Goal: Task Accomplishment & Management: Manage account settings

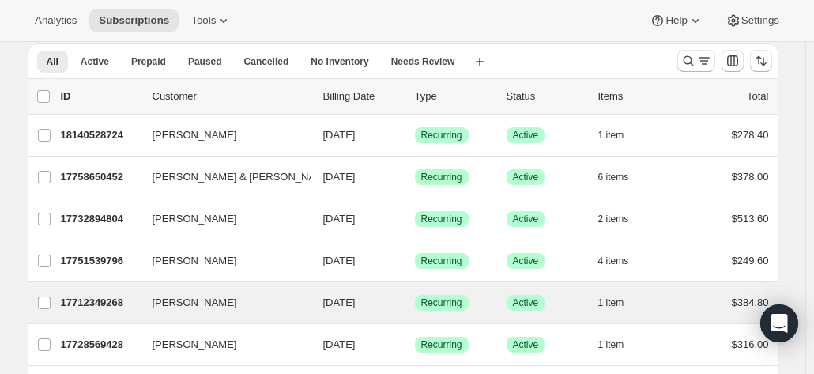
scroll to position [79, 0]
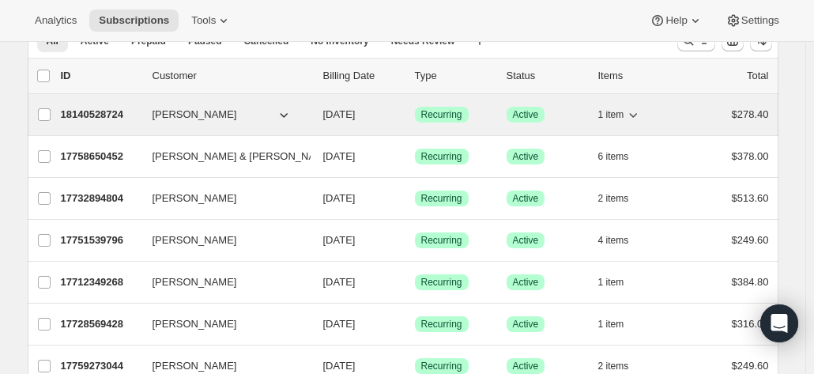
click at [104, 112] on p "18140528724" at bounding box center [100, 115] width 79 height 16
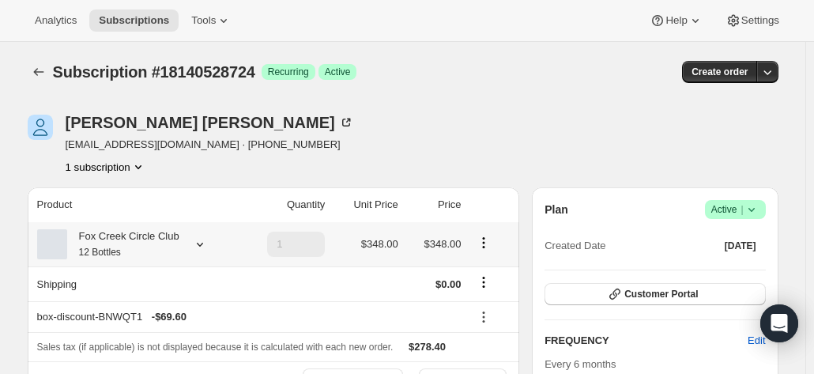
scroll to position [79, 0]
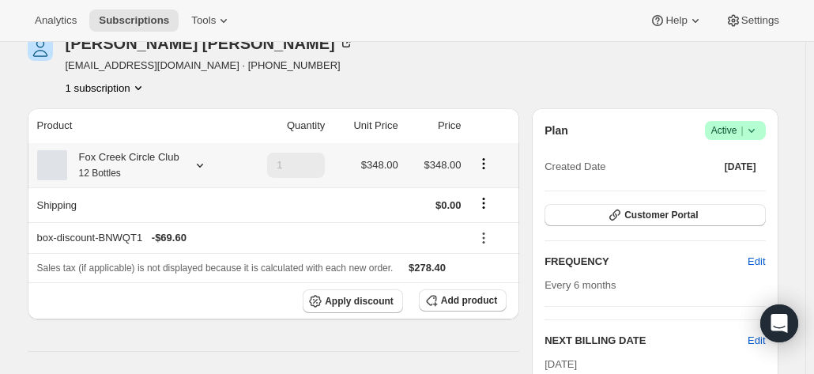
click at [179, 165] on div "Fox Creek Circle Club 12 Bottles" at bounding box center [136, 165] width 198 height 32
click at [193, 164] on icon at bounding box center [200, 165] width 16 height 16
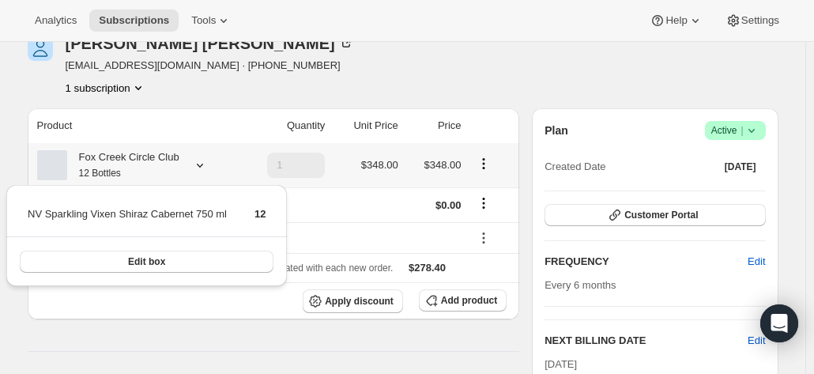
click at [193, 164] on icon at bounding box center [200, 165] width 16 height 16
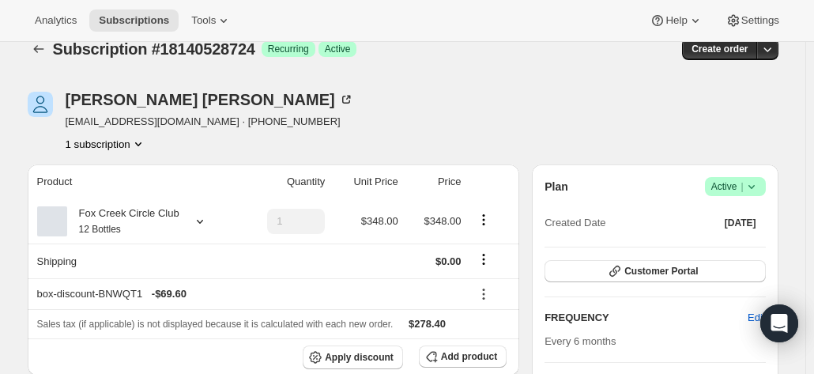
scroll to position [0, 0]
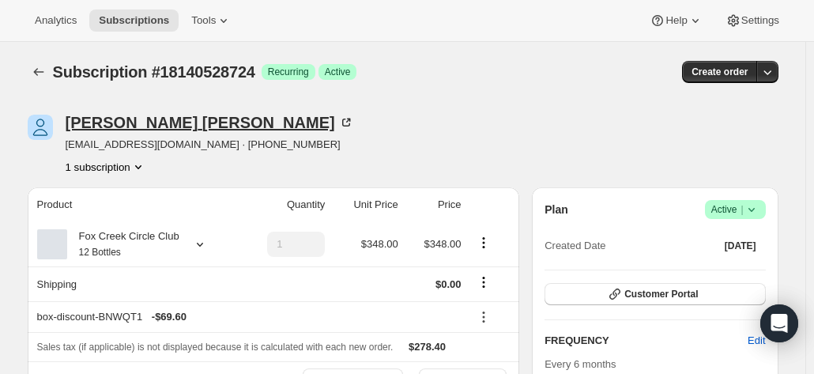
click at [338, 118] on icon at bounding box center [346, 123] width 16 height 16
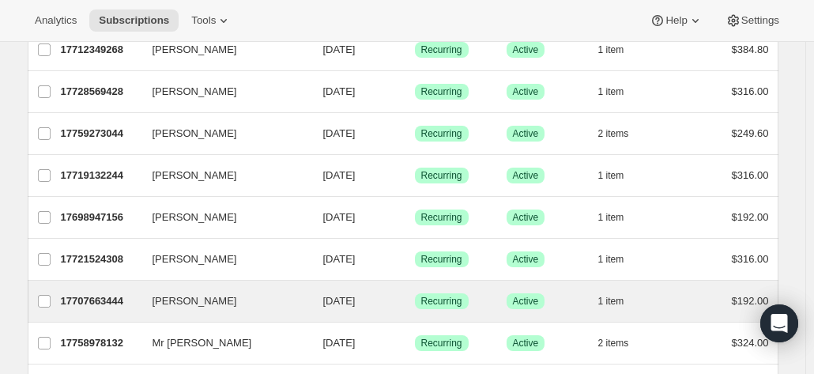
scroll to position [316, 0]
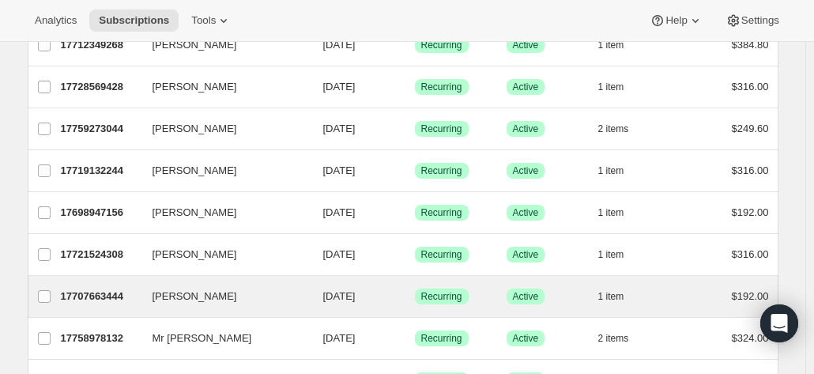
click at [108, 276] on div "Richard Bingham 17707663444 Richard Bingham 10/05/2025 Success Recurring Succes…" at bounding box center [403, 296] width 751 height 41
click at [84, 292] on p "17707663444" at bounding box center [100, 296] width 79 height 16
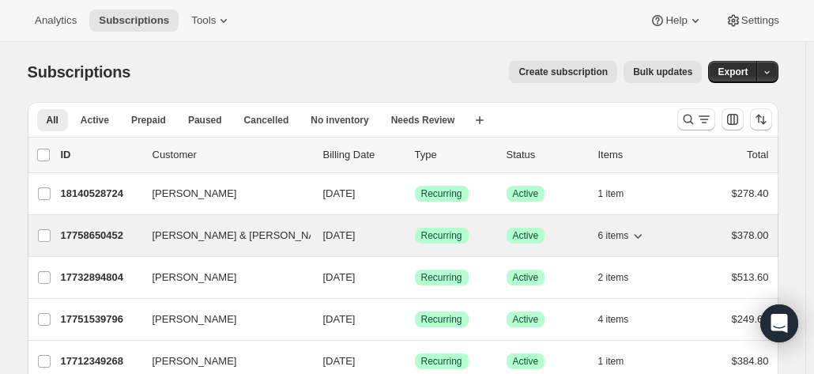
click at [84, 235] on p "17758650452" at bounding box center [100, 236] width 79 height 16
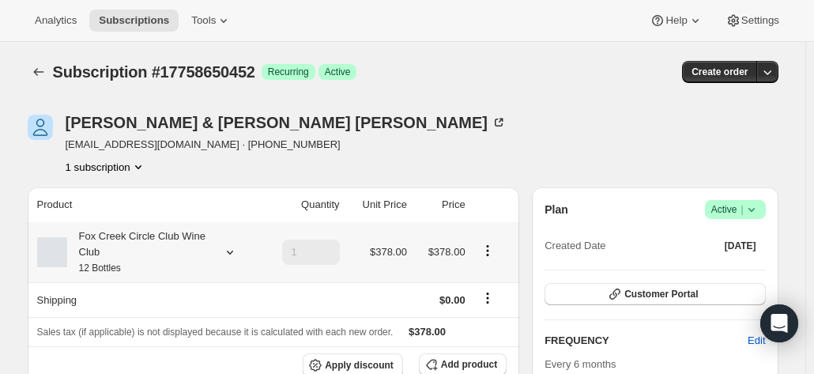
click at [152, 244] on div "Fox Creek Circle Club Wine Club 12 Bottles" at bounding box center [138, 251] width 142 height 47
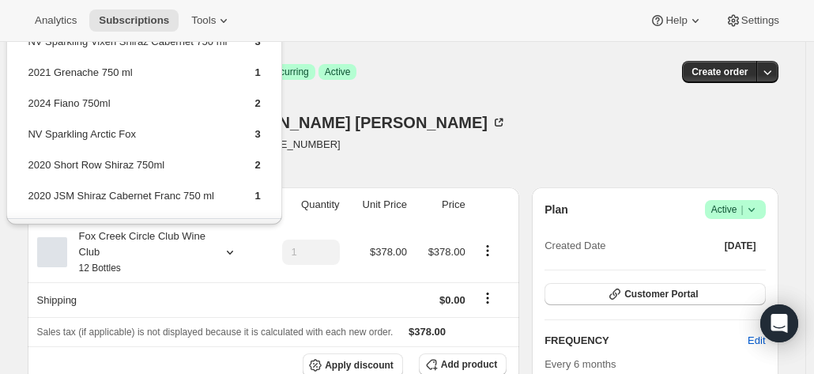
click at [350, 149] on div "Debbie & David Taylor thedts543@bigpond.com · +61400455541 1 subscription" at bounding box center [290, 145] width 525 height 60
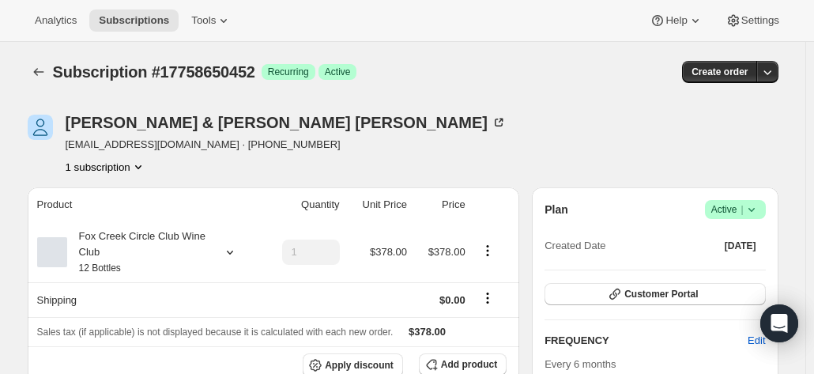
scroll to position [79, 0]
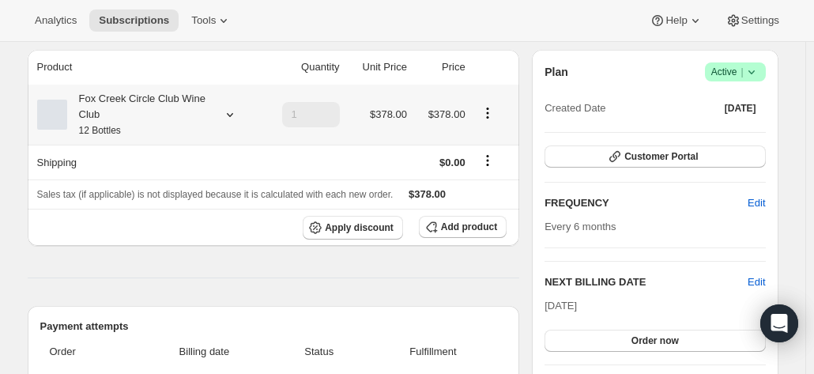
scroll to position [158, 0]
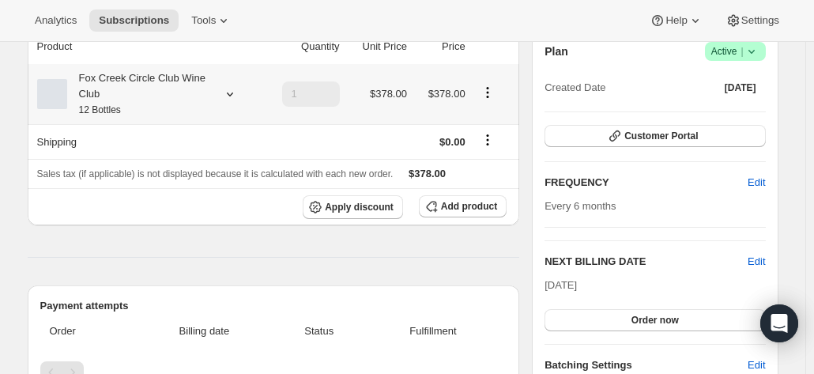
click at [156, 88] on div "Fox Creek Circle Club Wine Club 12 Bottles" at bounding box center [138, 93] width 142 height 47
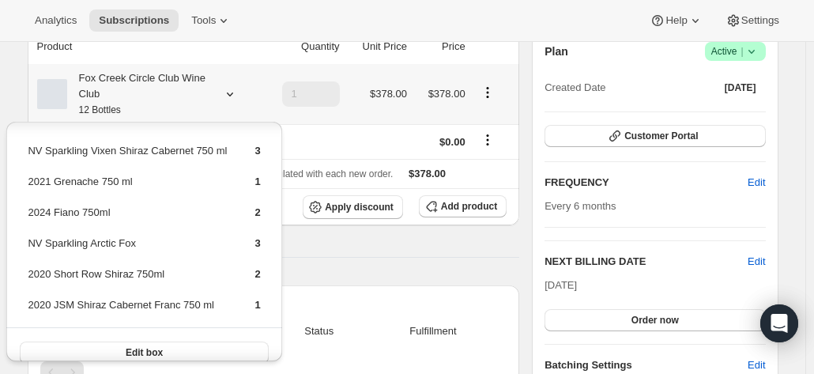
scroll to position [16, 0]
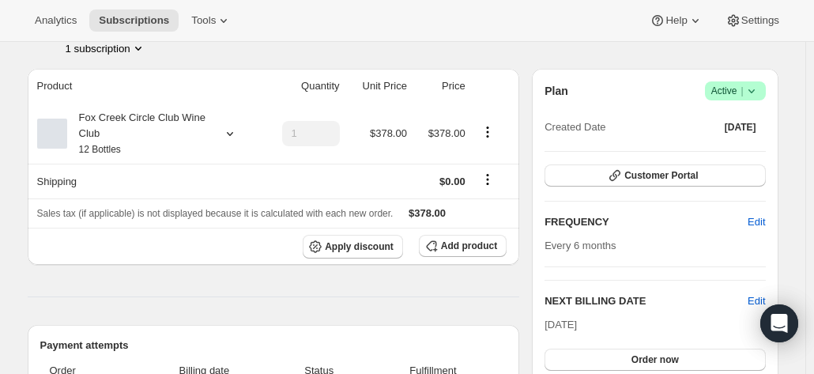
scroll to position [0, 0]
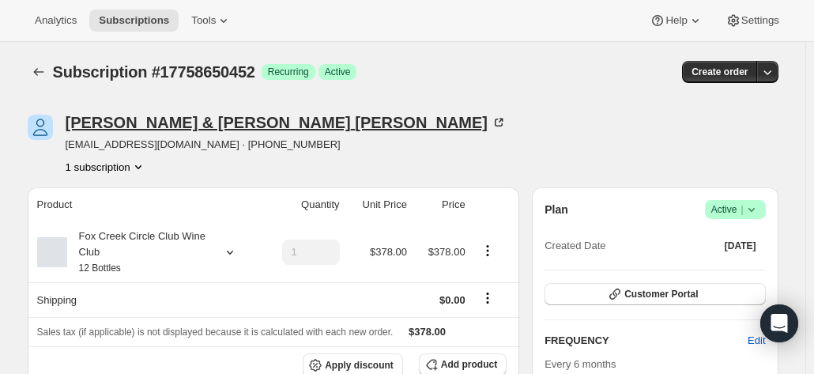
click at [491, 122] on icon at bounding box center [499, 123] width 16 height 16
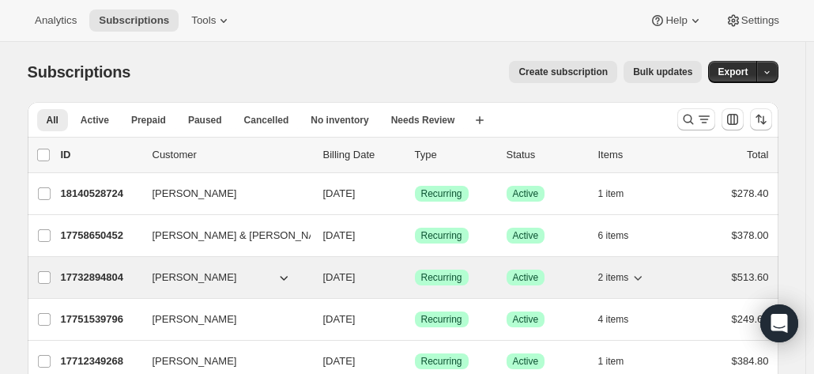
click at [99, 276] on p "17732894804" at bounding box center [100, 277] width 79 height 16
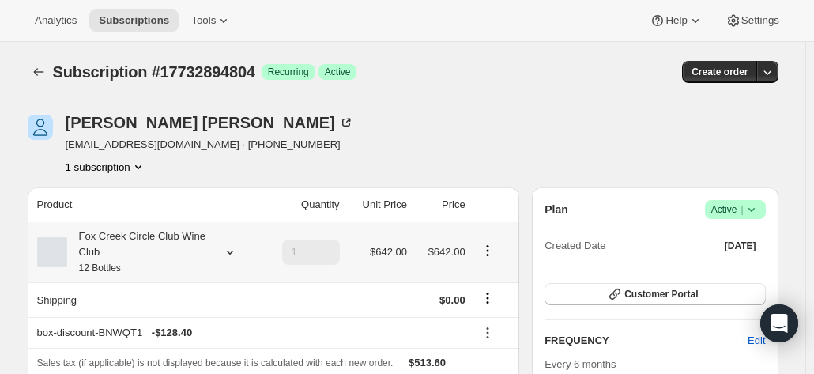
click at [173, 258] on div "Fox Creek Circle Club Wine Club 12 Bottles" at bounding box center [138, 251] width 142 height 47
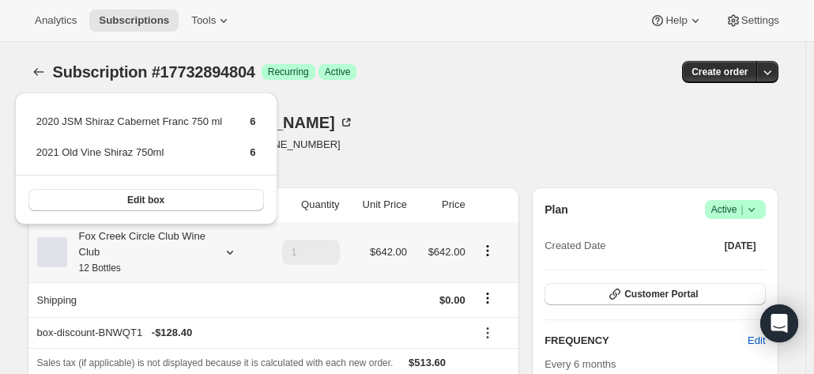
click at [173, 258] on div "Fox Creek Circle Club Wine Club 12 Bottles" at bounding box center [138, 251] width 142 height 47
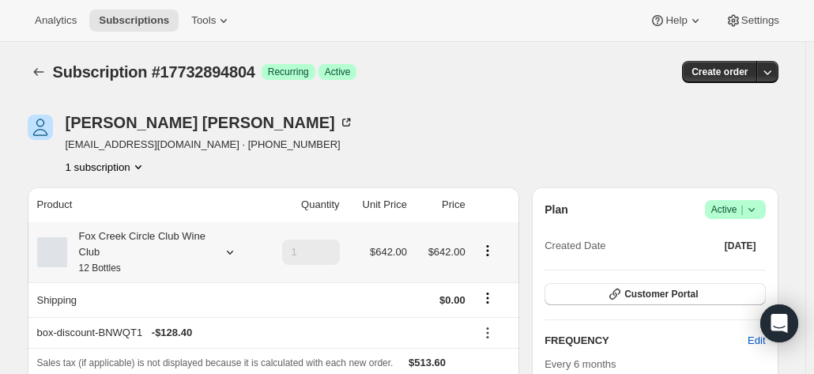
click at [172, 250] on div "Fox Creek Circle Club Wine Club 12 Bottles" at bounding box center [138, 251] width 142 height 47
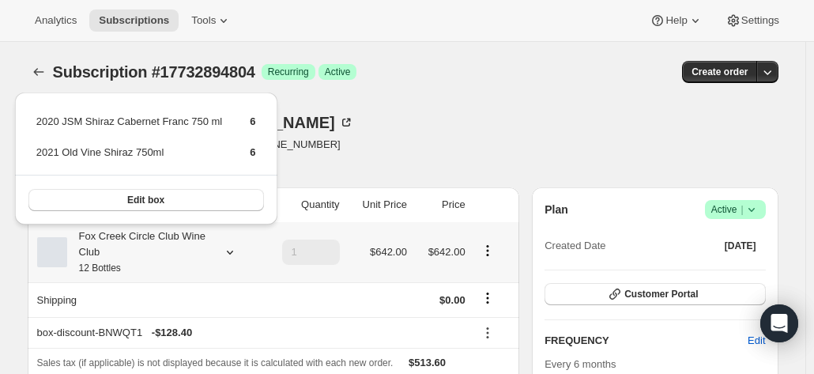
click at [172, 250] on div "Fox Creek Circle Club Wine Club 12 Bottles" at bounding box center [138, 251] width 142 height 47
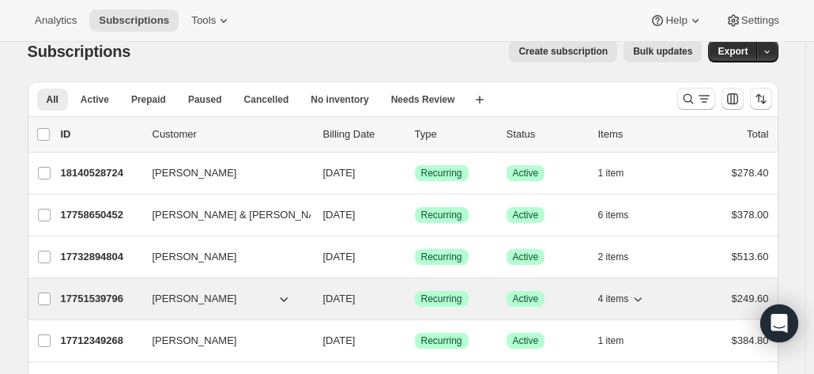
scroll to position [79, 0]
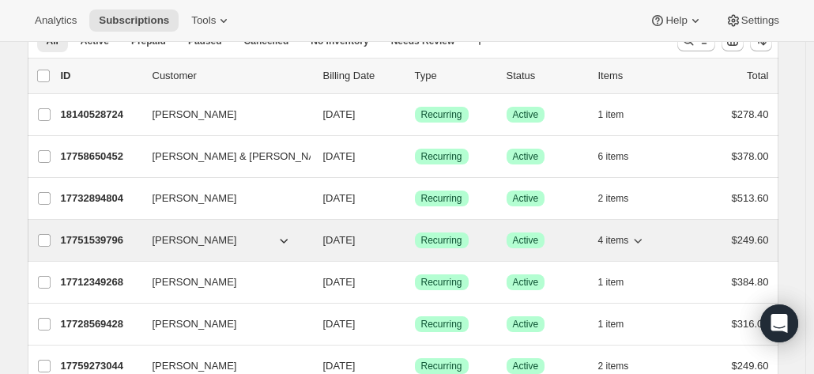
click at [114, 236] on p "17751539796" at bounding box center [100, 240] width 79 height 16
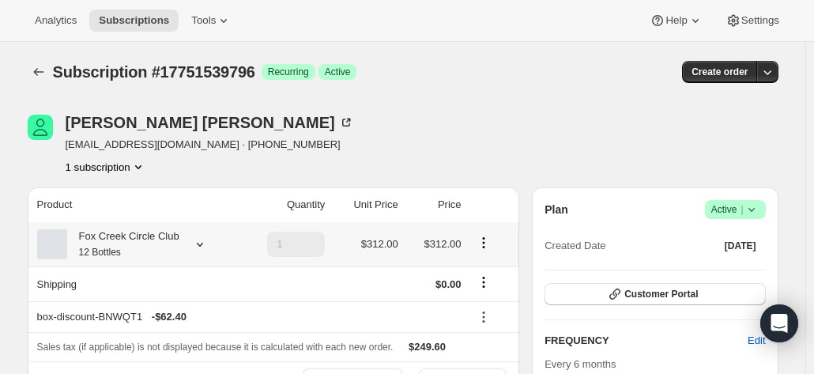
click at [150, 239] on div "Fox Creek Circle Club 12 Bottles" at bounding box center [123, 244] width 112 height 32
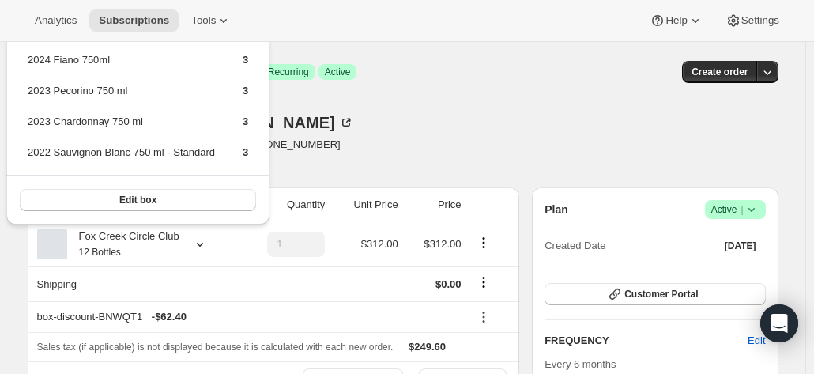
click at [482, 145] on div "Graham Stokes ardenhills@bigpond.com · +61428818377 1 subscription" at bounding box center [290, 145] width 525 height 60
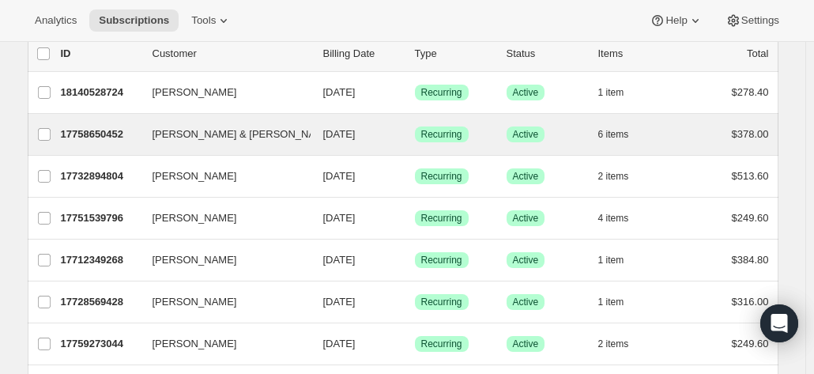
scroll to position [158, 0]
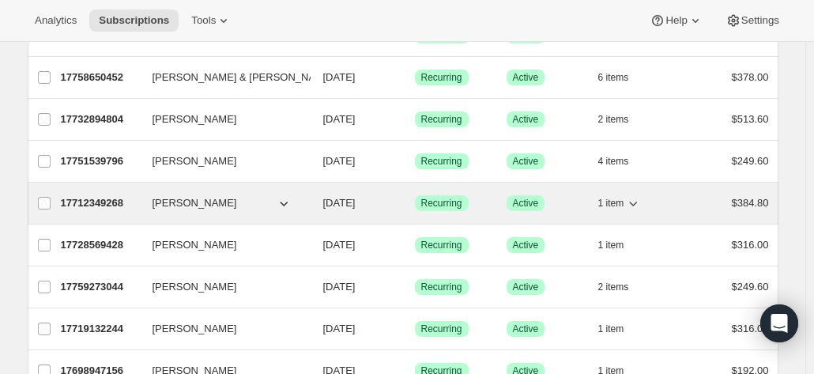
click at [92, 203] on p "17712349268" at bounding box center [100, 203] width 79 height 16
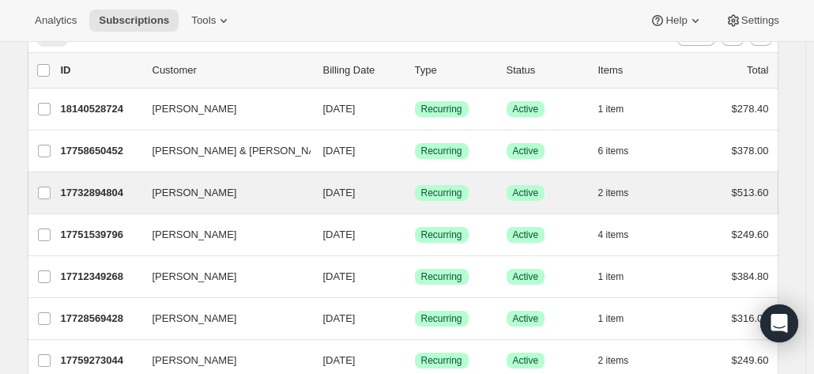
scroll to position [158, 0]
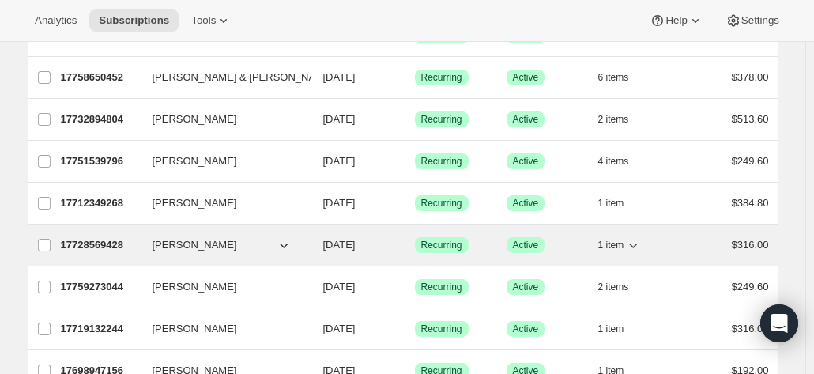
click at [109, 243] on p "17728569428" at bounding box center [100, 245] width 79 height 16
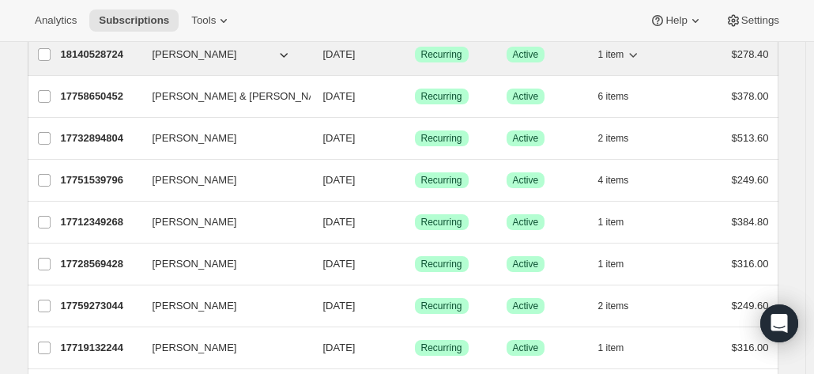
scroll to position [237, 0]
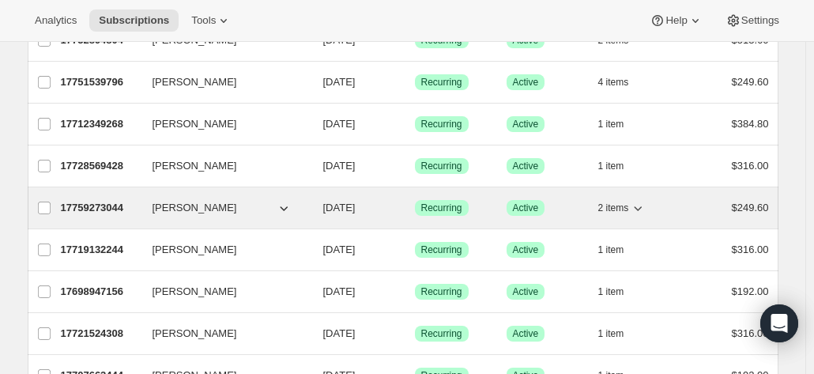
click at [98, 203] on p "17759273044" at bounding box center [100, 208] width 79 height 16
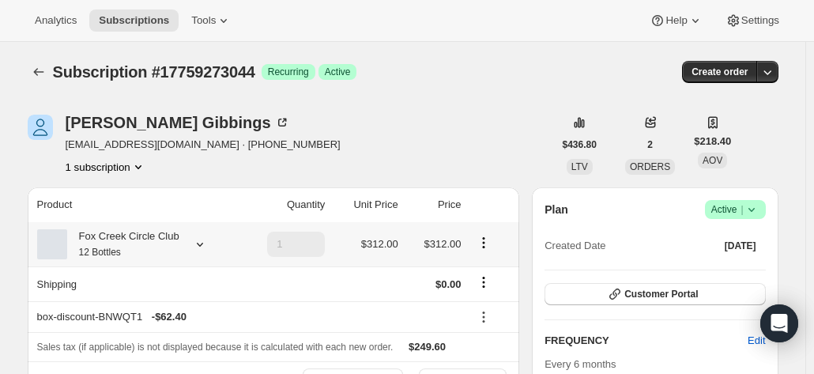
click at [181, 235] on div "Fox Creek Circle Club 12 Bottles" at bounding box center [136, 244] width 198 height 32
click at [196, 236] on icon at bounding box center [200, 244] width 16 height 16
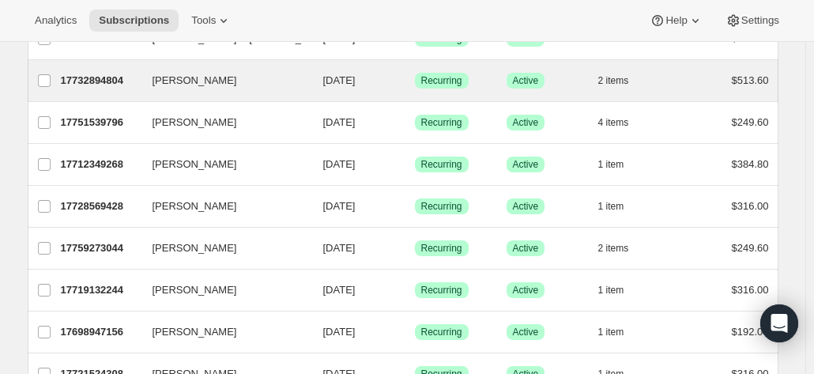
scroll to position [316, 0]
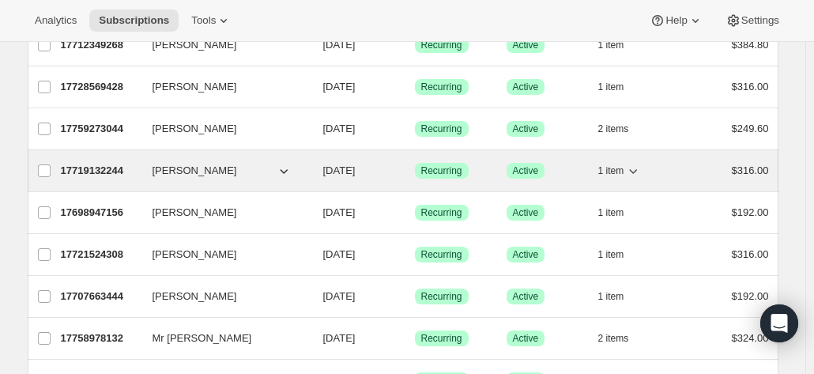
click at [107, 167] on p "17719132244" at bounding box center [100, 171] width 79 height 16
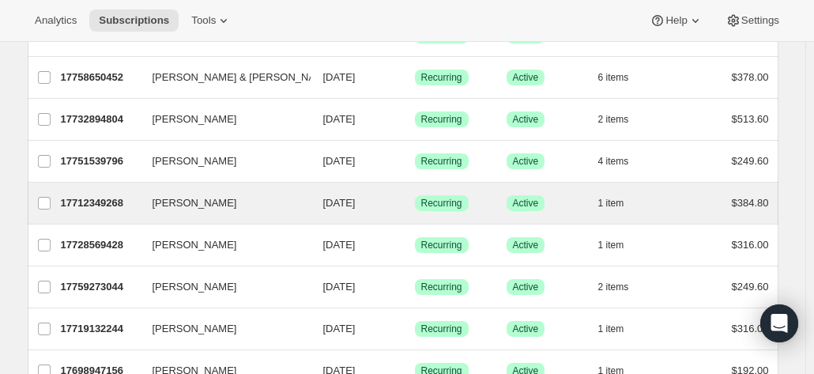
scroll to position [237, 0]
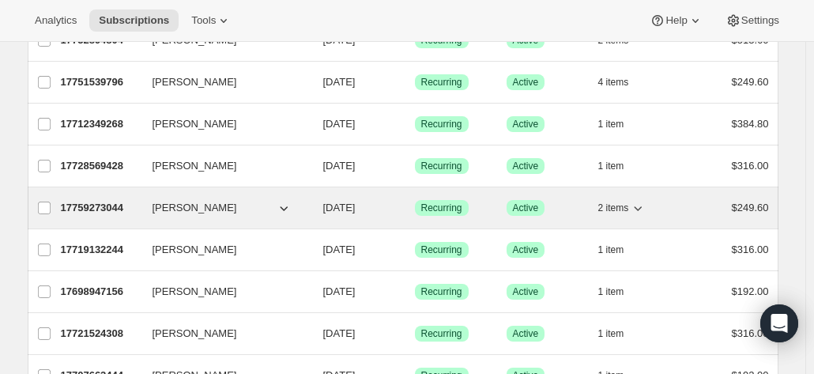
click at [176, 208] on span "Sue Gibbings" at bounding box center [195, 208] width 85 height 16
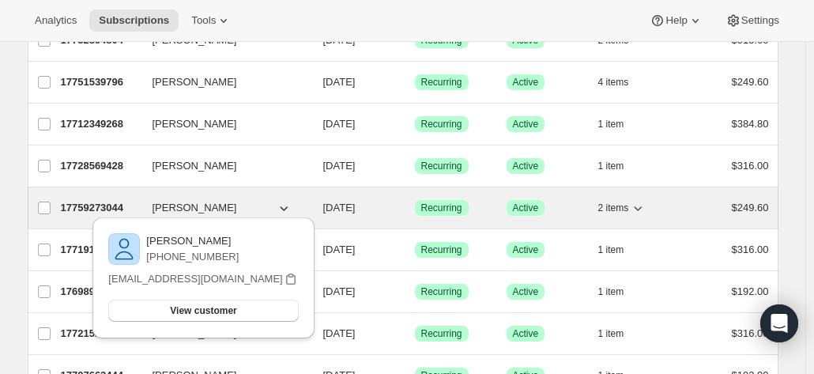
click at [125, 200] on p "17759273044" at bounding box center [100, 208] width 79 height 16
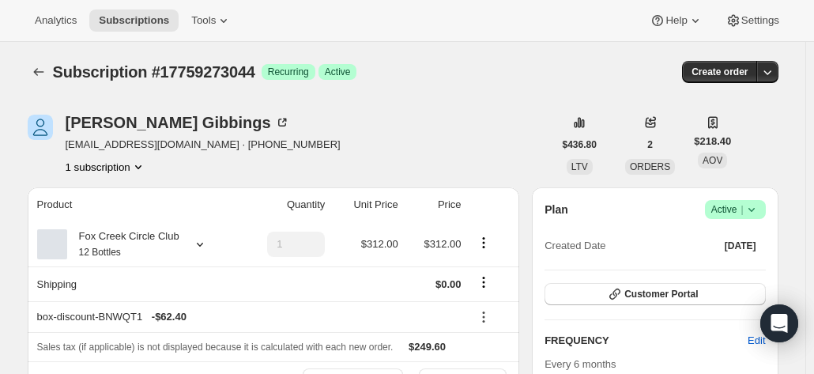
click at [140, 235] on div "Fox Creek Circle Club 12 Bottles" at bounding box center [123, 244] width 112 height 32
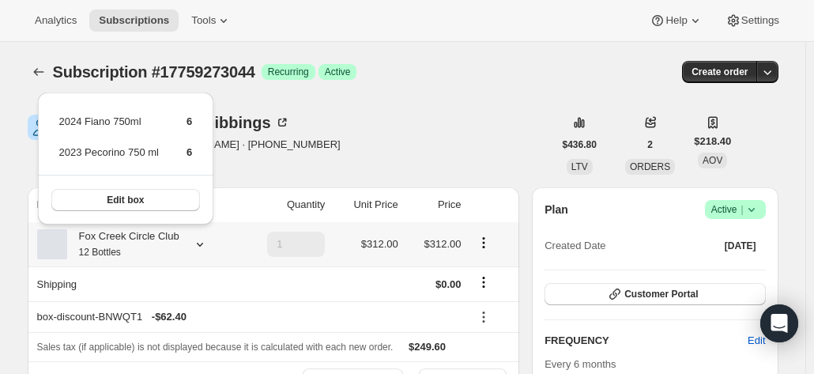
click at [140, 235] on div "Fox Creek Circle Club 12 Bottles" at bounding box center [123, 244] width 112 height 32
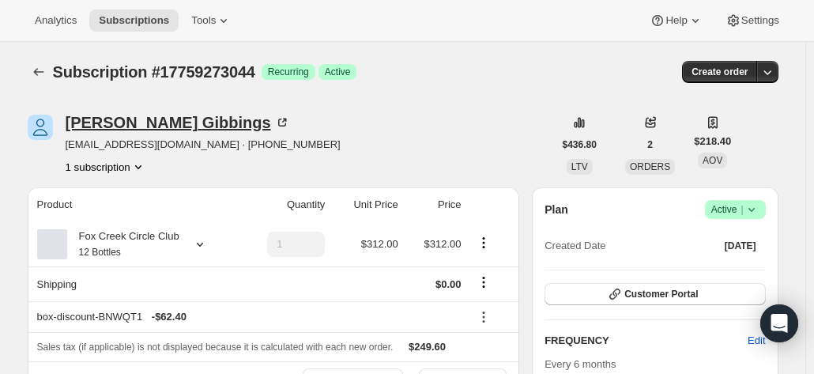
click at [274, 122] on icon at bounding box center [282, 123] width 16 height 16
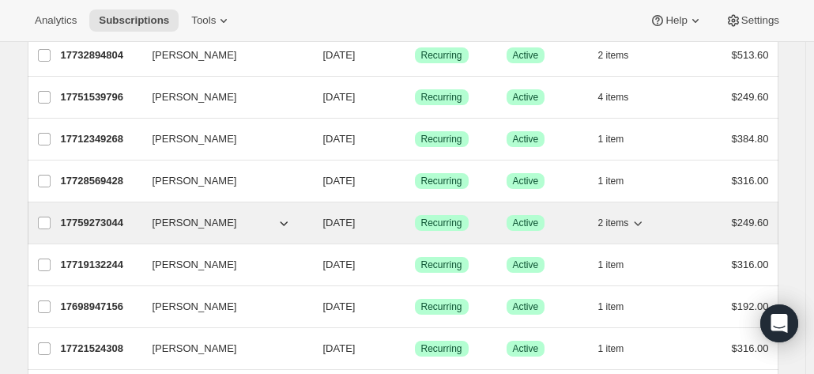
scroll to position [237, 0]
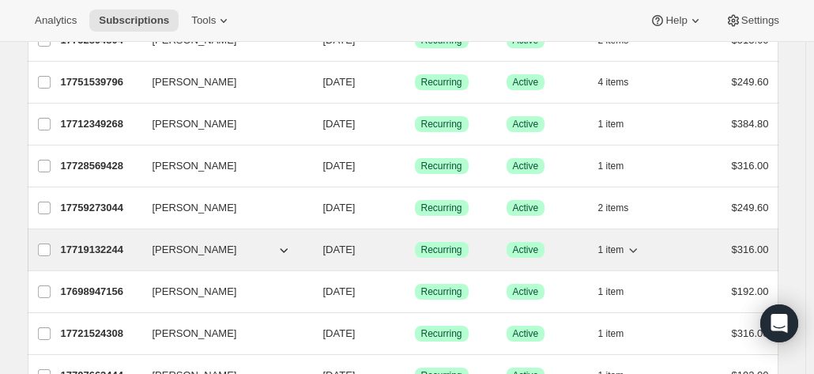
click at [95, 252] on p "17719132244" at bounding box center [100, 250] width 79 height 16
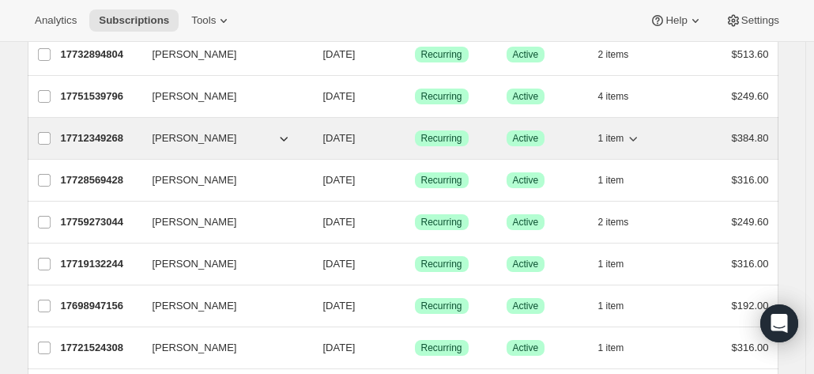
scroll to position [237, 0]
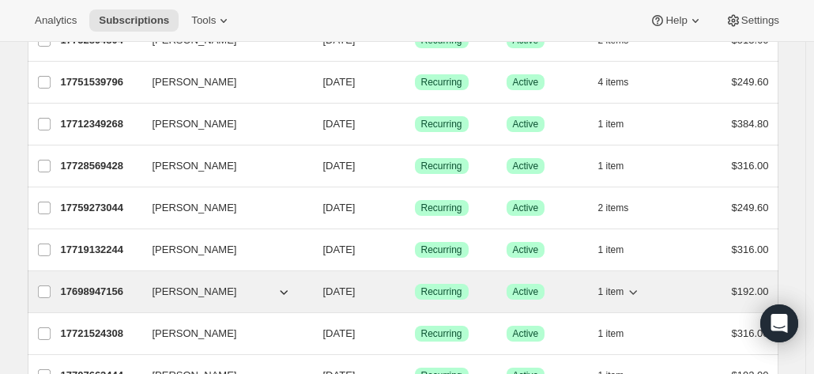
click at [90, 284] on p "17698947156" at bounding box center [100, 292] width 79 height 16
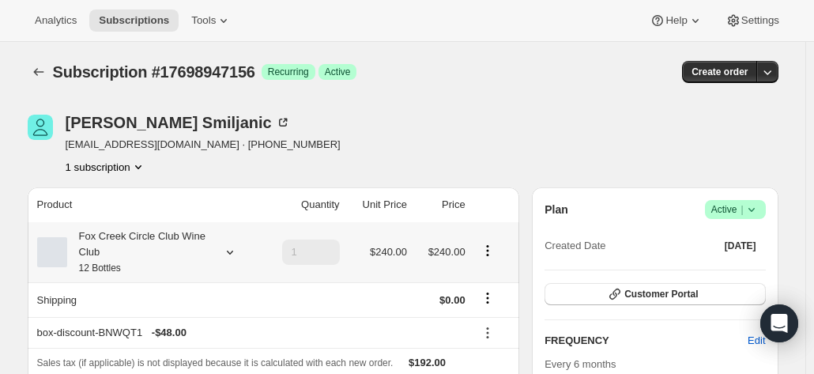
click at [198, 254] on div "Fox Creek Circle Club Wine Club 12 Bottles" at bounding box center [138, 251] width 142 height 47
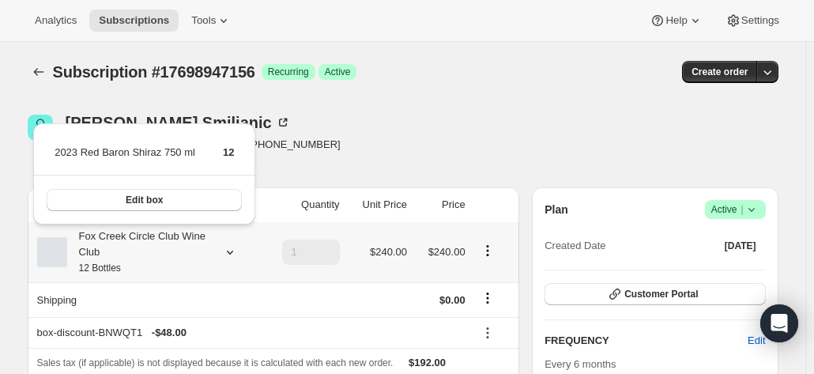
click at [198, 254] on div "Fox Creek Circle Club Wine Club 12 Bottles" at bounding box center [138, 251] width 142 height 47
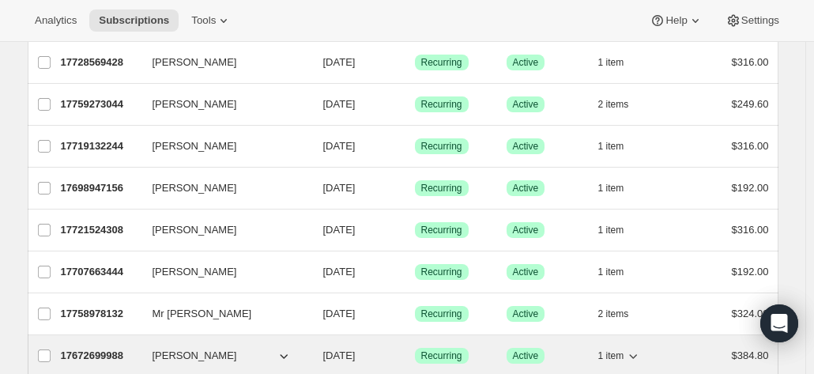
scroll to position [395, 0]
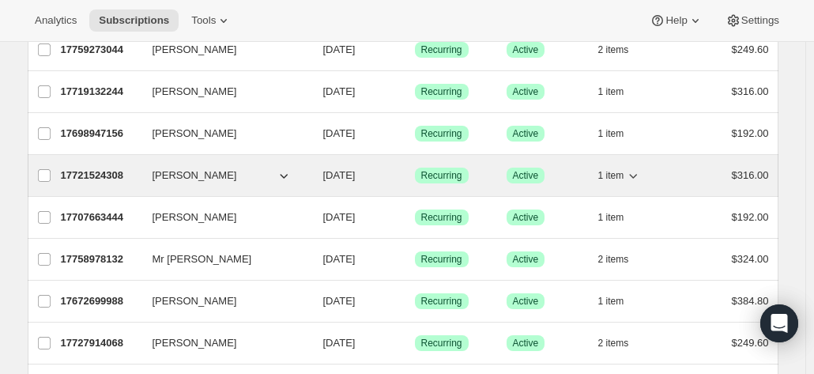
click at [109, 176] on p "17721524308" at bounding box center [100, 176] width 79 height 16
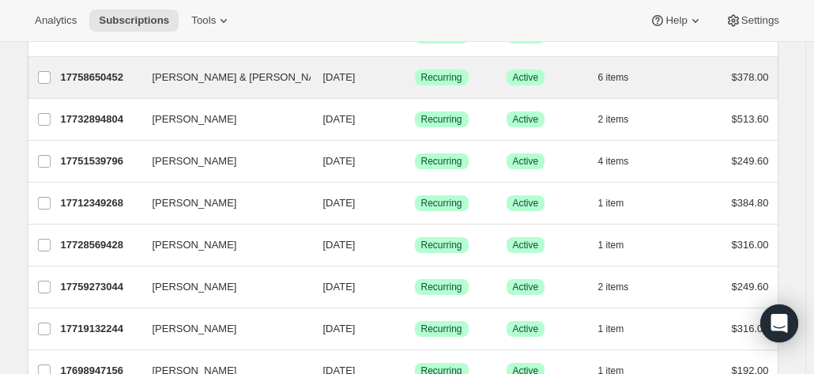
scroll to position [316, 0]
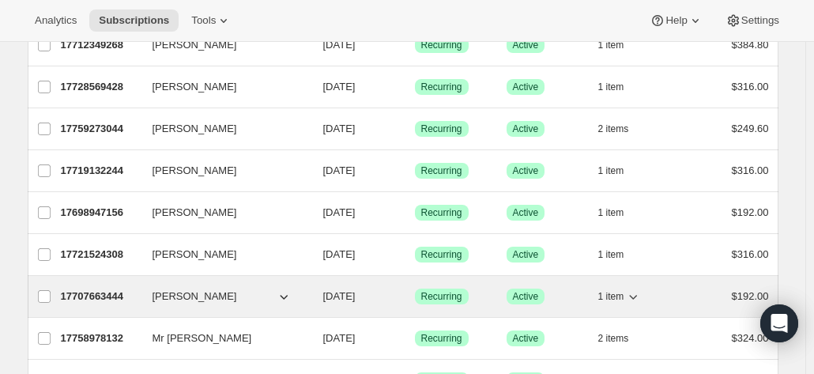
click at [92, 296] on p "17707663444" at bounding box center [100, 296] width 79 height 16
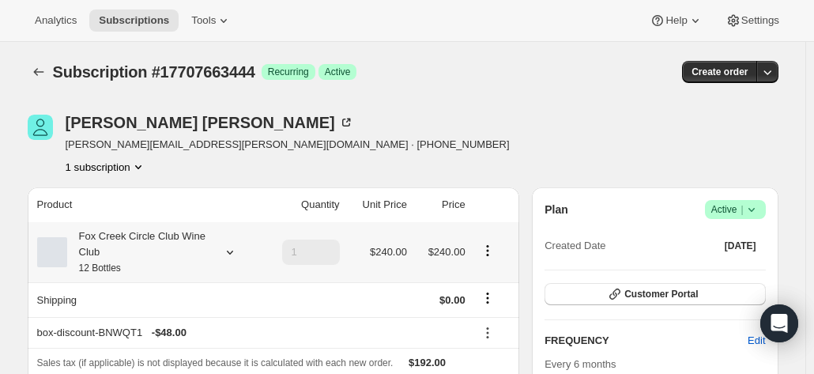
click at [184, 262] on div "Fox Creek Circle Club Wine Club 12 Bottles" at bounding box center [138, 251] width 142 height 47
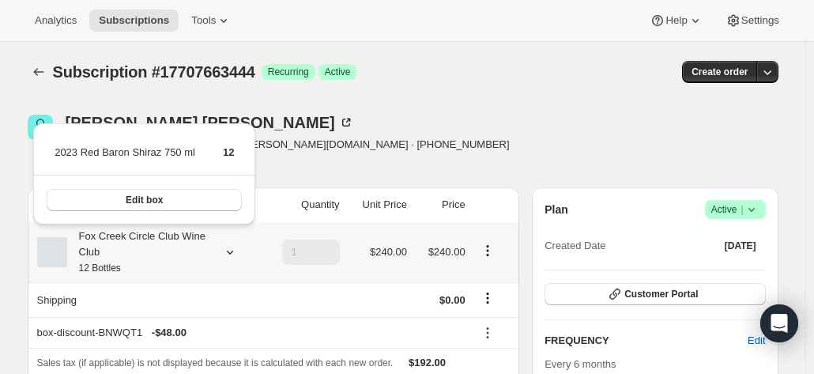
click at [184, 262] on div "Fox Creek Circle Club Wine Club 12 Bottles" at bounding box center [138, 251] width 142 height 47
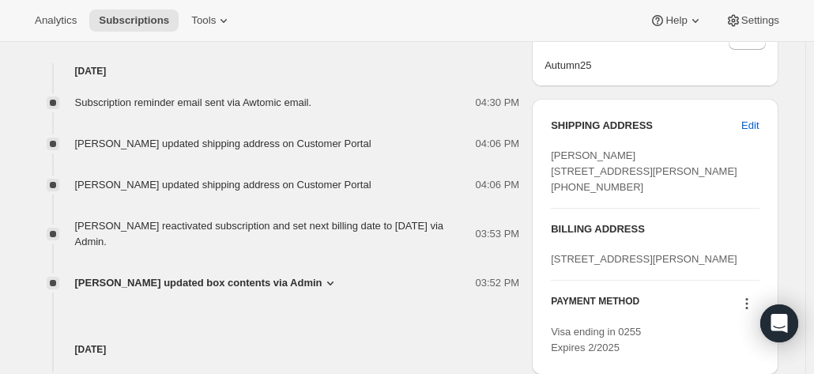
scroll to position [553, 0]
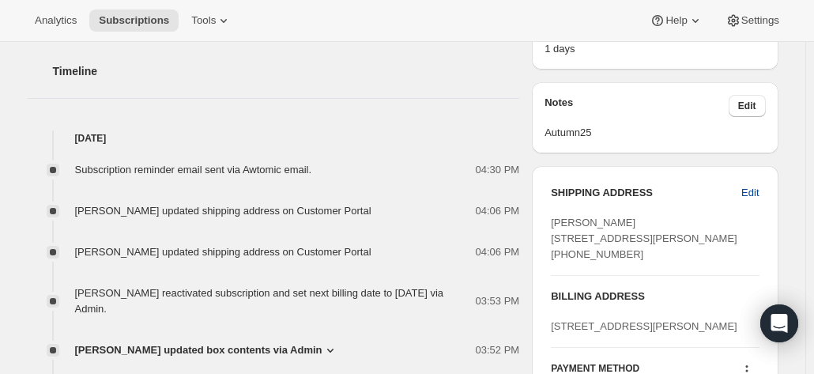
click at [754, 191] on span "Edit" at bounding box center [749, 193] width 17 height 16
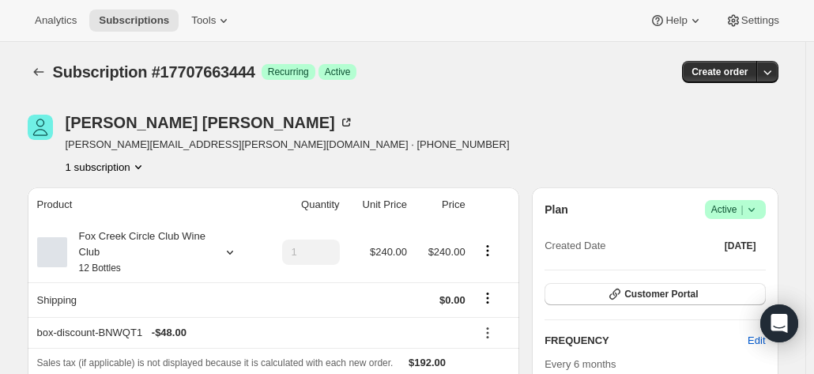
select select "TAS"
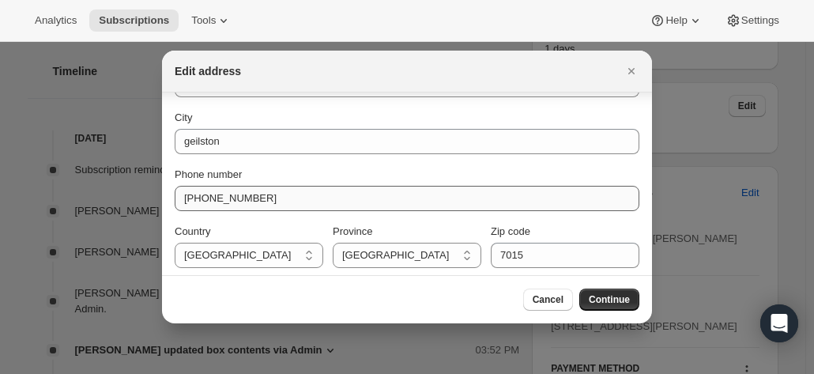
scroll to position [228, 0]
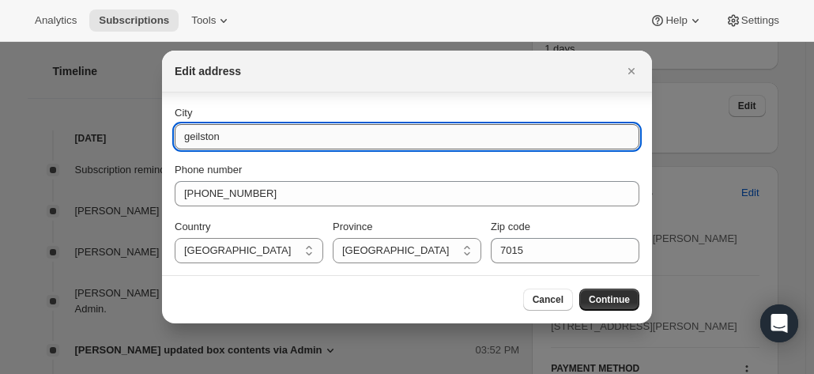
click at [186, 138] on input "geilston" at bounding box center [407, 136] width 465 height 25
click at [190, 137] on input "geilston" at bounding box center [407, 136] width 465 height 25
type input "Geilston"
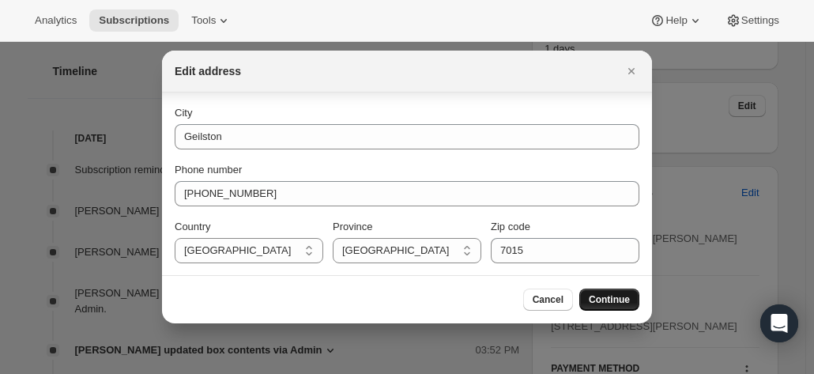
click at [620, 301] on span "Continue" at bounding box center [609, 299] width 41 height 13
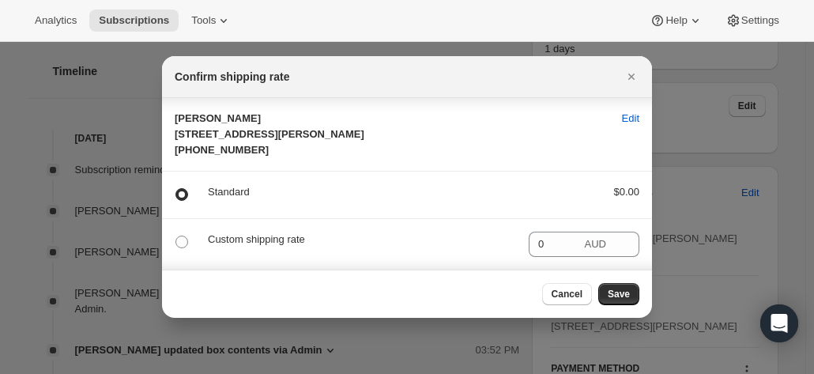
scroll to position [18, 0]
click at [613, 316] on div "Cancel Save" at bounding box center [407, 293] width 490 height 48
click at [624, 288] on button "Save" at bounding box center [618, 294] width 41 height 22
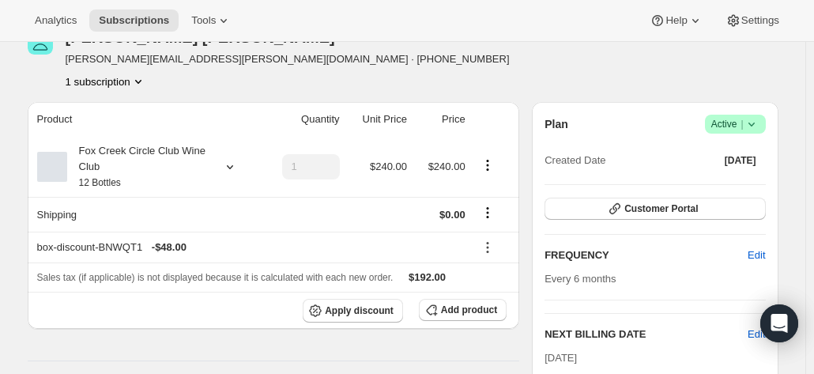
scroll to position [0, 0]
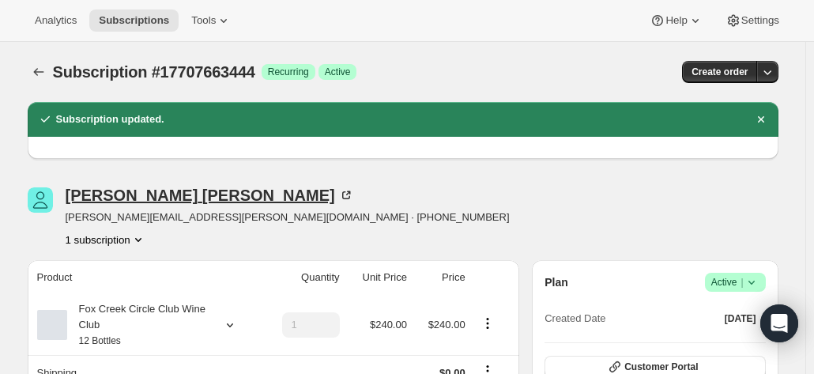
click at [338, 187] on icon at bounding box center [346, 195] width 16 height 16
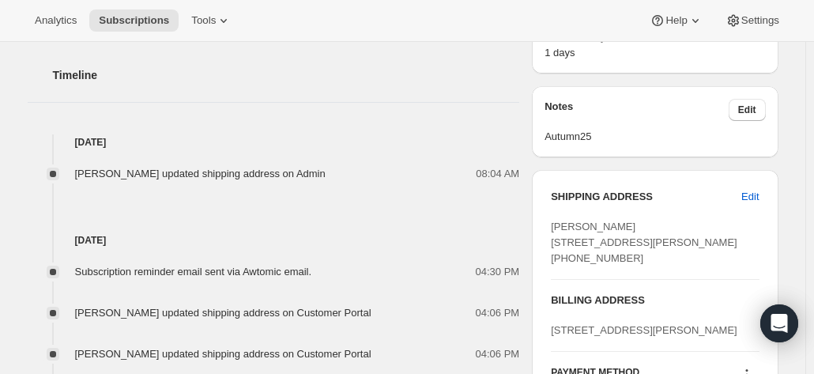
scroll to position [632, 0]
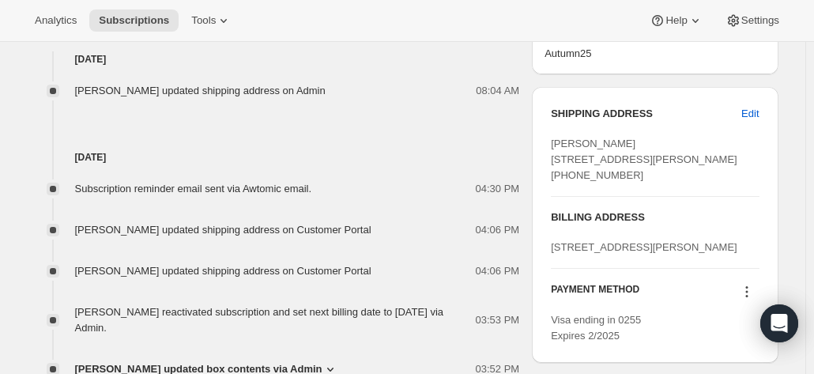
drag, startPoint x: 637, startPoint y: 195, endPoint x: 536, endPoint y: 156, distance: 108.6
click at [536, 156] on div "SHIPPING ADDRESS Edit [PERSON_NAME] [STREET_ADDRESS][PERSON_NAME] [PHONE_NUMBER…" at bounding box center [655, 225] width 246 height 276
copy span "[STREET_ADDRESS][PERSON_NAME]"
click at [688, 183] on div "[PERSON_NAME] [STREET_ADDRESS][PERSON_NAME] [PHONE_NUMBER]" at bounding box center [655, 159] width 208 height 47
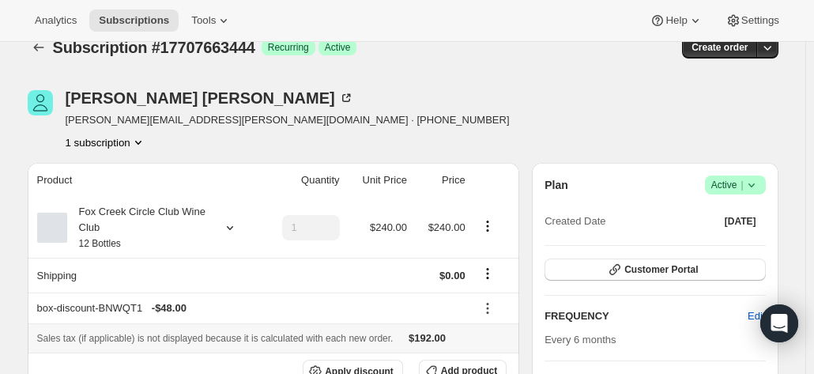
scroll to position [0, 0]
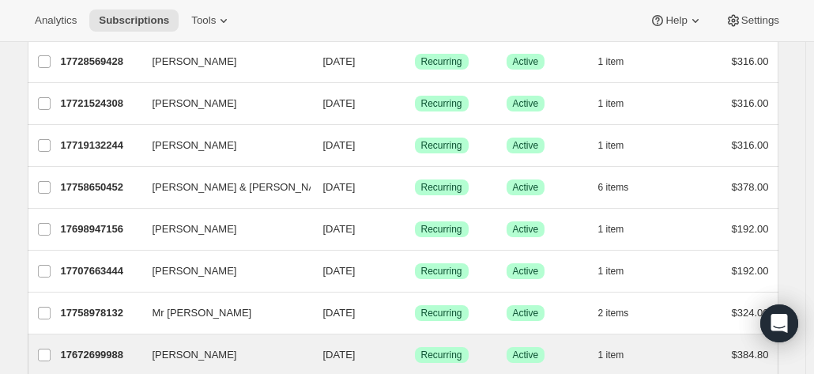
scroll to position [395, 0]
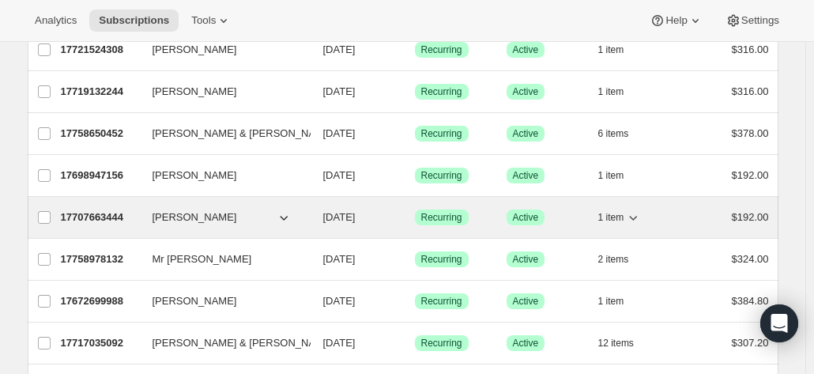
click at [101, 217] on p "17707663444" at bounding box center [100, 217] width 79 height 16
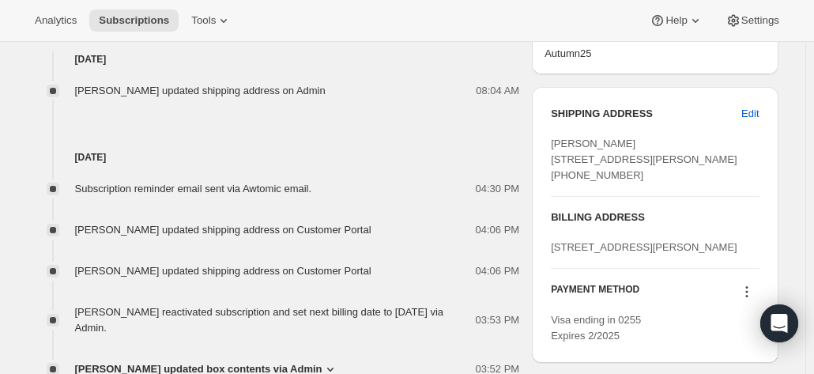
scroll to position [790, 0]
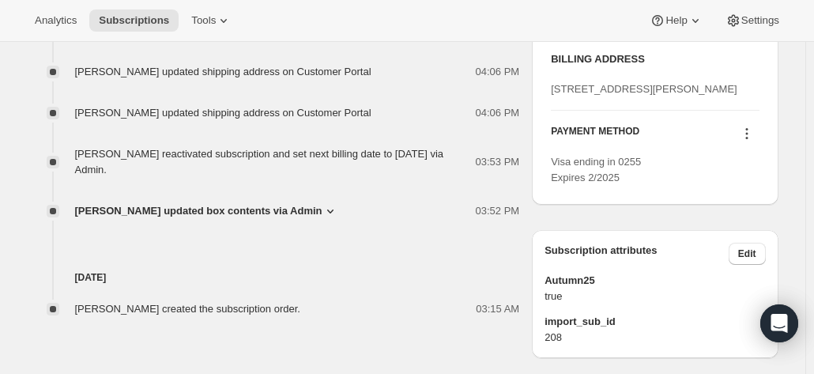
click at [751, 141] on icon at bounding box center [747, 134] width 16 height 16
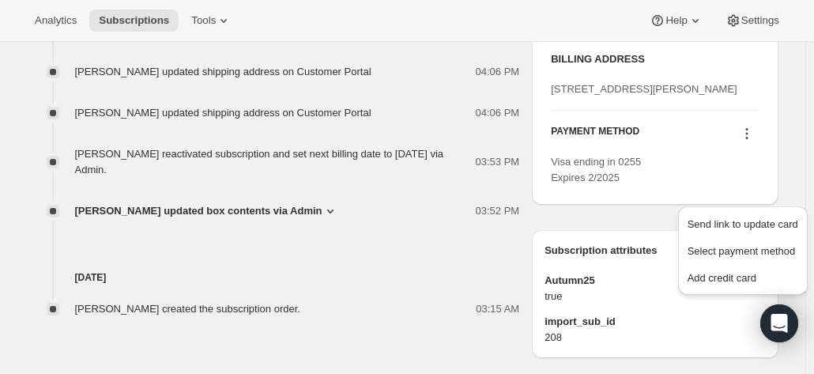
click at [647, 146] on div "PAYMENT METHOD" at bounding box center [655, 135] width 208 height 21
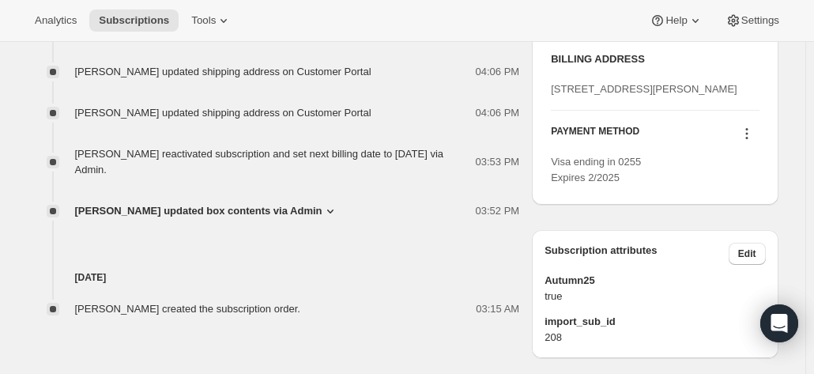
click at [749, 141] on icon at bounding box center [747, 134] width 16 height 16
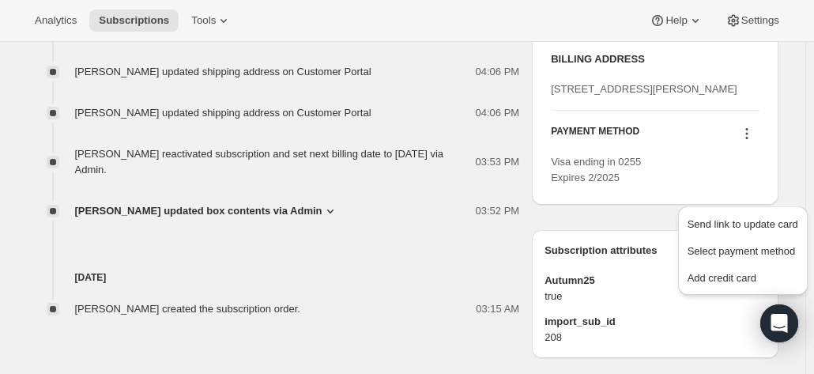
click at [627, 183] on span "Visa ending in 0255 Expires 2/2025" at bounding box center [596, 170] width 90 height 28
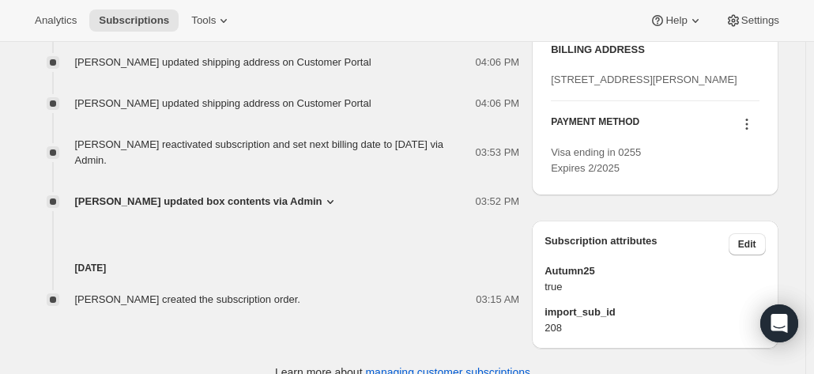
scroll to position [869, 0]
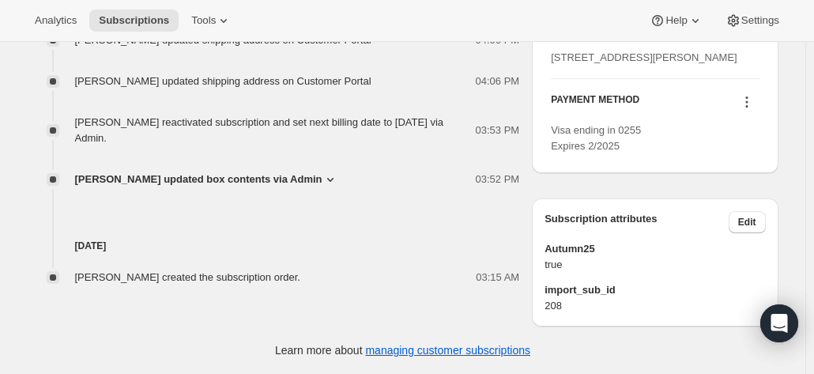
click at [740, 111] on button at bounding box center [746, 101] width 25 height 17
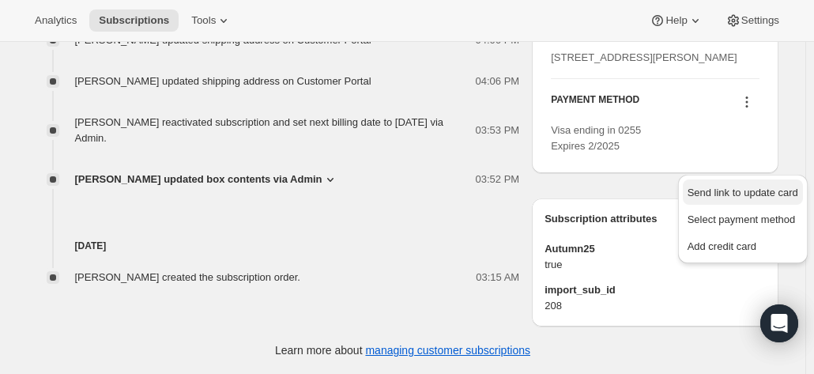
click at [723, 186] on span "Send link to update card" at bounding box center [742, 192] width 111 height 12
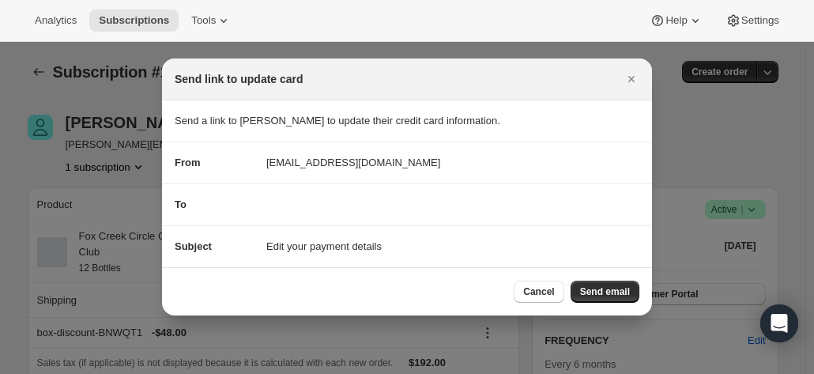
scroll to position [0, 0]
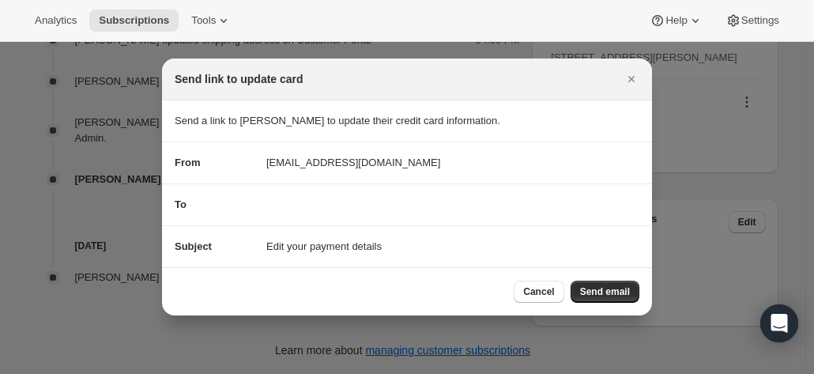
drag, startPoint x: 615, startPoint y: 297, endPoint x: 382, endPoint y: 205, distance: 250.5
click at [425, 222] on div "Send link to update card Send a link to Richard Bingham to update their credit …" at bounding box center [407, 186] width 490 height 257
click at [352, 195] on section "To" at bounding box center [407, 204] width 490 height 41
click at [295, 206] on div "To" at bounding box center [407, 205] width 465 height 16
click at [295, 208] on div "To" at bounding box center [407, 205] width 465 height 16
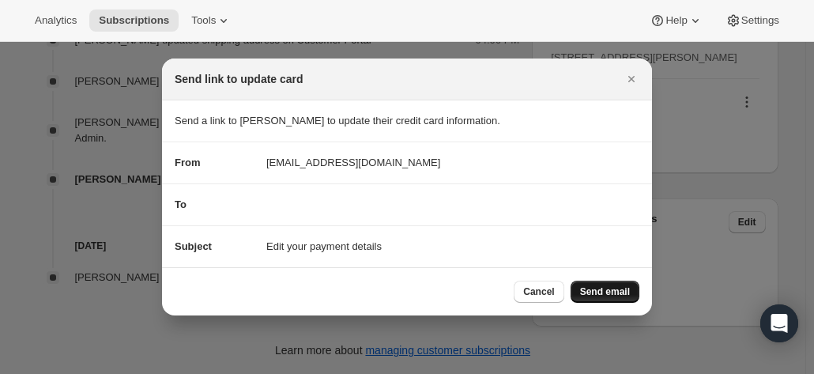
click at [610, 299] on button "Send email" at bounding box center [605, 292] width 69 height 22
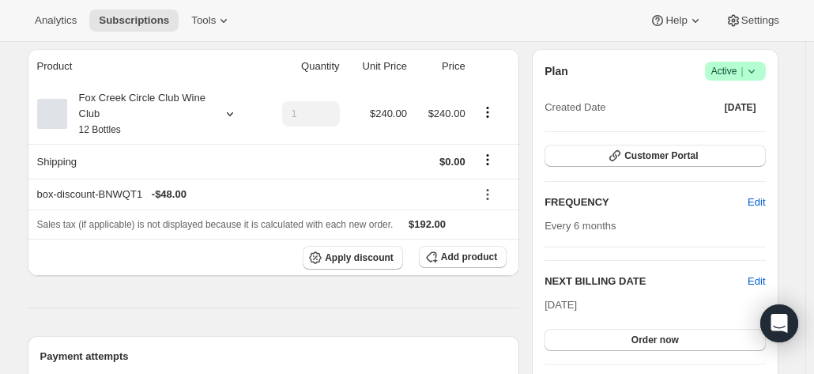
scroll to position [237, 0]
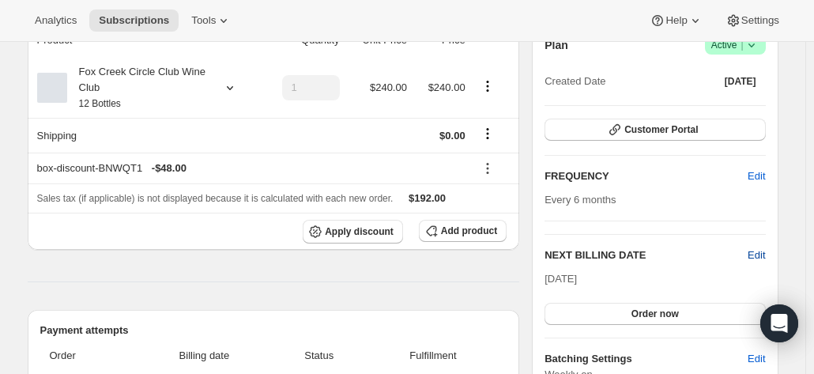
click at [755, 254] on span "Edit" at bounding box center [756, 255] width 17 height 16
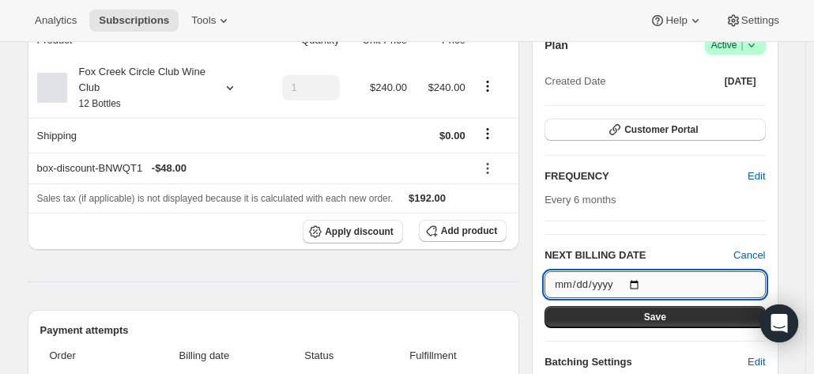
click at [643, 279] on input "2025-10-05" at bounding box center [654, 284] width 220 height 27
type input "2025-10-07"
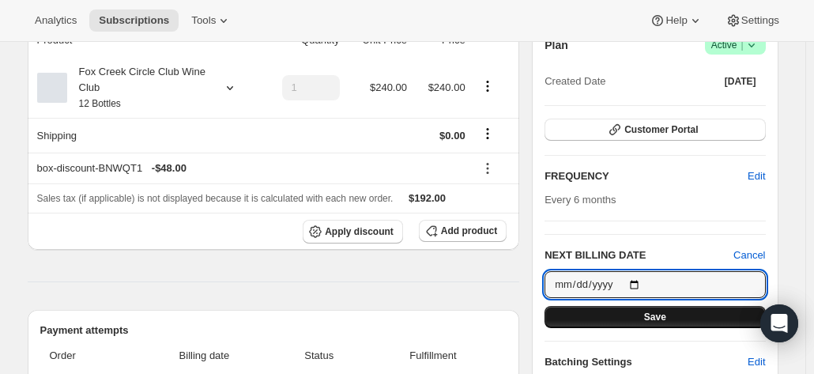
click at [610, 318] on button "Save" at bounding box center [654, 317] width 220 height 22
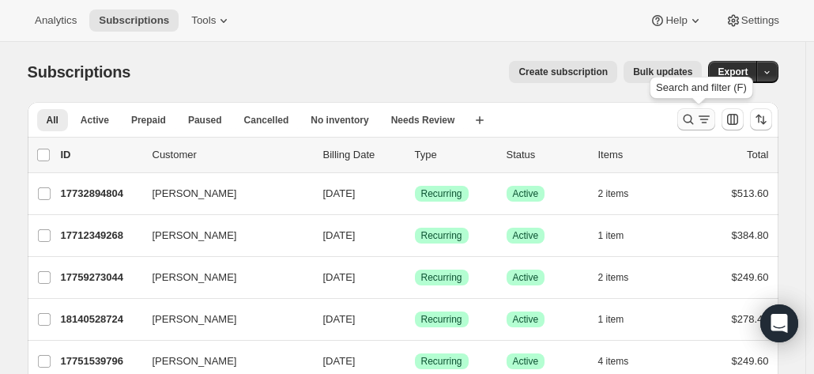
click at [689, 122] on icon "Search and filter results" at bounding box center [688, 119] width 16 height 16
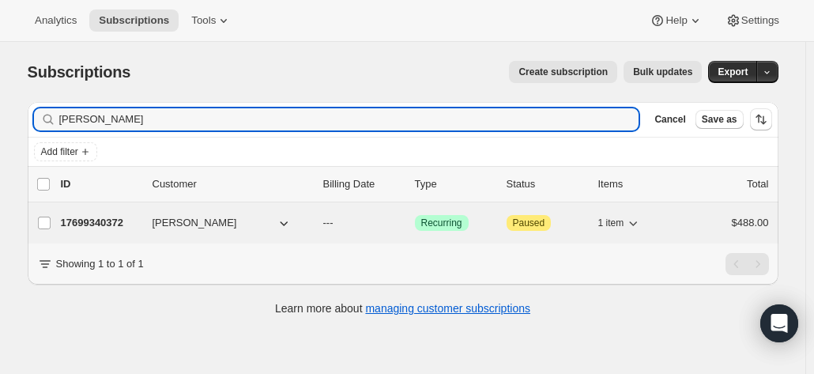
type input "[PERSON_NAME]"
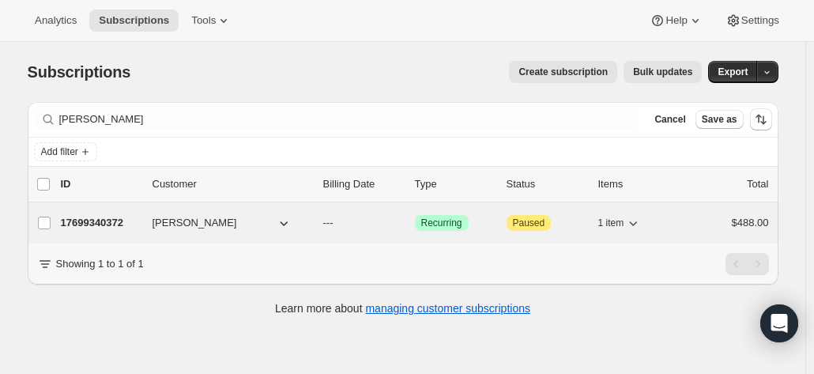
click at [140, 224] on p "17699340372" at bounding box center [100, 223] width 79 height 16
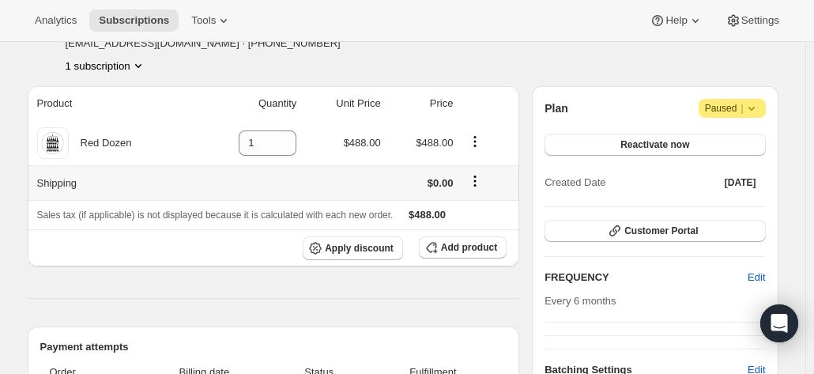
scroll to position [158, 0]
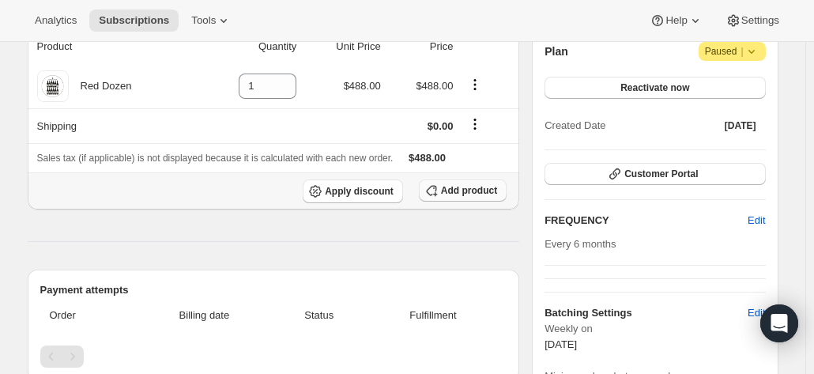
click at [482, 191] on span "Add product" at bounding box center [469, 190] width 56 height 13
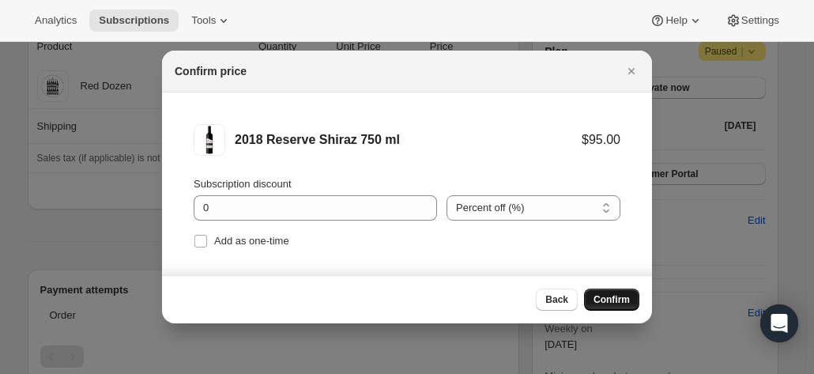
click at [601, 296] on span "Confirm" at bounding box center [611, 299] width 36 height 13
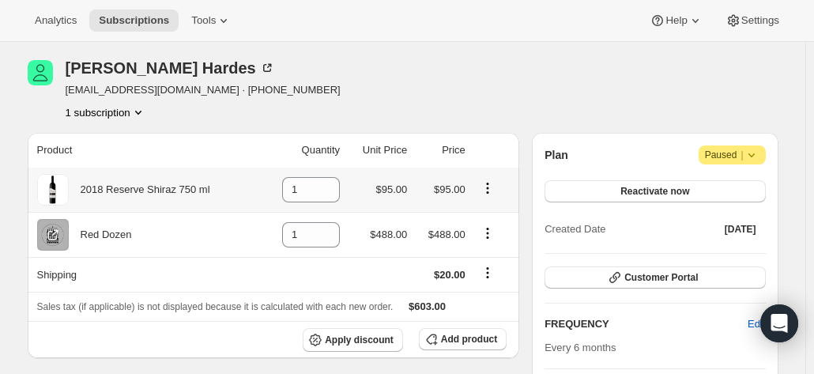
scroll to position [79, 0]
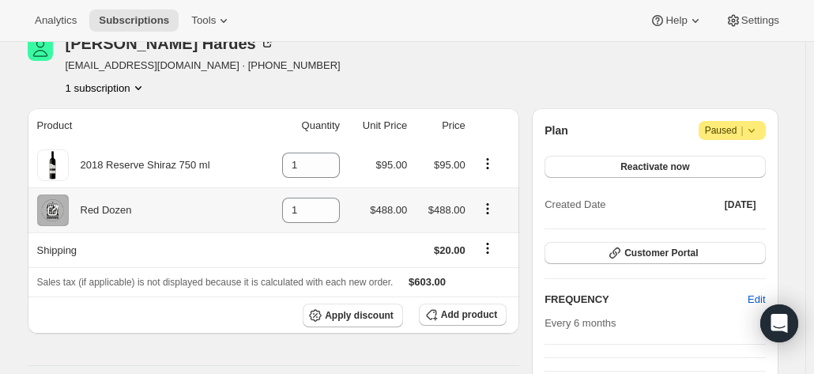
click at [488, 211] on icon "Product actions" at bounding box center [488, 209] width 16 height 16
drag, startPoint x: 303, startPoint y: 209, endPoint x: 245, endPoint y: 206, distance: 58.5
click at [250, 209] on tr "Red Dozen 1 $488.00 $488.00" at bounding box center [274, 209] width 492 height 45
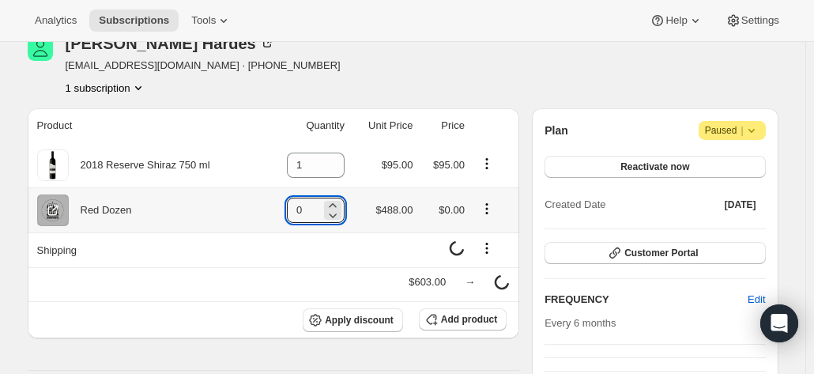
type input "0"
click at [488, 213] on icon "Product actions" at bounding box center [486, 213] width 2 height 2
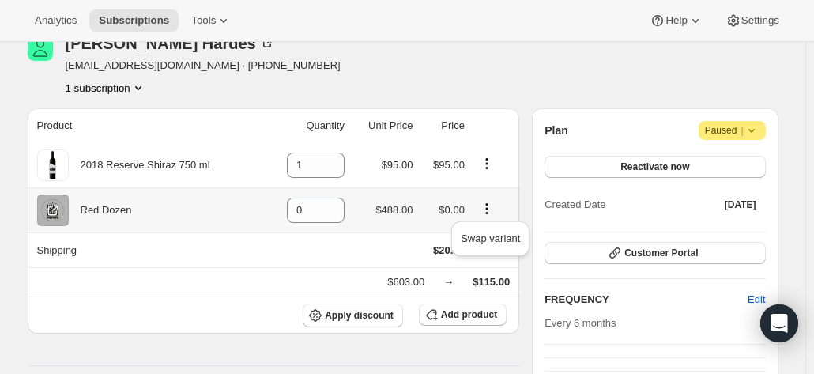
click at [484, 209] on icon "Product actions" at bounding box center [487, 209] width 16 height 16
click at [491, 205] on icon "Product actions" at bounding box center [487, 209] width 16 height 16
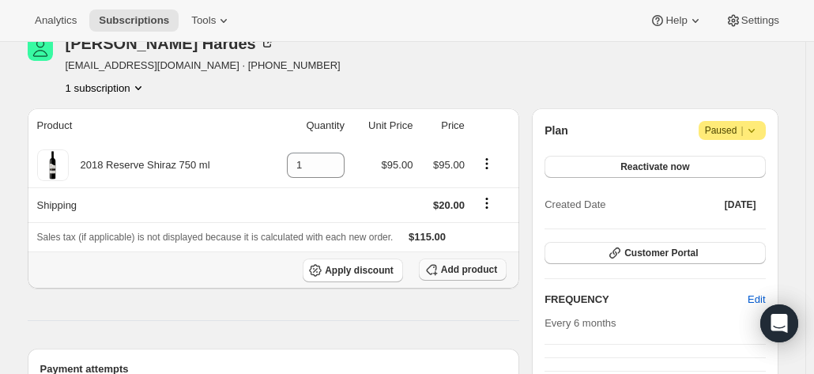
click at [458, 266] on span "Add product" at bounding box center [469, 269] width 56 height 13
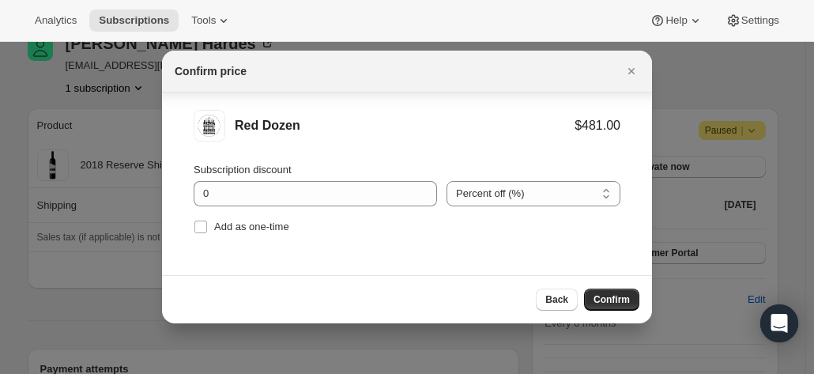
scroll to position [18, 0]
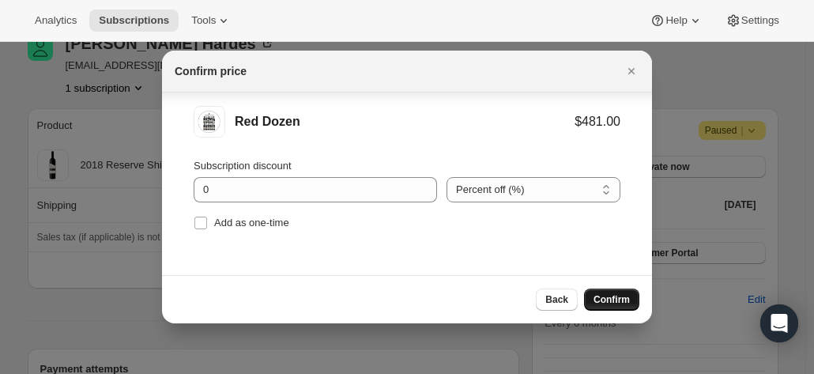
click at [616, 296] on span "Confirm" at bounding box center [611, 299] width 36 height 13
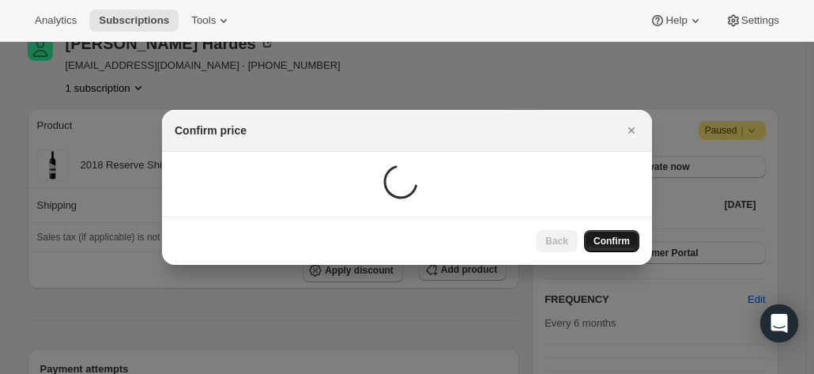
scroll to position [79, 0]
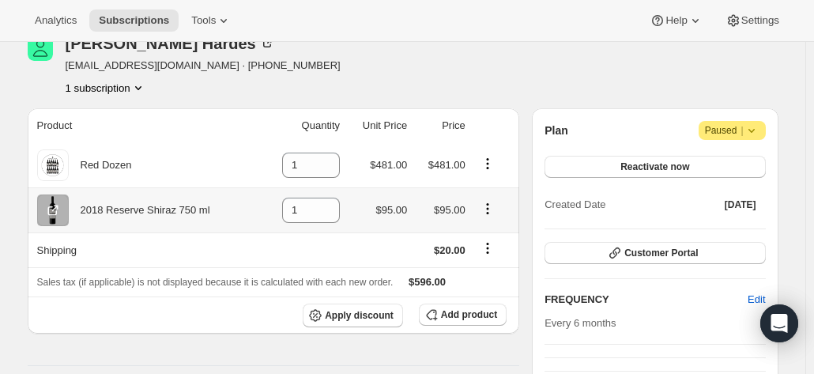
click at [487, 204] on icon "Product actions" at bounding box center [488, 209] width 16 height 16
drag, startPoint x: 297, startPoint y: 208, endPoint x: 275, endPoint y: 207, distance: 22.1
click at [291, 208] on input "1" at bounding box center [299, 210] width 34 height 25
drag, startPoint x: 311, startPoint y: 205, endPoint x: 297, endPoint y: 205, distance: 13.4
click at [299, 205] on input "1" at bounding box center [299, 210] width 34 height 25
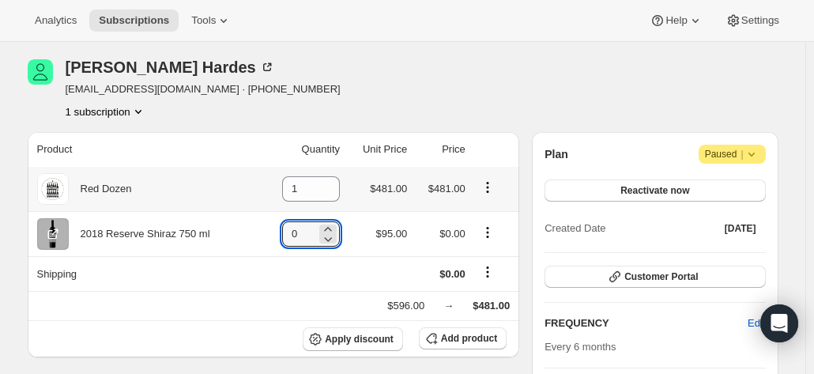
scroll to position [158, 0]
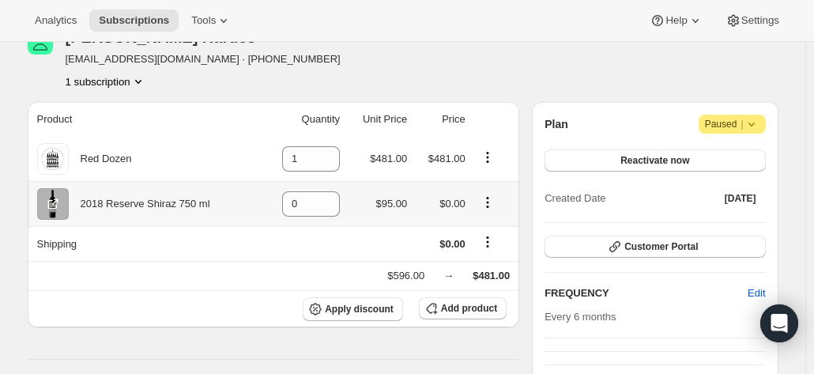
click at [493, 206] on icon "Product actions" at bounding box center [488, 202] width 16 height 16
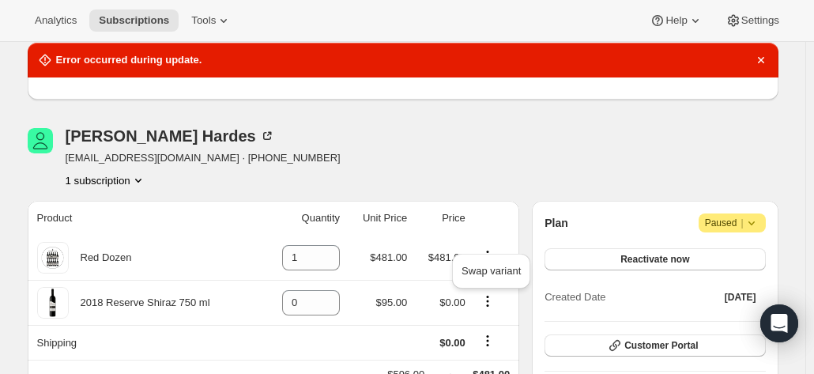
scroll to position [0, 0]
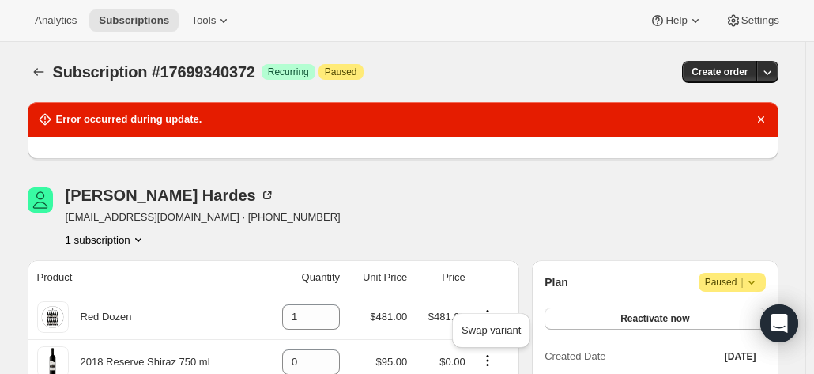
click at [424, 228] on div "Greg Hardes greghardes@bigpond.com · +61412215494 1 subscription" at bounding box center [290, 217] width 525 height 60
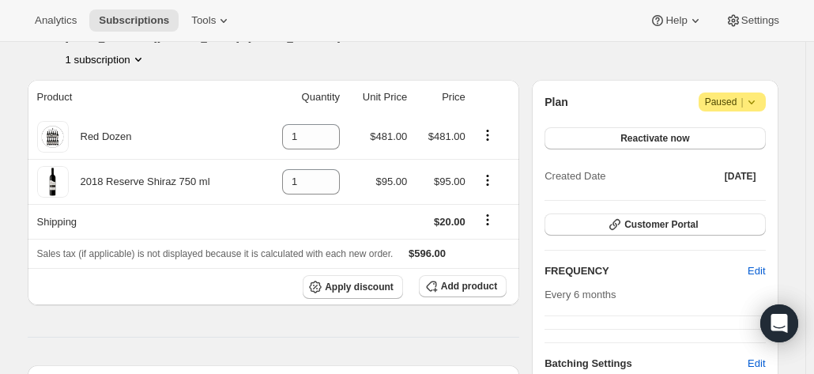
scroll to position [237, 0]
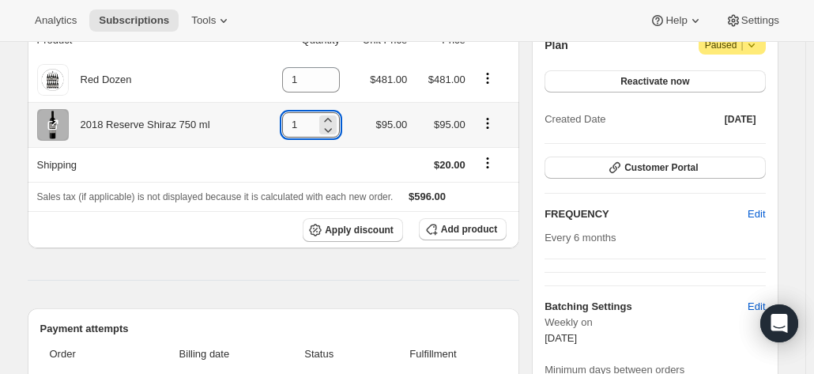
drag, startPoint x: 311, startPoint y: 127, endPoint x: 299, endPoint y: 124, distance: 12.3
click at [299, 124] on input "1" at bounding box center [299, 124] width 34 height 25
click at [474, 126] on td at bounding box center [494, 124] width 49 height 45
click at [493, 121] on icon "Product actions" at bounding box center [488, 123] width 16 height 16
click at [326, 122] on icon at bounding box center [328, 130] width 16 height 16
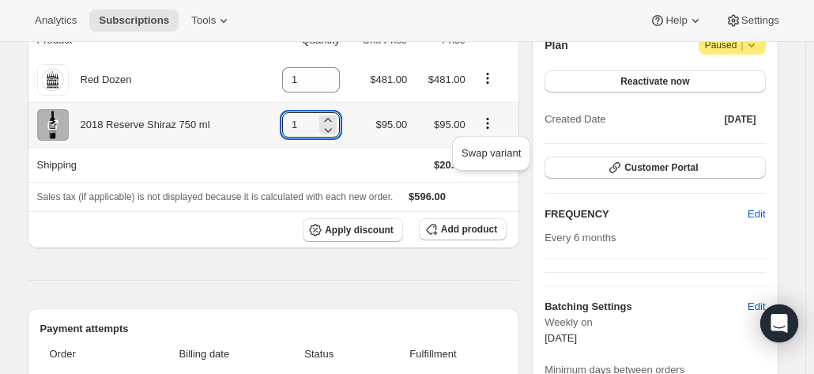
type input "0"
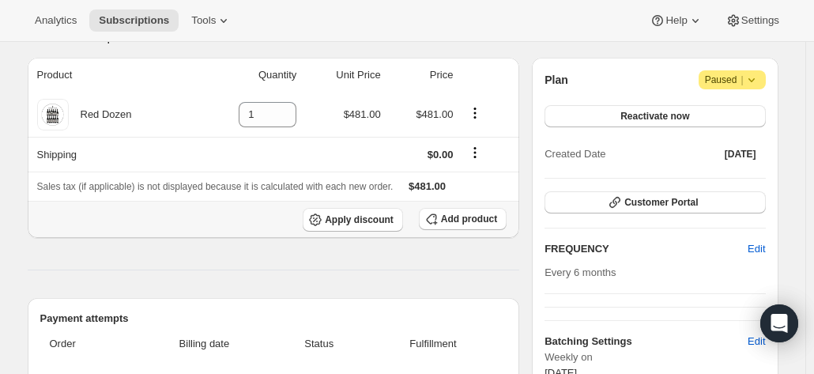
scroll to position [158, 0]
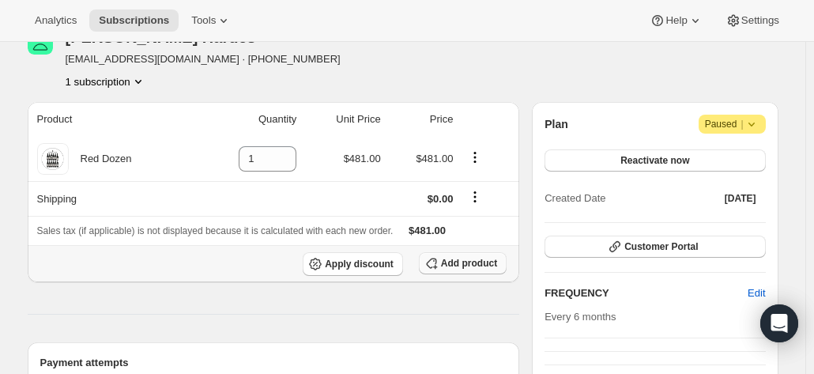
click at [463, 268] on button "Add product" at bounding box center [463, 263] width 88 height 22
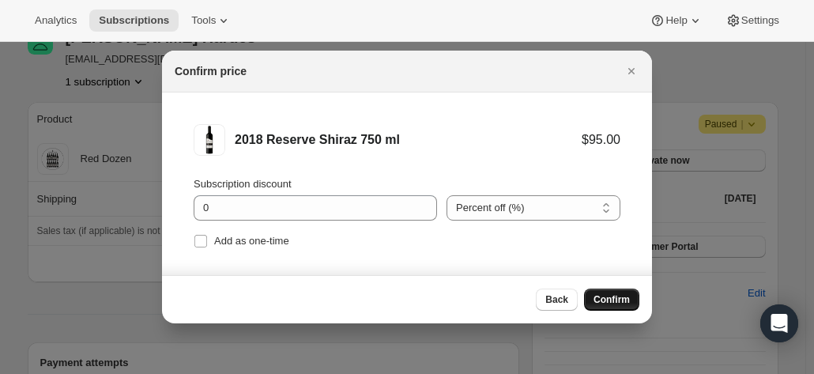
click at [626, 306] on button "Confirm" at bounding box center [611, 299] width 55 height 22
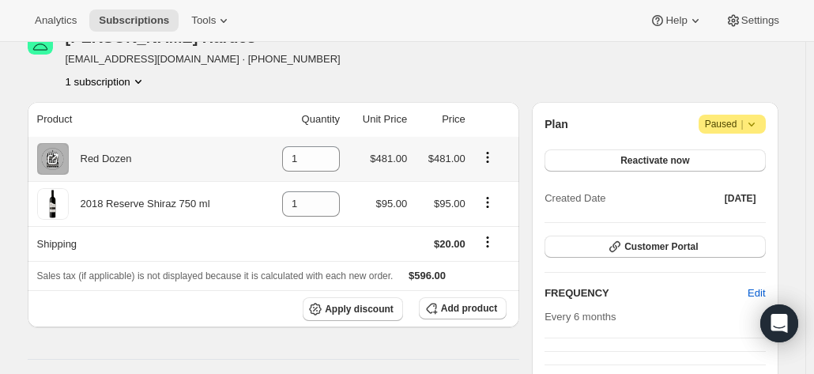
click at [484, 159] on icon "Product actions" at bounding box center [488, 157] width 16 height 16
click at [293, 161] on input "1" at bounding box center [299, 158] width 34 height 25
drag, startPoint x: 310, startPoint y: 159, endPoint x: 278, endPoint y: 159, distance: 31.6
click at [278, 159] on td "1" at bounding box center [303, 159] width 84 height 44
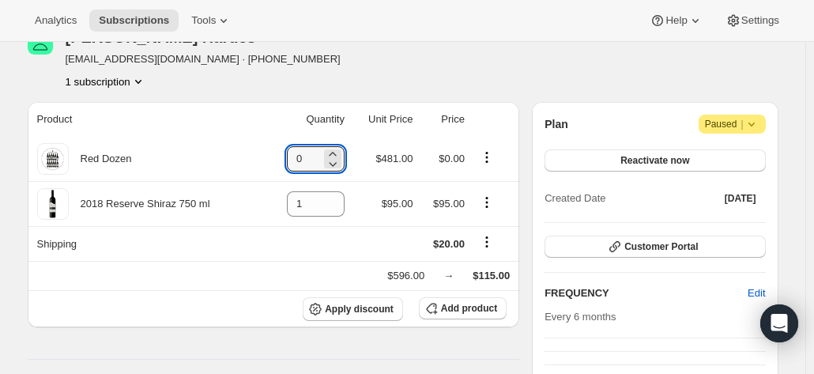
type input "0"
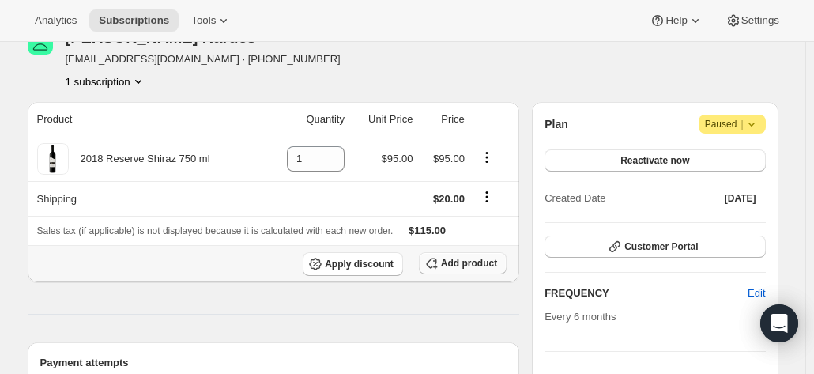
click at [473, 252] on button "Add product" at bounding box center [463, 263] width 88 height 22
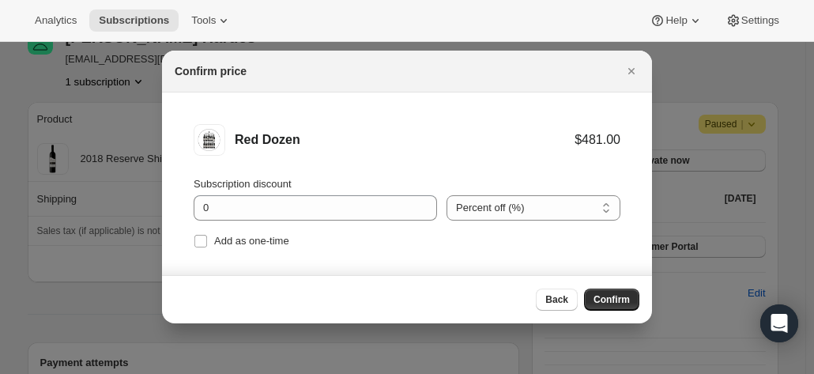
scroll to position [0, 0]
drag, startPoint x: 606, startPoint y: 296, endPoint x: 322, endPoint y: 225, distance: 293.2
click at [348, 228] on div "Confirm price Red Dozen $481.00 Subscription discount 0 Percent off (%) Amount …" at bounding box center [407, 187] width 490 height 273
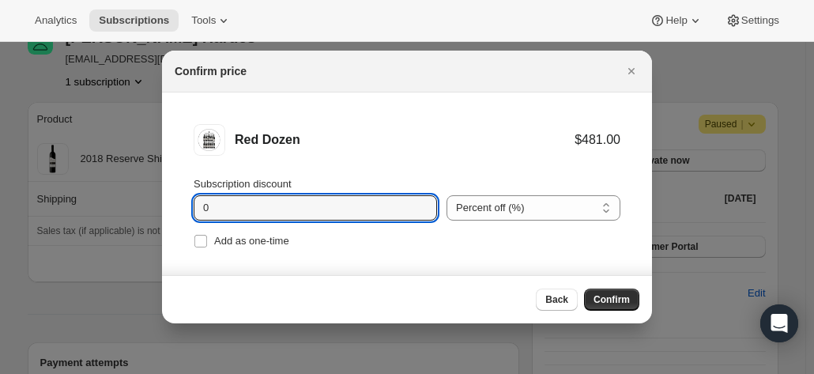
drag, startPoint x: 240, startPoint y: 217, endPoint x: 150, endPoint y: 201, distance: 91.5
type input "20"
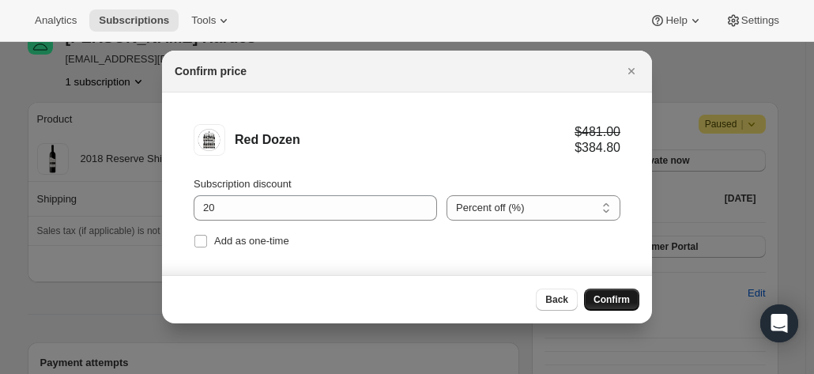
click at [597, 299] on span "Confirm" at bounding box center [611, 299] width 36 height 13
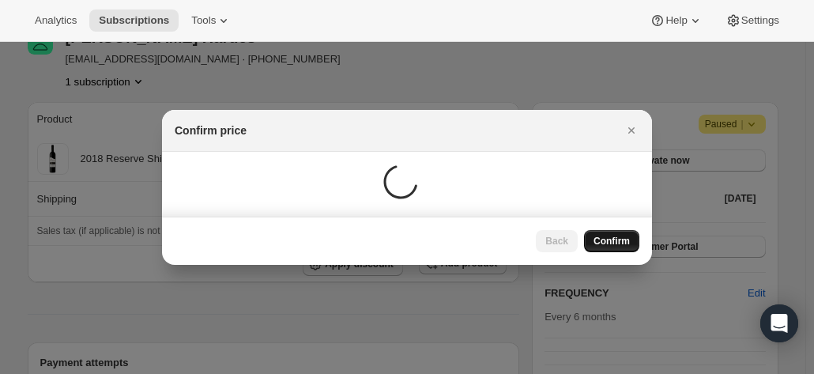
scroll to position [158, 0]
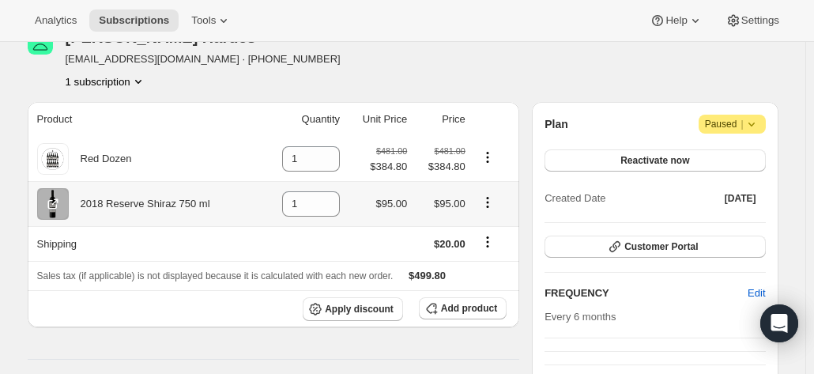
click at [495, 201] on icon "Product actions" at bounding box center [488, 202] width 16 height 16
drag, startPoint x: 311, startPoint y: 206, endPoint x: 254, endPoint y: 201, distance: 57.2
click at [258, 201] on tr "2018 Reserve Shiraz 750 ml 1 $95.00 $95.00" at bounding box center [274, 203] width 492 height 45
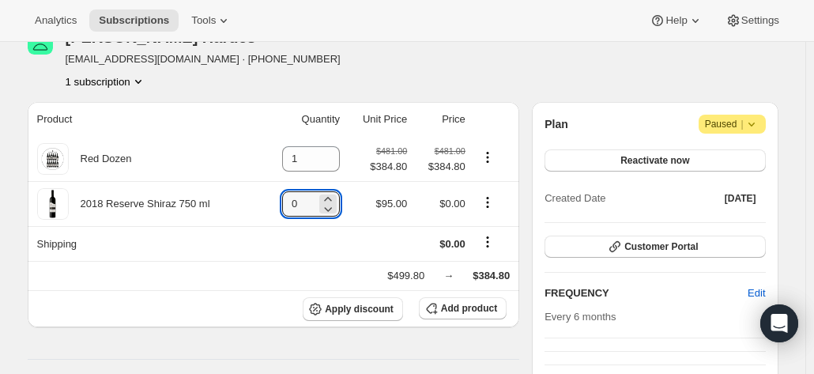
type input "0"
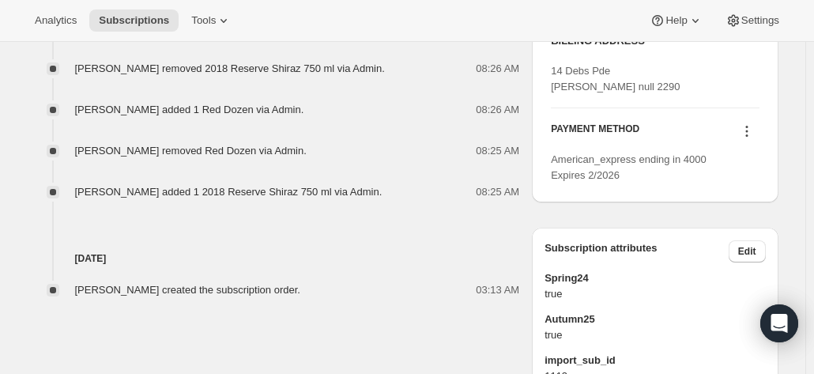
scroll to position [853, 0]
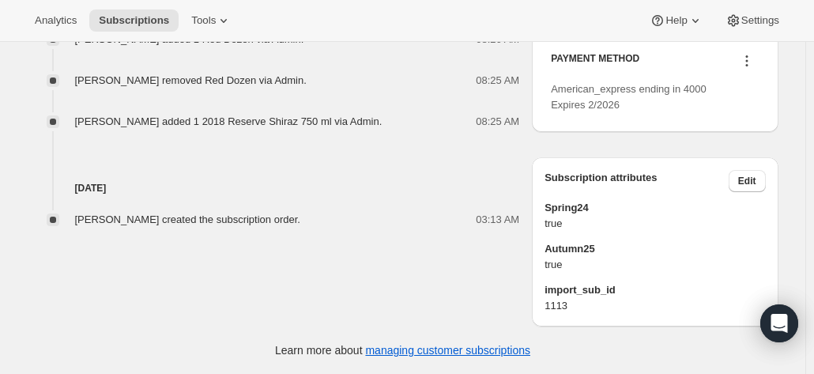
click at [719, 283] on span "import_sub_id" at bounding box center [654, 290] width 220 height 16
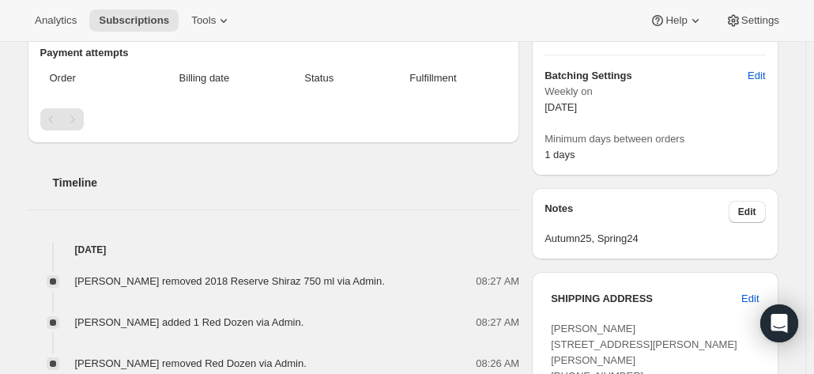
scroll to position [0, 0]
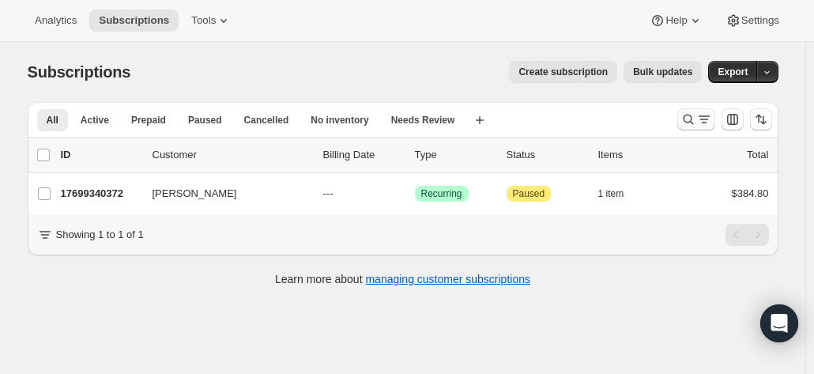
click at [688, 120] on icon "Search and filter results" at bounding box center [688, 119] width 16 height 16
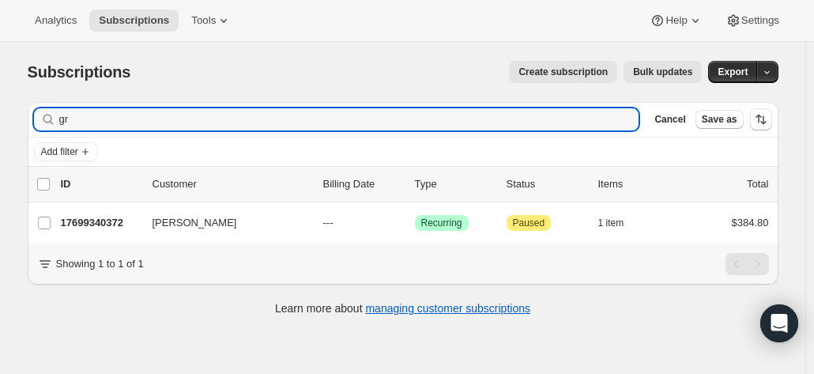
type input "g"
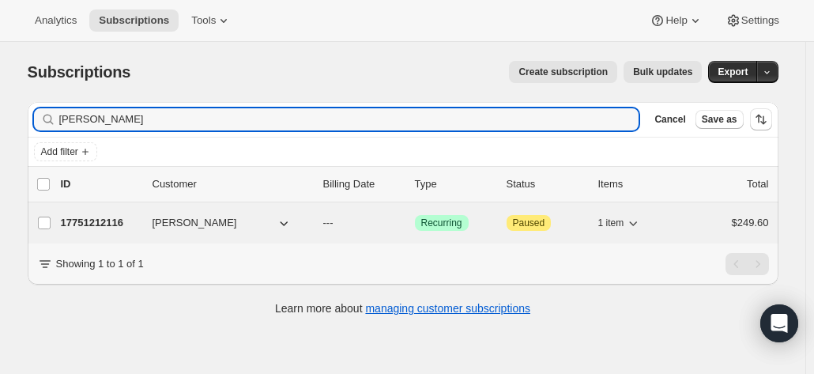
type input "[PERSON_NAME]"
click at [139, 223] on p "17751212116" at bounding box center [100, 223] width 79 height 16
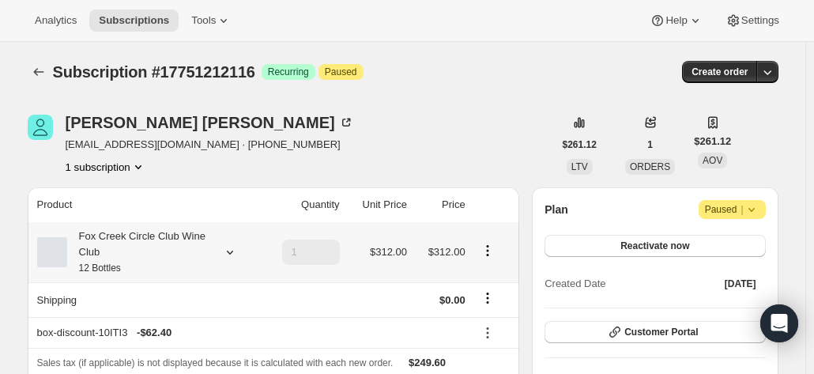
click at [194, 246] on div "Fox Creek Circle Club Wine Club 12 Bottles" at bounding box center [138, 251] width 142 height 47
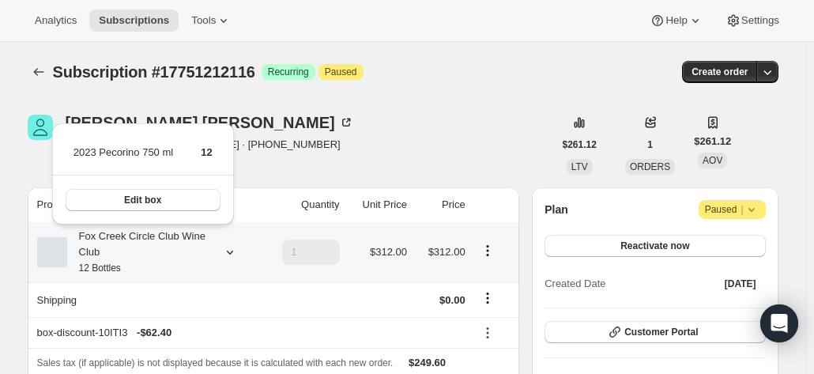
click at [194, 246] on div "Fox Creek Circle Club Wine Club 12 Bottles" at bounding box center [138, 251] width 142 height 47
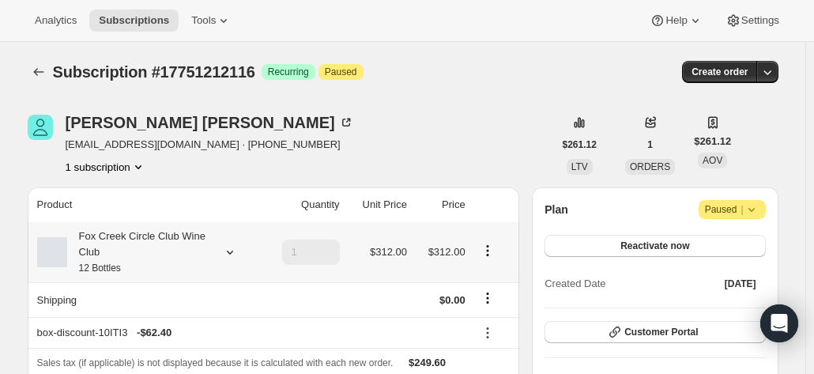
click at [194, 246] on div "Fox Creek Circle Club Wine Club 12 Bottles" at bounding box center [138, 251] width 142 height 47
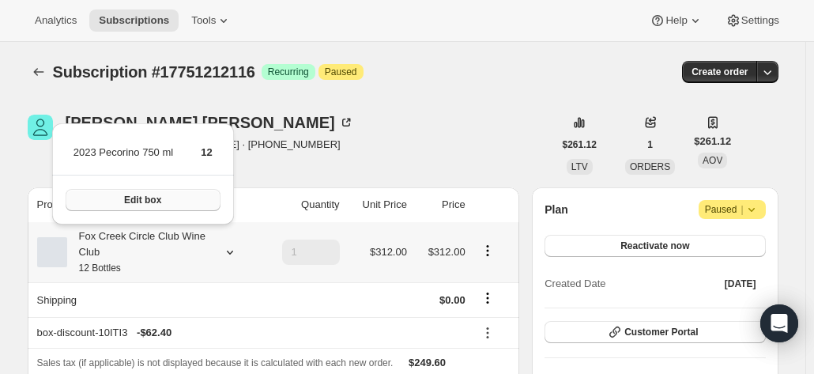
click at [94, 197] on button "Edit box" at bounding box center [143, 200] width 155 height 22
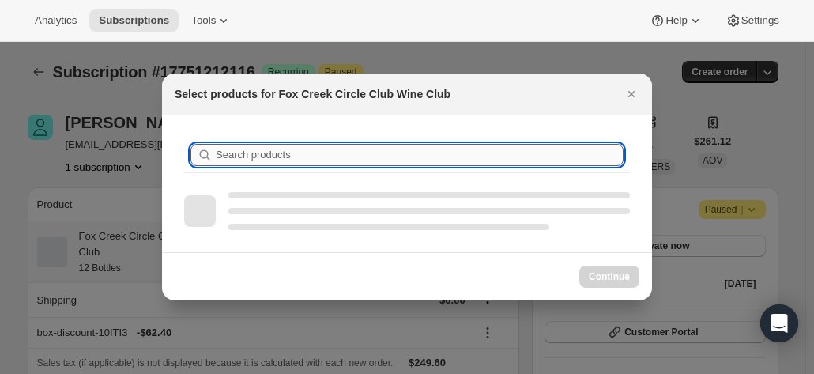
click at [285, 154] on input "Search products" at bounding box center [420, 155] width 408 height 22
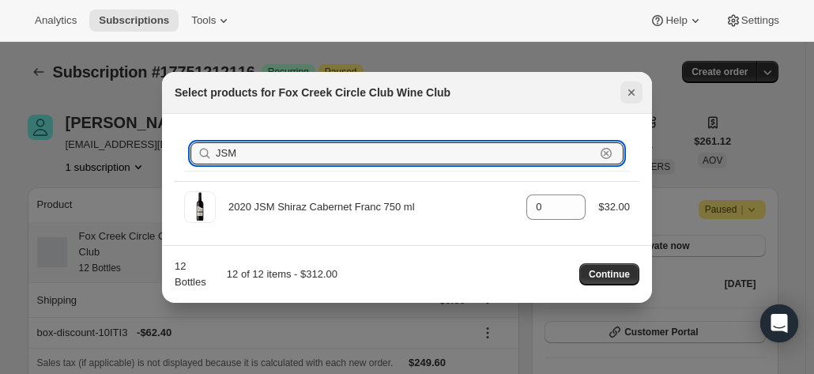
type input "JSM"
click at [637, 86] on icon "Close" at bounding box center [631, 93] width 16 height 16
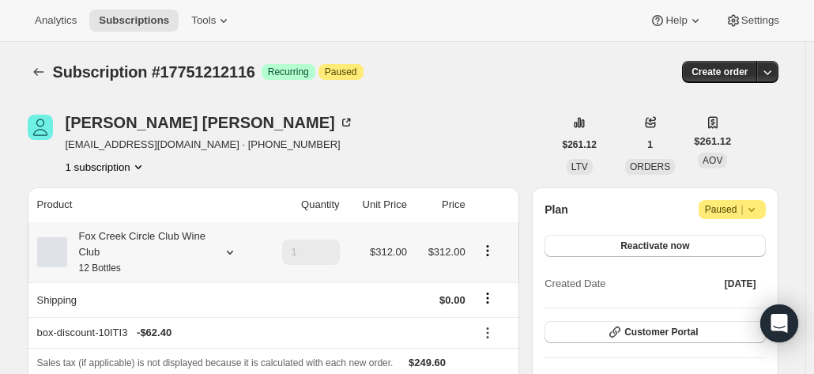
click at [234, 257] on icon at bounding box center [230, 252] width 16 height 16
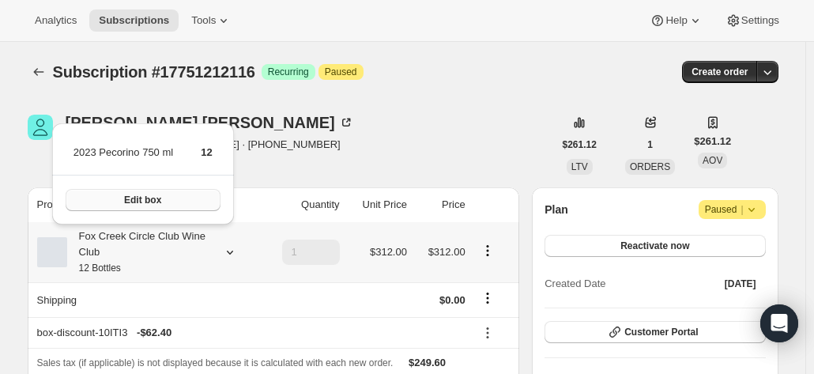
click at [154, 204] on span "Edit box" at bounding box center [142, 200] width 37 height 13
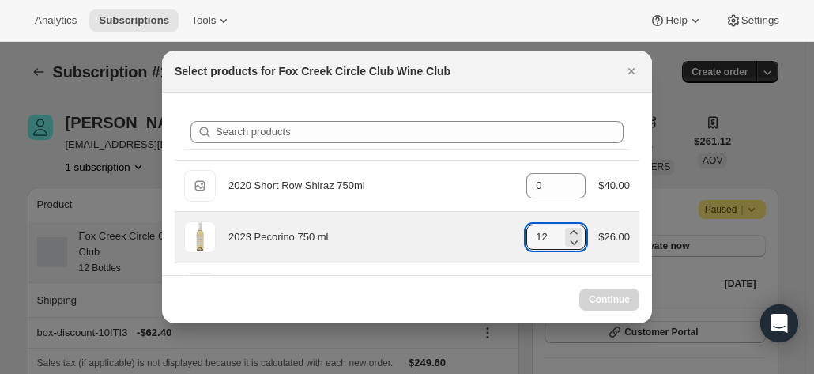
drag, startPoint x: 507, startPoint y: 236, endPoint x: 491, endPoint y: 233, distance: 16.1
click at [491, 233] on div "2023 Pecorino 750 ml gid://shopify/ProductVariant/41594933280852 12 $26.00" at bounding box center [407, 237] width 446 height 32
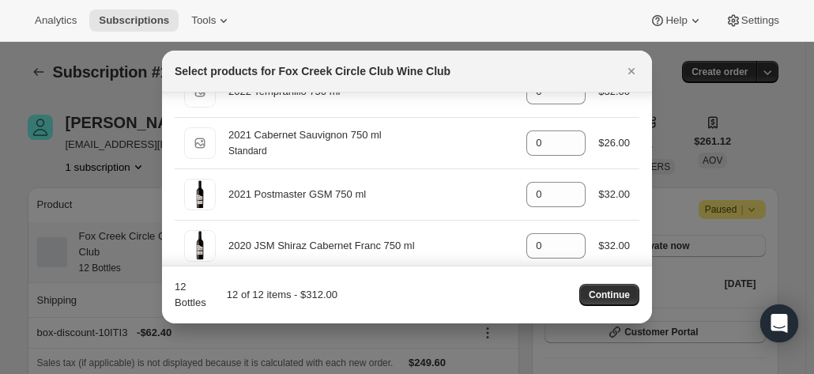
scroll to position [474, 0]
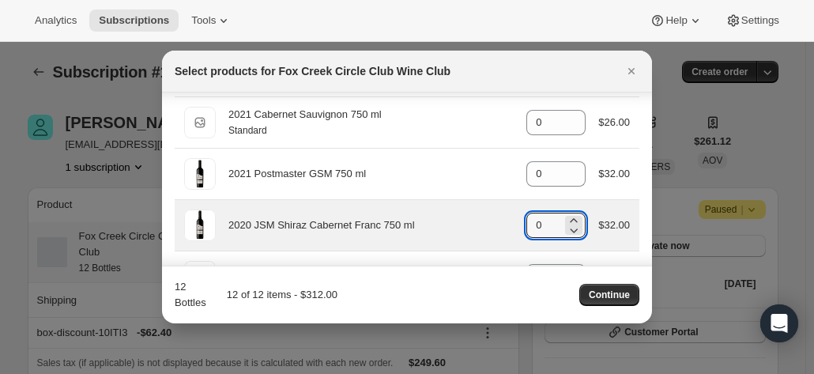
drag, startPoint x: 552, startPoint y: 230, endPoint x: 496, endPoint y: 225, distance: 56.3
click at [496, 225] on div "2020 JSM Shiraz Cabernet Franc 750 ml gid://shopify/ProductVariant/415949165364…" at bounding box center [407, 225] width 446 height 32
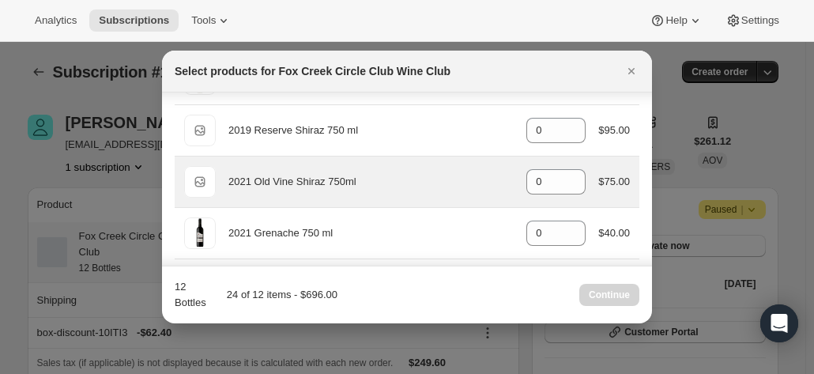
scroll to position [0, 0]
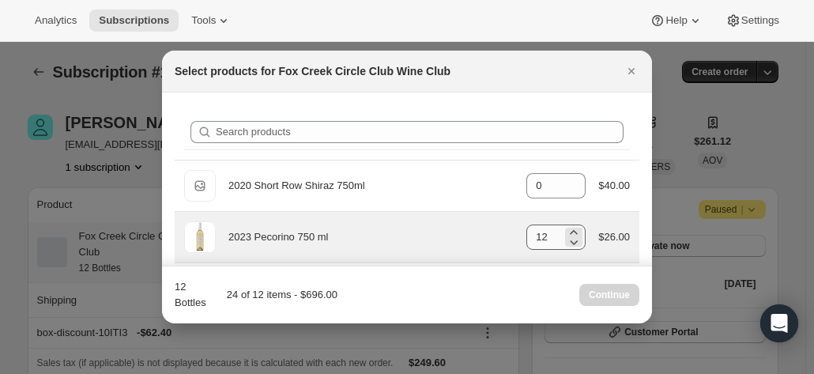
type input "12"
drag, startPoint x: 531, startPoint y: 229, endPoint x: 505, endPoint y: 232, distance: 26.3
click at [505, 232] on div "2023 Pecorino 750 ml gid://shopify/ProductVariant/41594933280852 12 $26.00" at bounding box center [407, 237] width 446 height 32
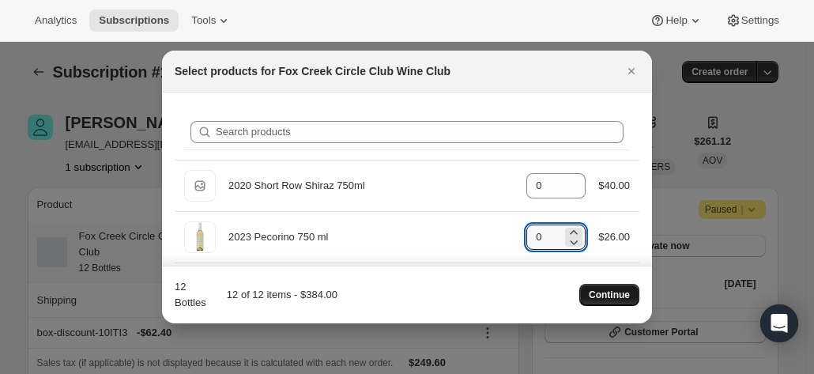
type input "0"
click at [593, 292] on span "Continue" at bounding box center [609, 294] width 41 height 13
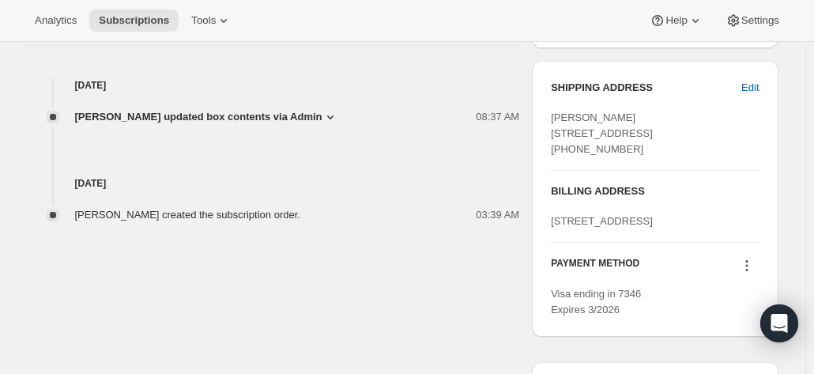
scroll to position [643, 0]
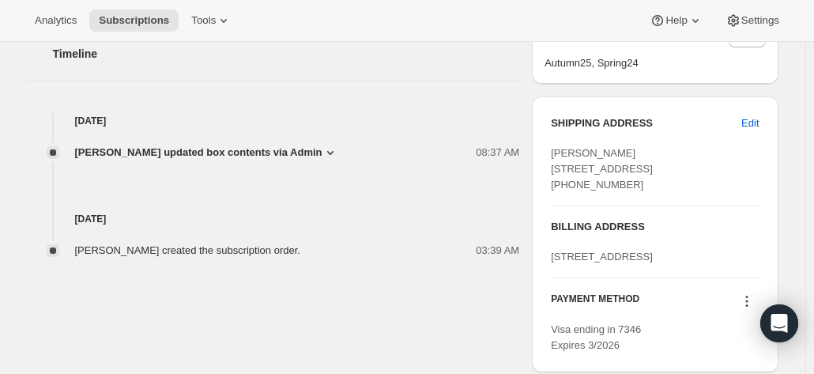
drag, startPoint x: 641, startPoint y: 213, endPoint x: 556, endPoint y: 153, distance: 104.2
click at [556, 153] on div "[PERSON_NAME] [STREET_ADDRESS] [PHONE_NUMBER]" at bounding box center [655, 168] width 208 height 47
click at [625, 193] on div "[PERSON_NAME] [STREET_ADDRESS] [PHONE_NUMBER]" at bounding box center [655, 168] width 208 height 47
click at [621, 187] on span "[PERSON_NAME] [STREET_ADDRESS] [PHONE_NUMBER]" at bounding box center [602, 168] width 102 height 43
drag, startPoint x: 681, startPoint y: 178, endPoint x: 530, endPoint y: 153, distance: 153.0
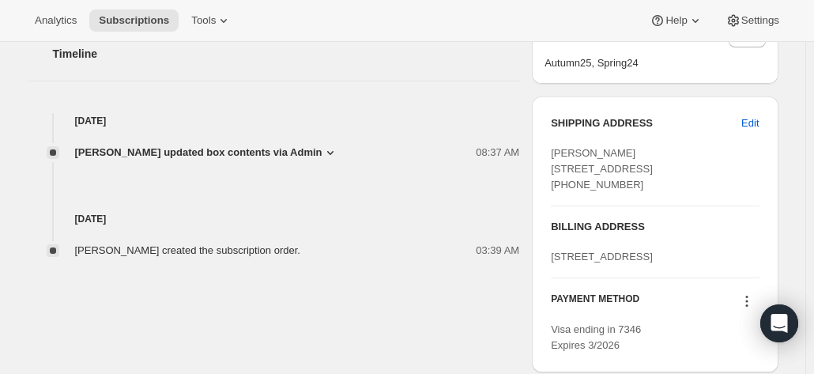
click at [530, 153] on div "[PERSON_NAME] [EMAIL_ADDRESS][DOMAIN_NAME] · [PHONE_NUMBER] 1 subscription $261…" at bounding box center [396, 43] width 763 height 1048
copy span "[PERSON_NAME] [STREET_ADDRESS]"
drag, startPoint x: 779, startPoint y: 164, endPoint x: 760, endPoint y: 164, distance: 19.0
click at [778, 164] on div "SHIPPING ADDRESS Edit [PERSON_NAME] [STREET_ADDRESS] [PHONE_NUMBER] BILLING ADD…" at bounding box center [655, 234] width 246 height 276
drag, startPoint x: 627, startPoint y: 211, endPoint x: 549, endPoint y: 216, distance: 78.4
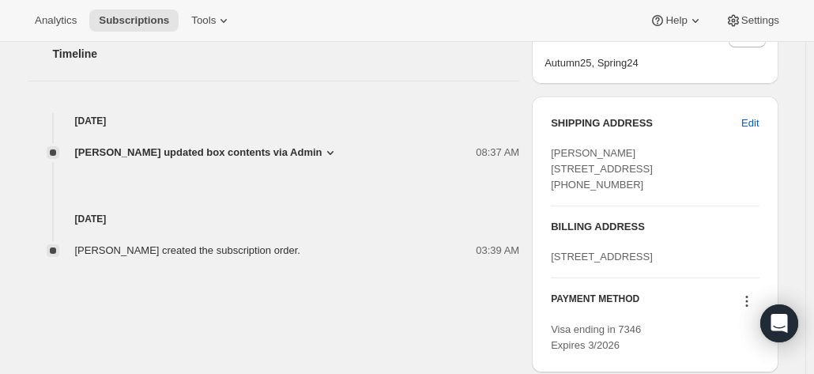
click at [549, 216] on div "SHIPPING ADDRESS Edit [PERSON_NAME] [STREET_ADDRESS] [PHONE_NUMBER] BILLING ADD…" at bounding box center [655, 234] width 246 height 276
copy span "[PHONE_NUMBER]"
drag, startPoint x: 776, startPoint y: 141, endPoint x: 754, endPoint y: 141, distance: 22.1
click at [776, 141] on div "SHIPPING ADDRESS Edit Carol Hawley 18 Binnalong Street Rochedale South QLD, 412…" at bounding box center [655, 234] width 246 height 276
click at [795, 77] on div "Subscription #17751212116. This page is ready Subscription #17751212116 Success…" at bounding box center [403, 6] width 789 height 1215
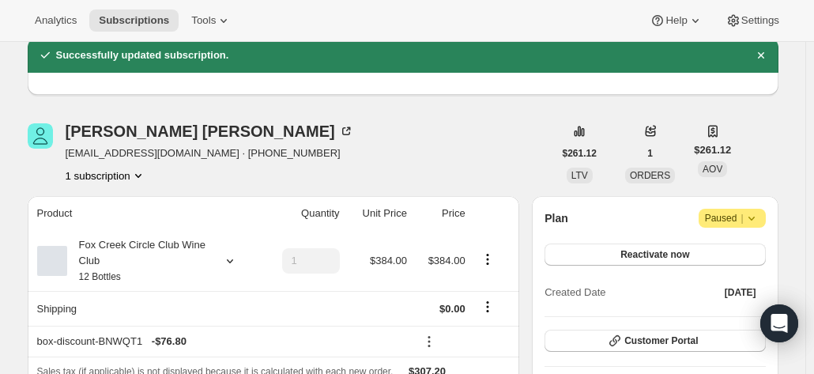
scroll to position [79, 0]
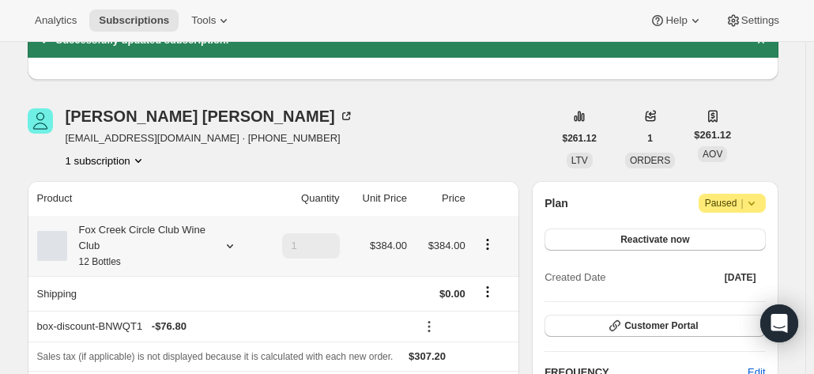
click at [137, 239] on div "Fox Creek Circle Club Wine Club 12 Bottles" at bounding box center [138, 245] width 142 height 47
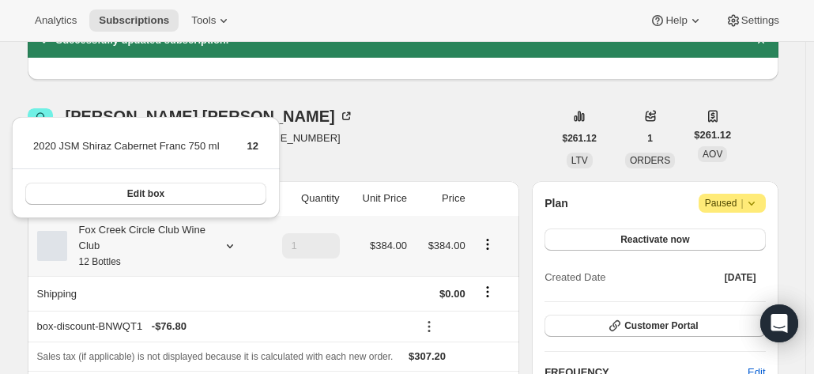
click at [137, 239] on div "Fox Creek Circle Club Wine Club 12 Bottles" at bounding box center [138, 245] width 142 height 47
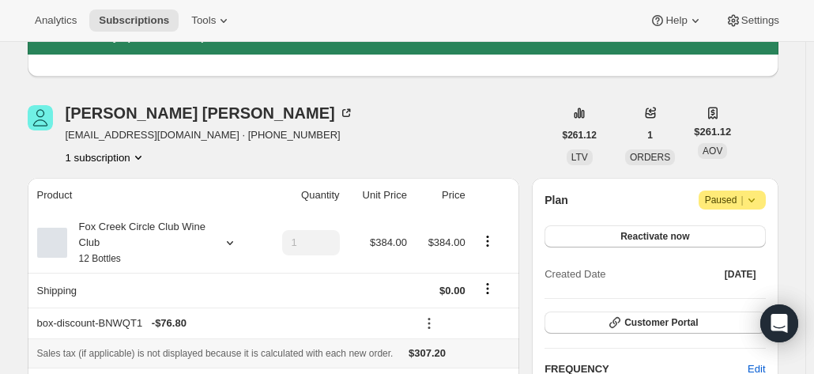
scroll to position [158, 0]
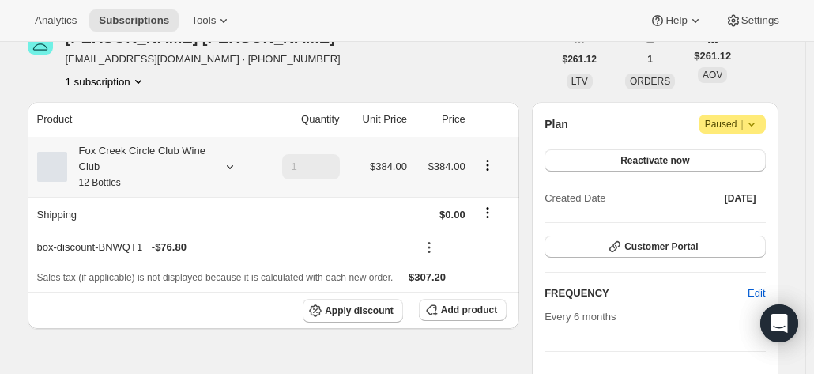
click at [119, 178] on small "12 Bottles" at bounding box center [100, 182] width 42 height 11
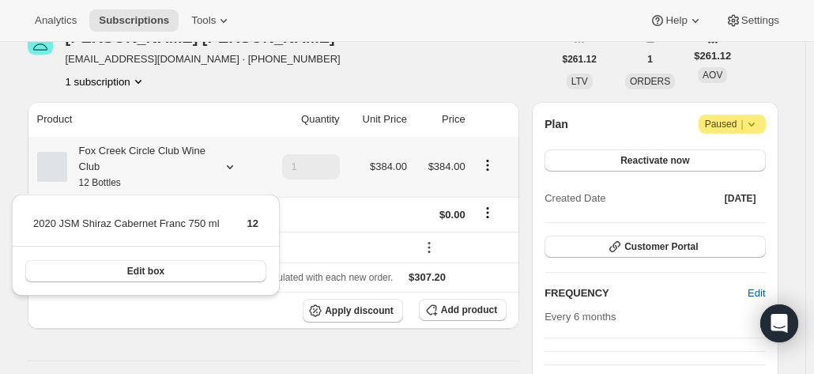
click at [119, 178] on small "12 Bottles" at bounding box center [100, 182] width 42 height 11
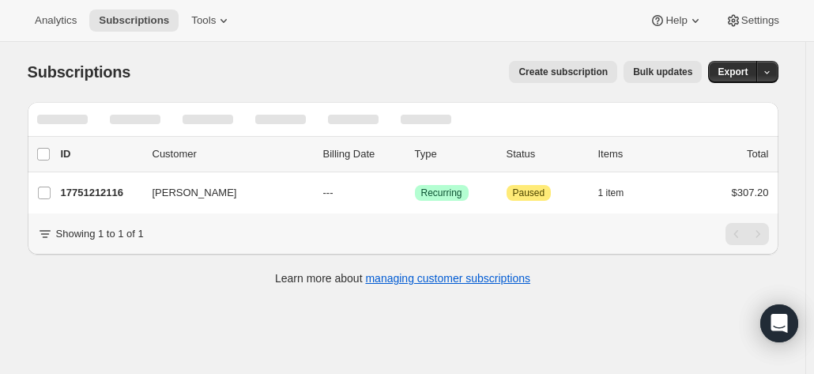
click at [260, 79] on div "Create subscription Bulk updates" at bounding box center [425, 72] width 552 height 22
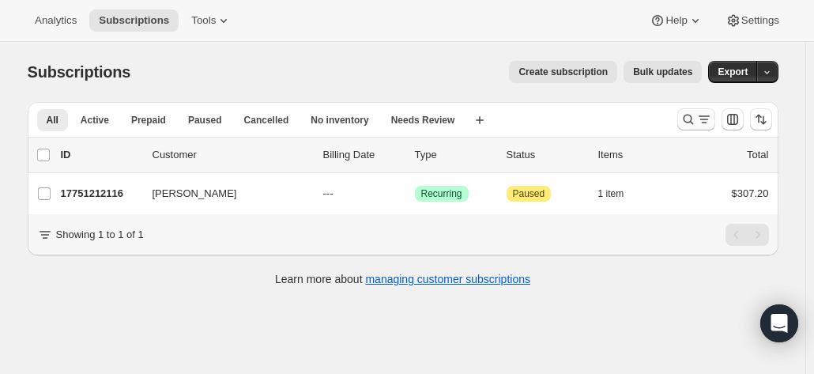
click at [695, 118] on icon "Search and filter results" at bounding box center [688, 119] width 16 height 16
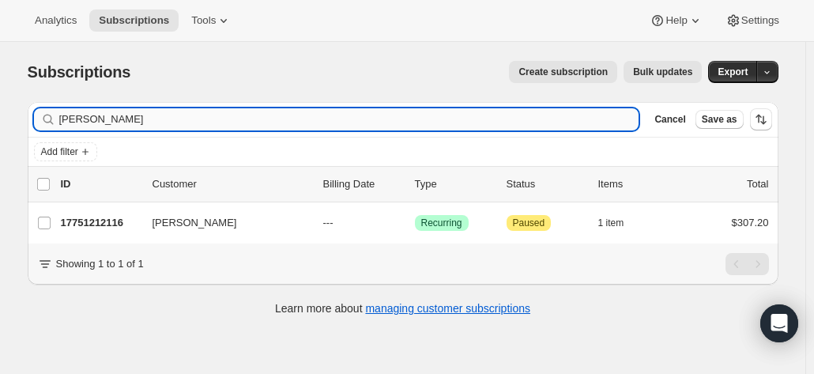
drag, startPoint x: 124, startPoint y: 119, endPoint x: 73, endPoint y: 112, distance: 51.0
click at [73, 112] on input "[PERSON_NAME]" at bounding box center [349, 119] width 580 height 22
click at [116, 123] on input "carol haw" at bounding box center [349, 119] width 580 height 22
drag, startPoint x: 117, startPoint y: 120, endPoint x: 61, endPoint y: 117, distance: 56.2
click at [61, 117] on div "carol haw Clear" at bounding box center [336, 119] width 605 height 22
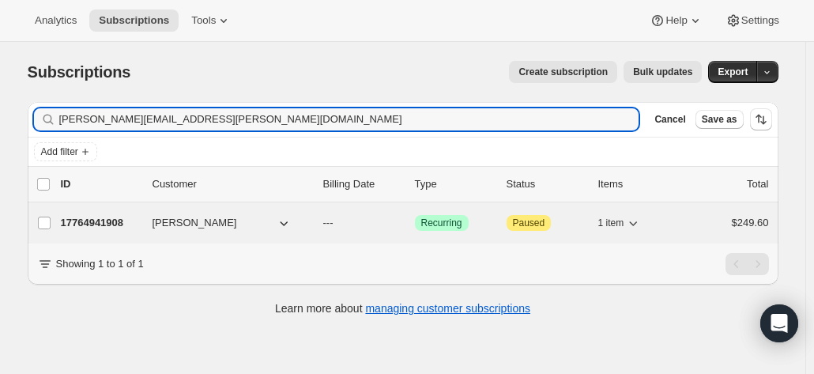
type input "joe.d.lavery@gmail.com"
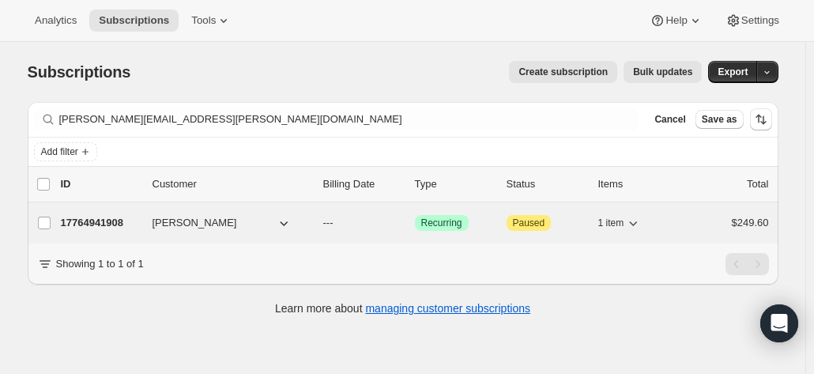
click at [122, 213] on div "17764941908 Joe Lavery --- Success Recurring Attention Paused 1 item $249.60" at bounding box center [415, 223] width 708 height 22
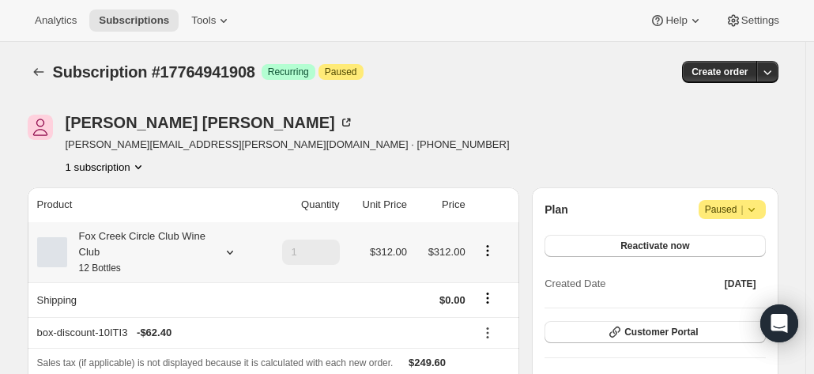
click at [135, 250] on div "Fox Creek Circle Club Wine Club 12 Bottles" at bounding box center [138, 251] width 142 height 47
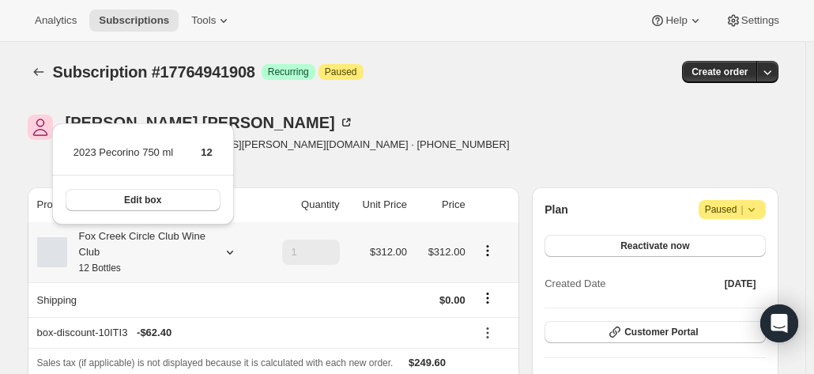
click at [135, 250] on div "Fox Creek Circle Club Wine Club 12 Bottles" at bounding box center [138, 251] width 142 height 47
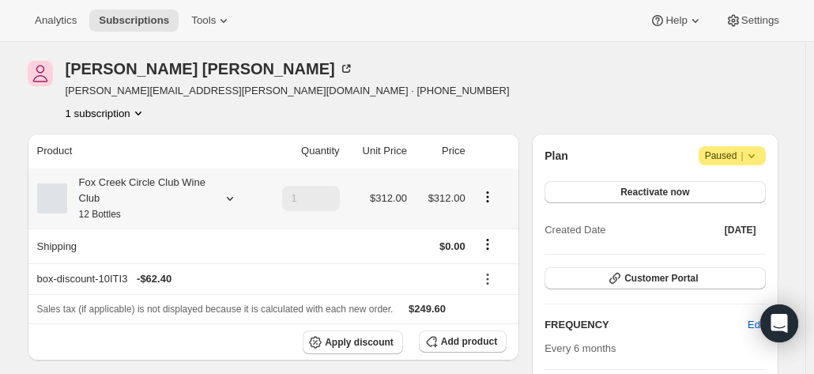
scroll to position [79, 0]
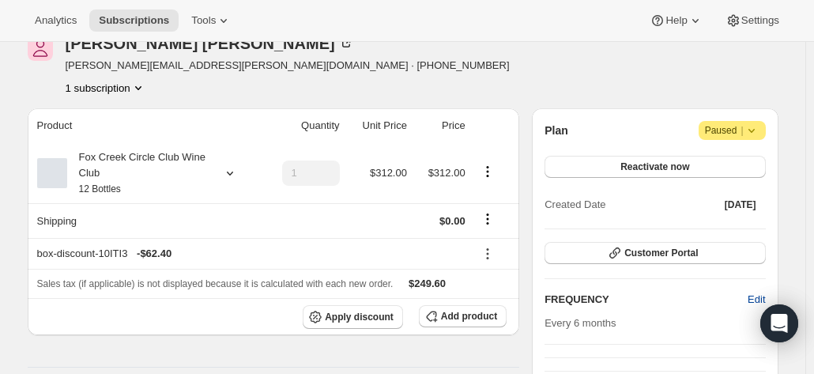
click at [751, 293] on button "Edit" at bounding box center [756, 299] width 36 height 25
click at [655, 286] on div "Plan Attention Paused | Reactivate now Created Date Sep 11, 2025 Customer Porta…" at bounding box center [654, 331] width 220 height 421
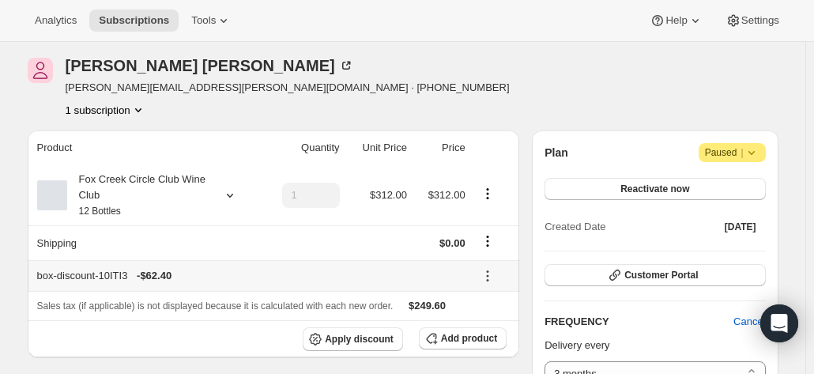
scroll to position [0, 0]
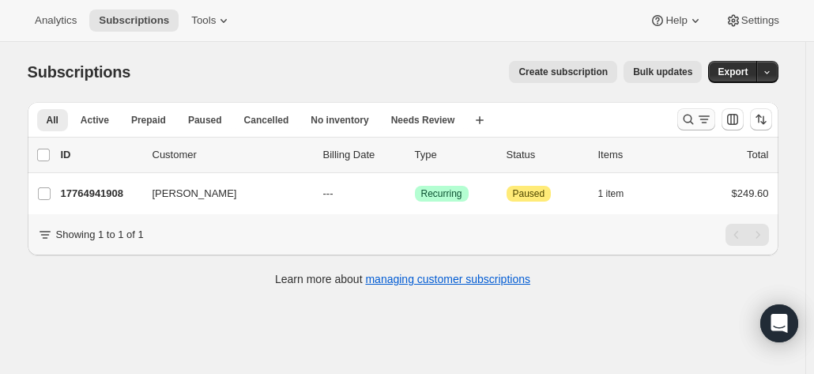
click at [684, 115] on icon "Search and filter results" at bounding box center [688, 119] width 16 height 16
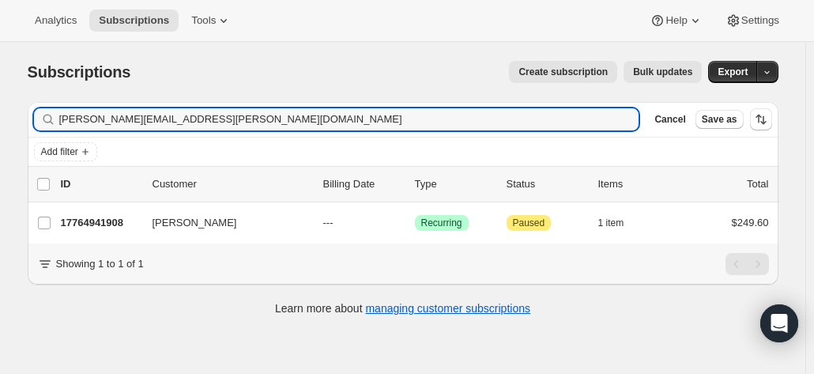
drag, startPoint x: 201, startPoint y: 121, endPoint x: -9, endPoint y: 89, distance: 211.8
click at [0, 89] on html "Analytics Subscriptions Tools Help Settings Skip to content Subscriptions. This…" at bounding box center [407, 187] width 814 height 374
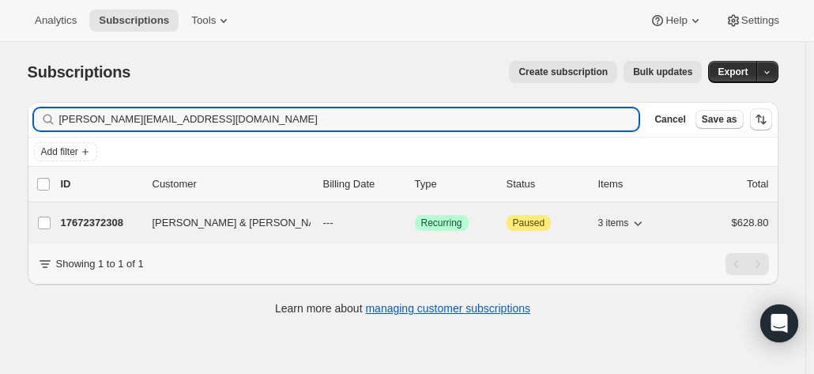
type input "jane.baker1@optusnet.com.au"
click at [137, 217] on p "17672372308" at bounding box center [100, 223] width 79 height 16
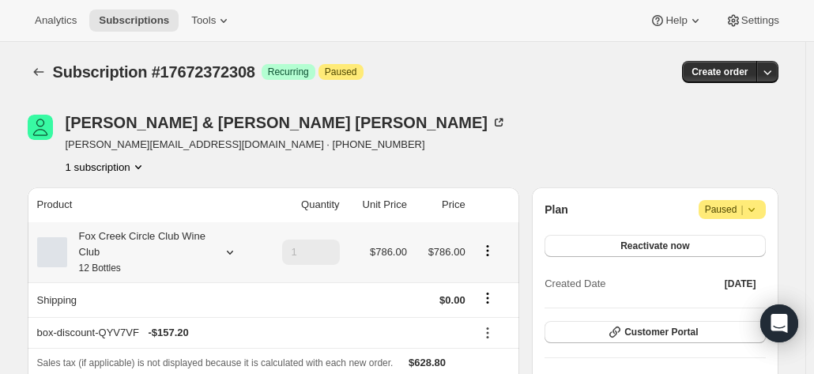
click at [128, 254] on div "Fox Creek Circle Club Wine Club 12 Bottles" at bounding box center [138, 251] width 142 height 47
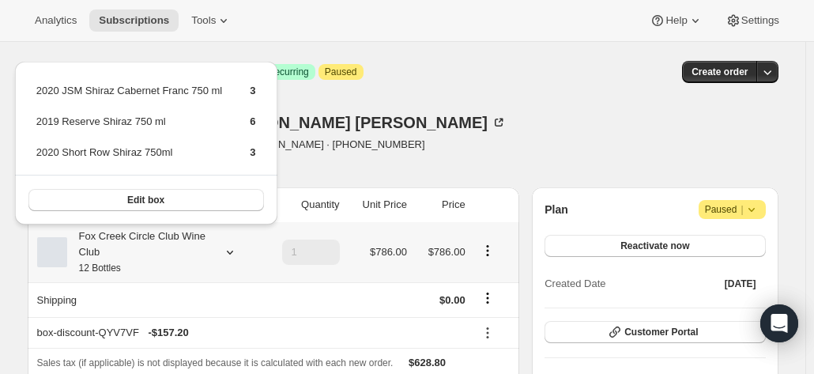
click at [128, 254] on div "Fox Creek Circle Club Wine Club 12 Bottles" at bounding box center [138, 251] width 142 height 47
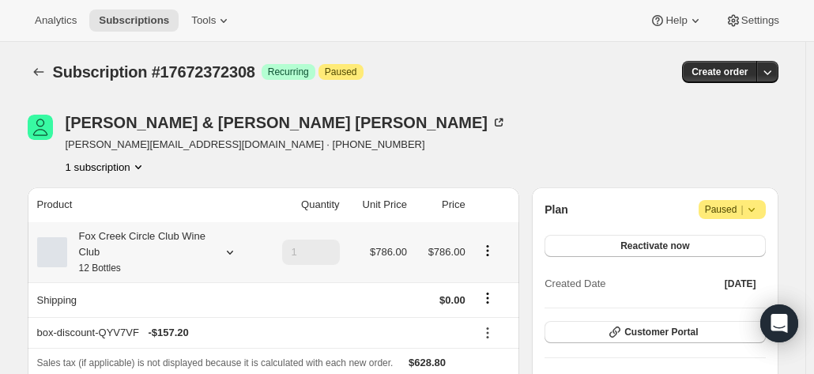
click at [135, 241] on div "Fox Creek Circle Club Wine Club 12 Bottles" at bounding box center [138, 251] width 142 height 47
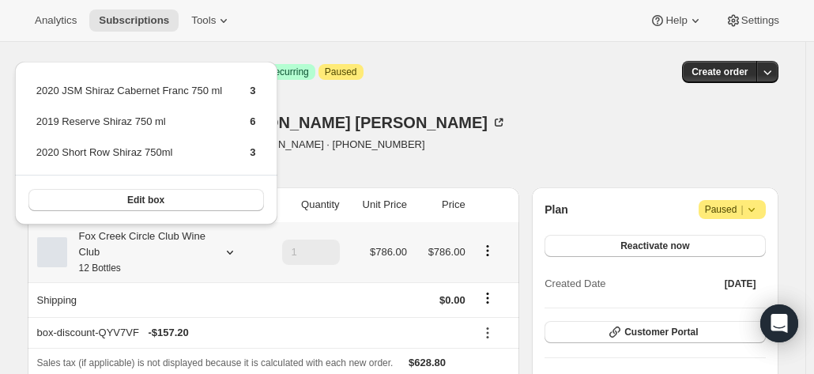
click at [135, 241] on div "Fox Creek Circle Club Wine Club 12 Bottles" at bounding box center [138, 251] width 142 height 47
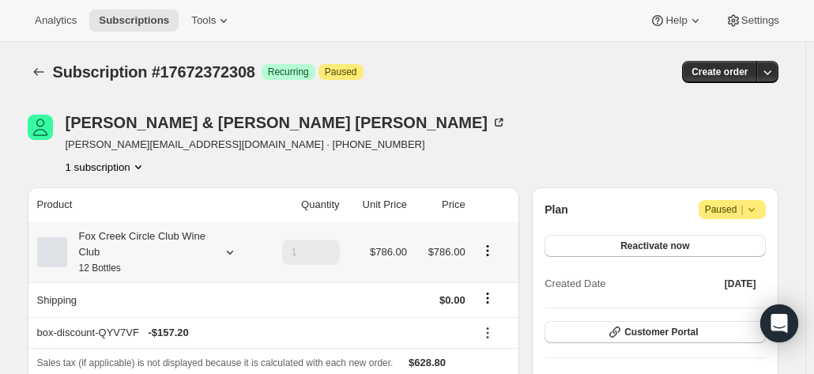
click at [143, 250] on div "Fox Creek Circle Club Wine Club 12 Bottles" at bounding box center [138, 251] width 142 height 47
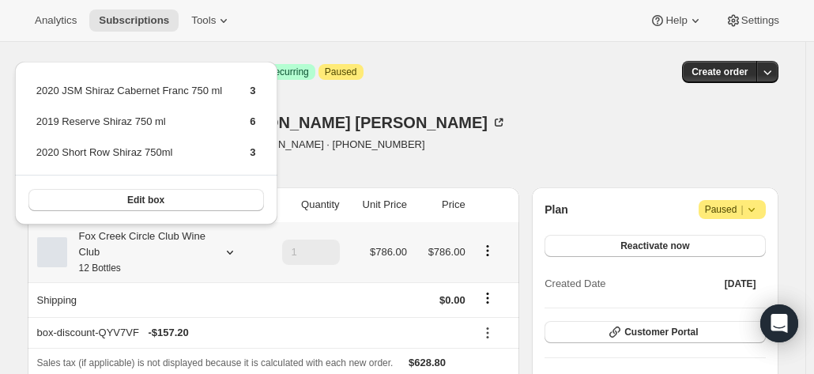
click at [143, 250] on div "Fox Creek Circle Club Wine Club 12 Bottles" at bounding box center [138, 251] width 142 height 47
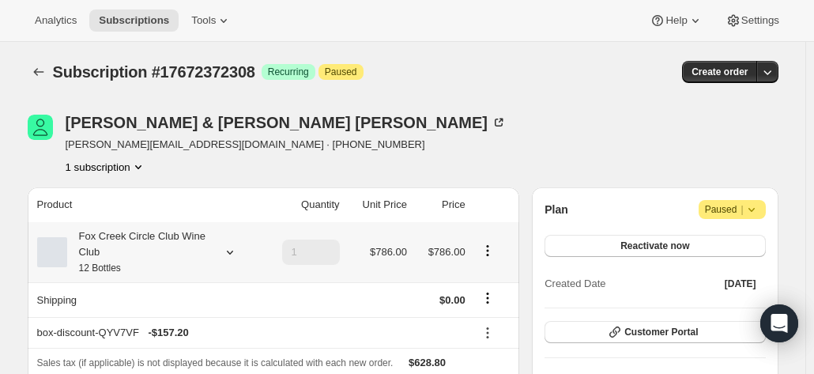
click at [178, 245] on div "Fox Creek Circle Club Wine Club 12 Bottles" at bounding box center [138, 251] width 142 height 47
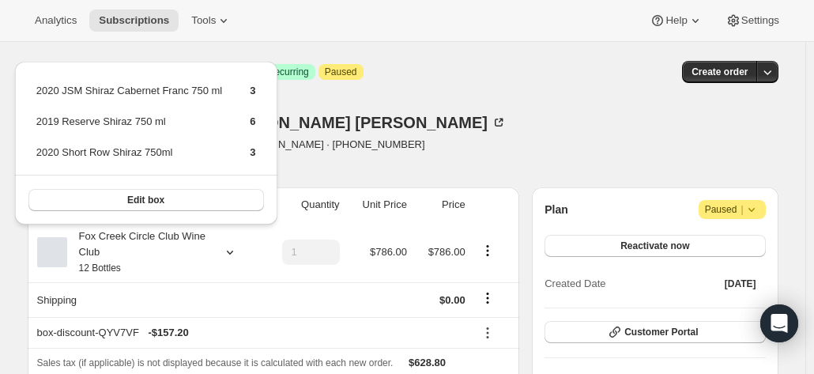
click at [442, 145] on div "Barry & Jane Baker jane.baker1@optusnet.com.au · +61412445567 1 subscription" at bounding box center [290, 145] width 525 height 60
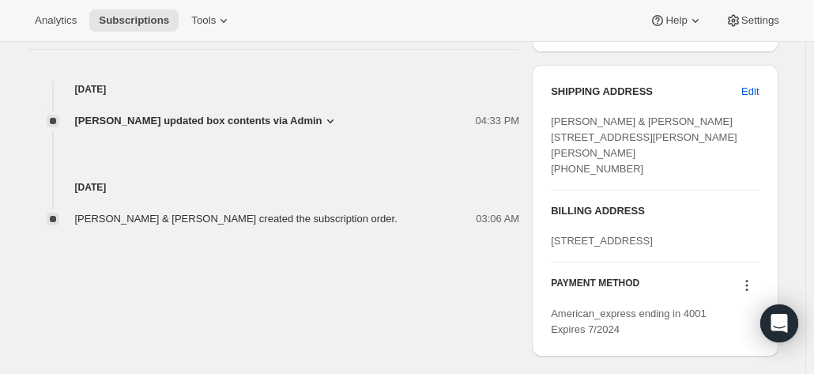
scroll to position [632, 0]
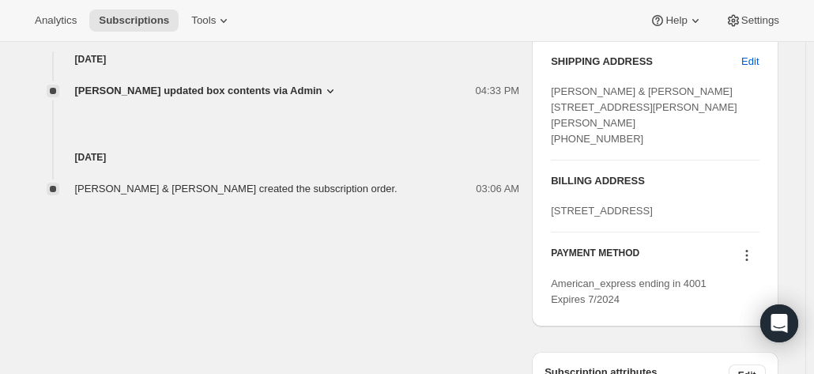
click at [751, 263] on icon at bounding box center [747, 255] width 16 height 16
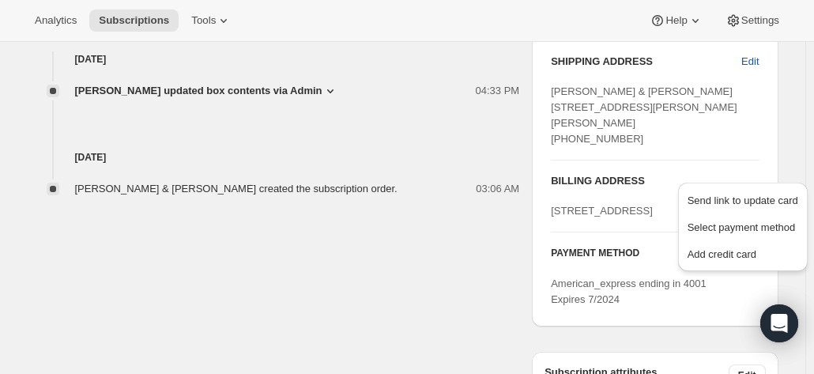
click at [751, 263] on icon at bounding box center [747, 255] width 16 height 16
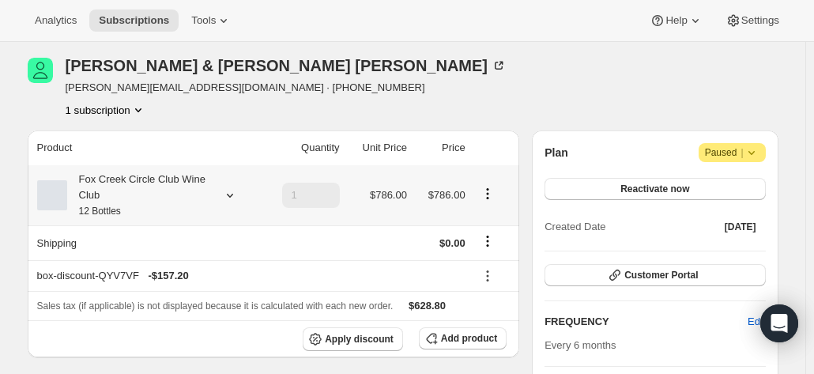
scroll to position [0, 0]
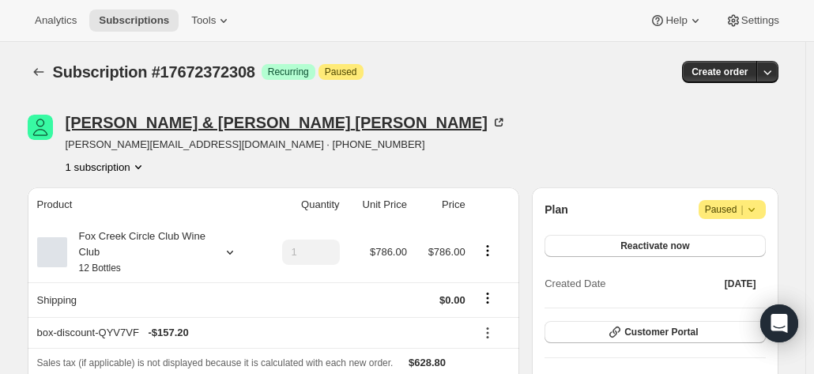
click at [495, 124] on icon at bounding box center [499, 123] width 8 height 8
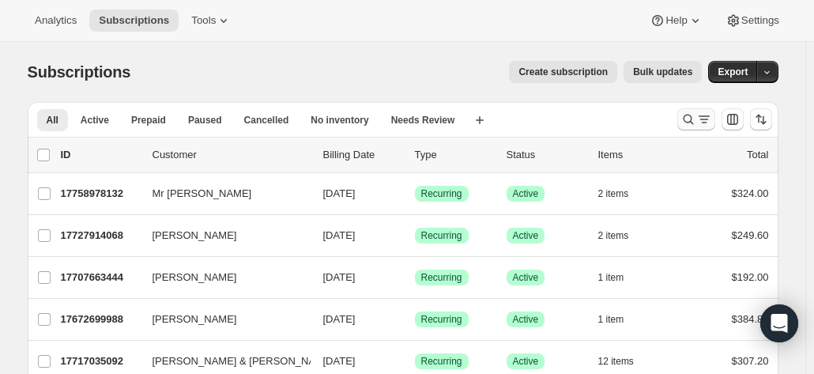
click at [684, 115] on icon "Search and filter results" at bounding box center [688, 119] width 16 height 16
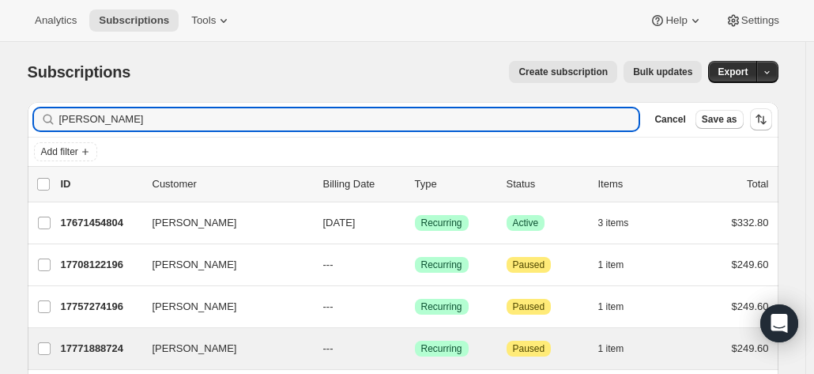
scroll to position [135, 0]
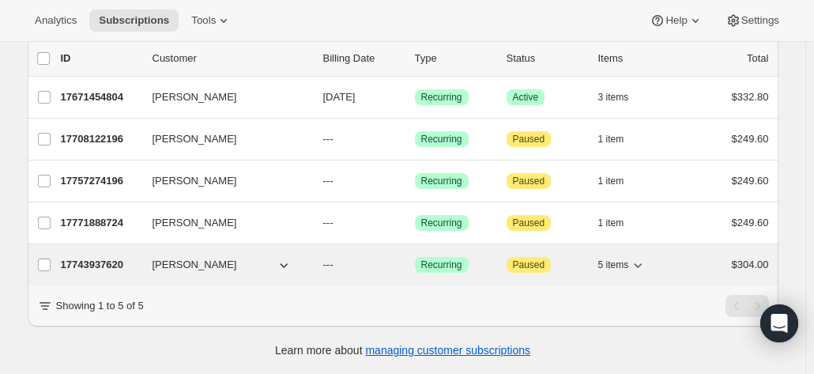
type input "[PERSON_NAME]"
click at [115, 257] on p "17743937620" at bounding box center [100, 265] width 79 height 16
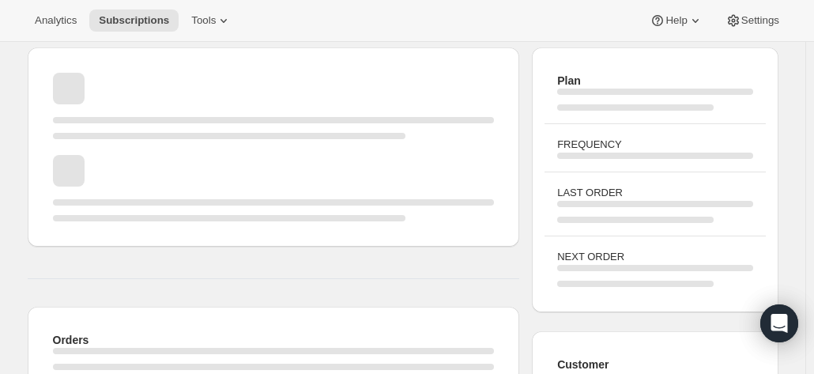
scroll to position [79, 0]
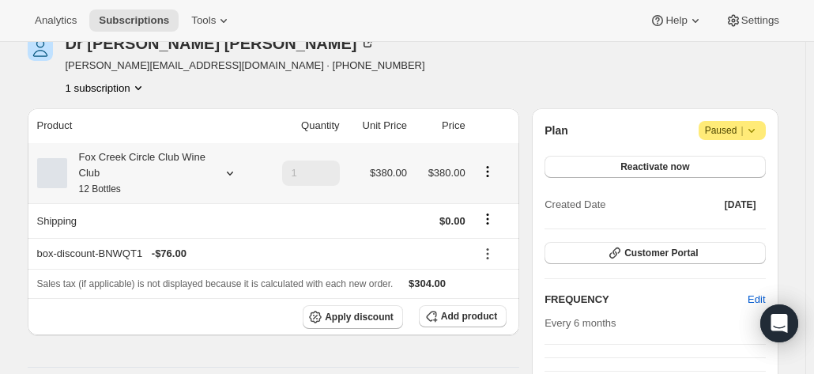
click at [134, 190] on div "Fox Creek Circle Club Wine Club 12 Bottles" at bounding box center [138, 172] width 142 height 47
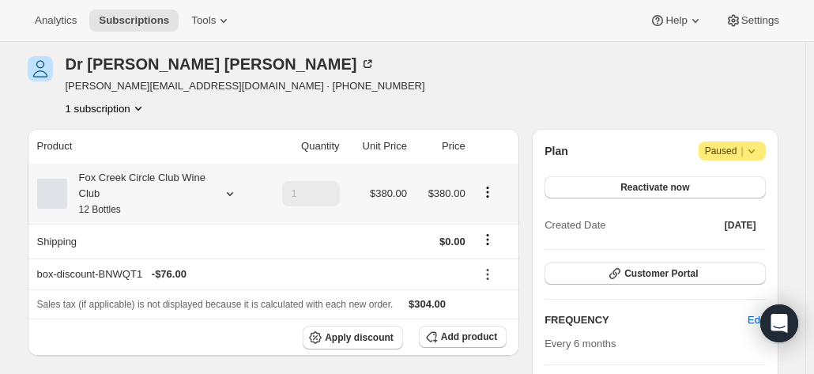
scroll to position [0, 0]
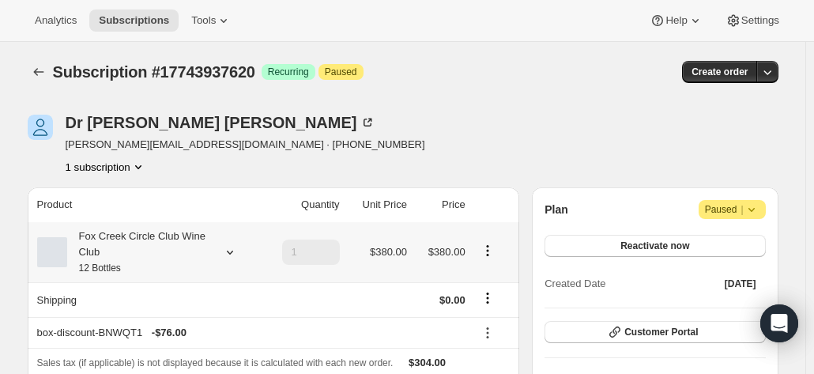
click at [145, 236] on div "Fox Creek Circle Club Wine Club 12 Bottles" at bounding box center [138, 251] width 142 height 47
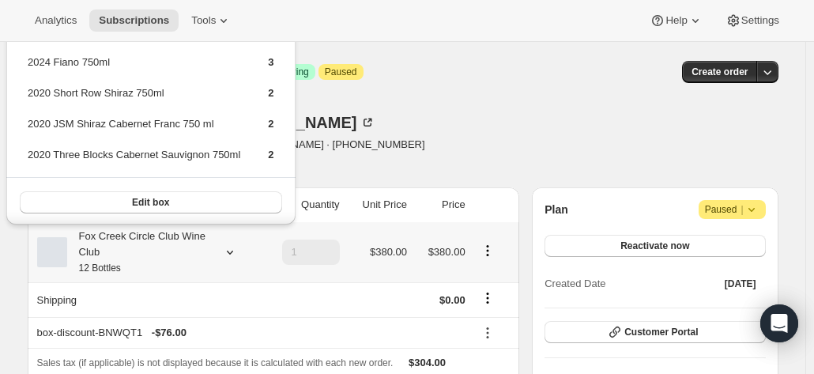
scroll to position [13, 0]
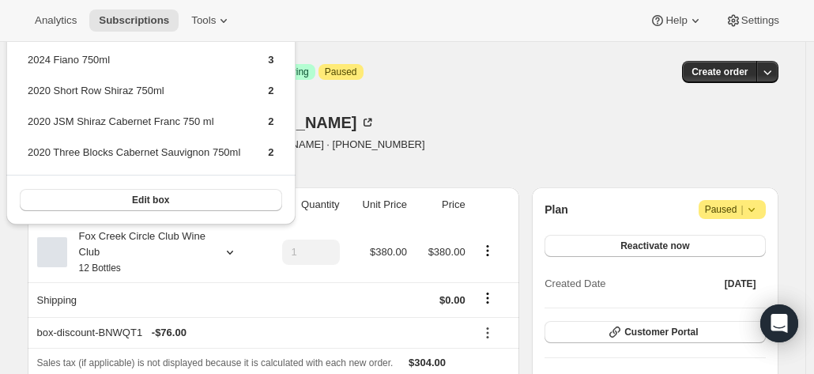
click at [484, 130] on div "Dr Rob J Moyle r.moyle@mailbox.uq.edu.au · +61402237391 1 subscription" at bounding box center [290, 145] width 525 height 60
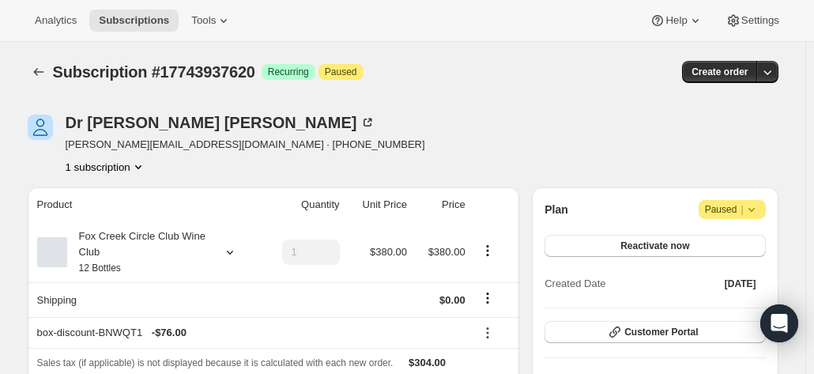
drag, startPoint x: 692, startPoint y: 134, endPoint x: 555, endPoint y: 134, distance: 137.5
click at [692, 135] on div "Dr Rob J Moyle r.moyle@mailbox.uq.edu.au · +61402237391 1 subscription" at bounding box center [403, 145] width 751 height 60
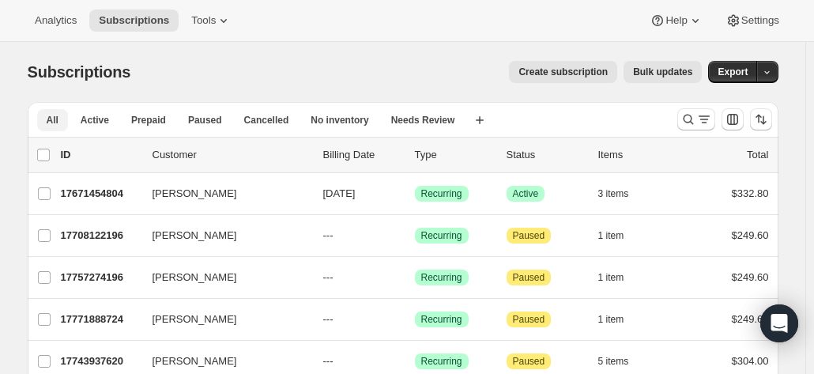
click at [55, 118] on span "All" at bounding box center [53, 120] width 12 height 13
click at [99, 121] on span "Active" at bounding box center [95, 120] width 28 height 13
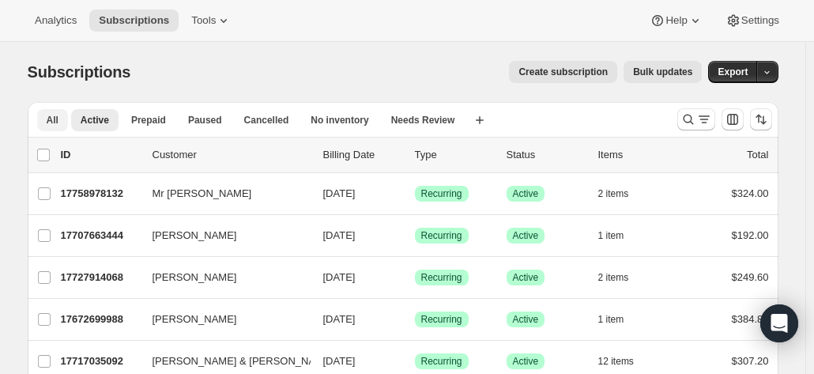
click at [63, 118] on button "All" at bounding box center [52, 120] width 31 height 22
click at [689, 114] on icon "Search and filter results" at bounding box center [688, 119] width 16 height 16
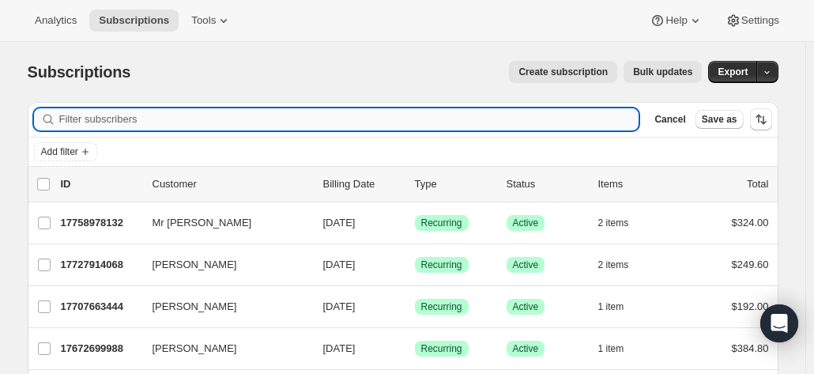
click at [190, 114] on input "Filter subscribers" at bounding box center [349, 119] width 580 height 22
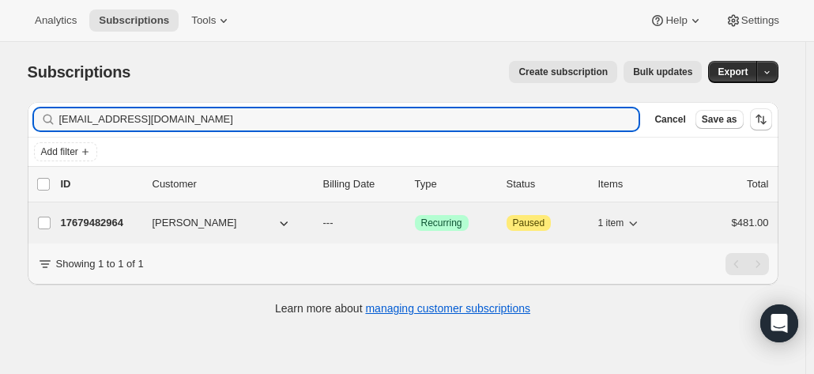
type input "[EMAIL_ADDRESS][DOMAIN_NAME]"
click at [103, 220] on p "17679482964" at bounding box center [100, 223] width 79 height 16
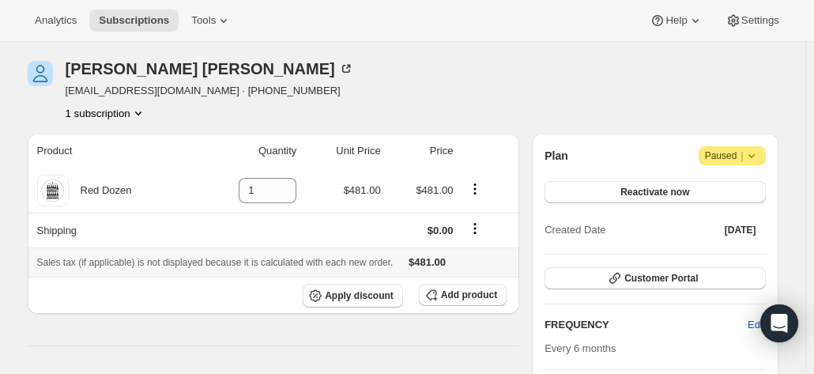
scroll to position [79, 0]
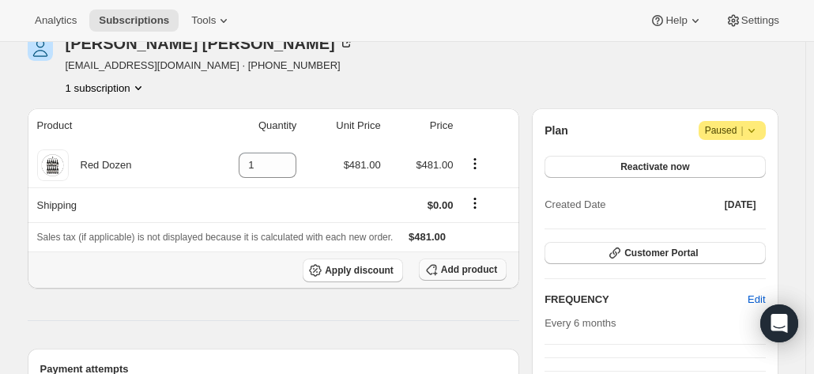
click at [457, 271] on span "Add product" at bounding box center [469, 269] width 56 height 13
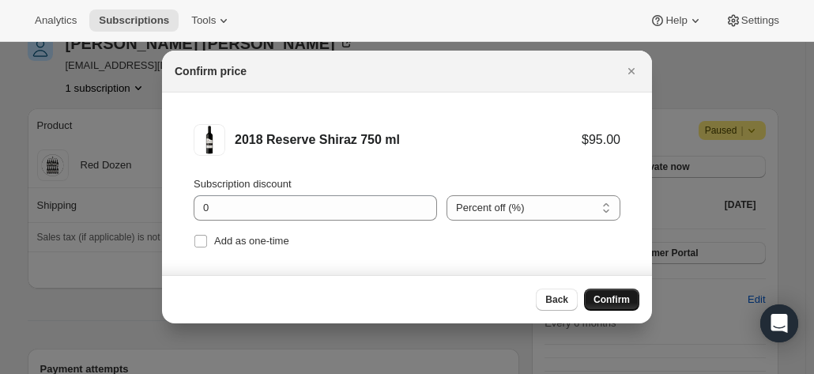
click at [601, 296] on span "Confirm" at bounding box center [611, 299] width 36 height 13
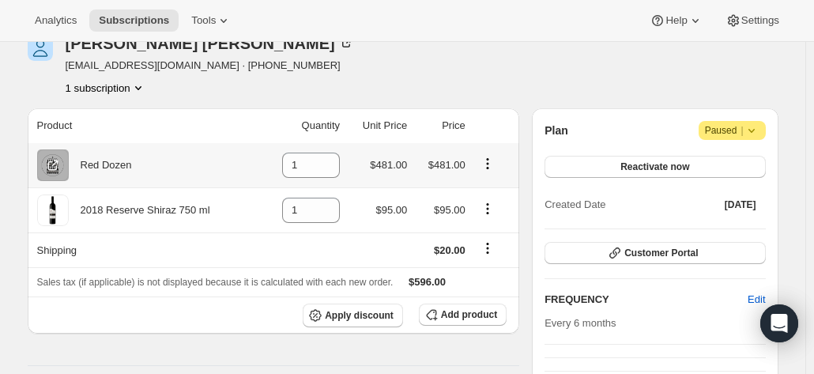
click at [489, 160] on icon "Product actions" at bounding box center [488, 164] width 16 height 16
drag, startPoint x: 303, startPoint y: 163, endPoint x: 180, endPoint y: 164, distance: 123.3
click at [218, 164] on tr "Red Dozen 1 $481.00 $481.00" at bounding box center [274, 165] width 492 height 44
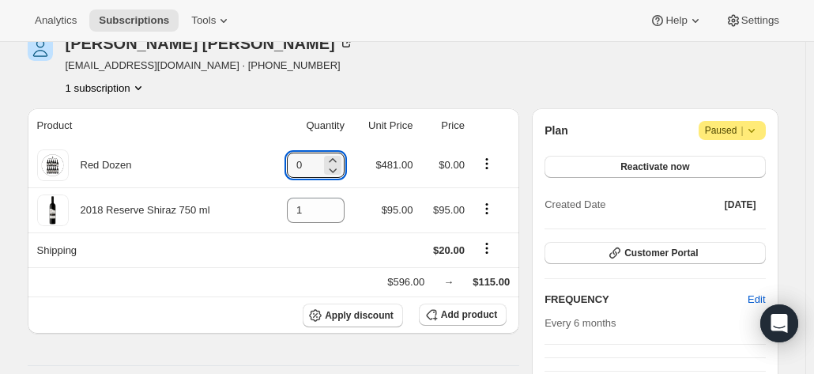
type input "0"
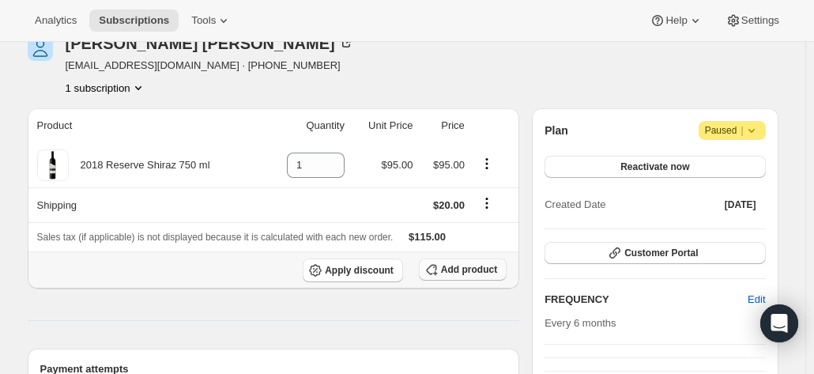
click at [466, 277] on button "Add product" at bounding box center [463, 269] width 88 height 22
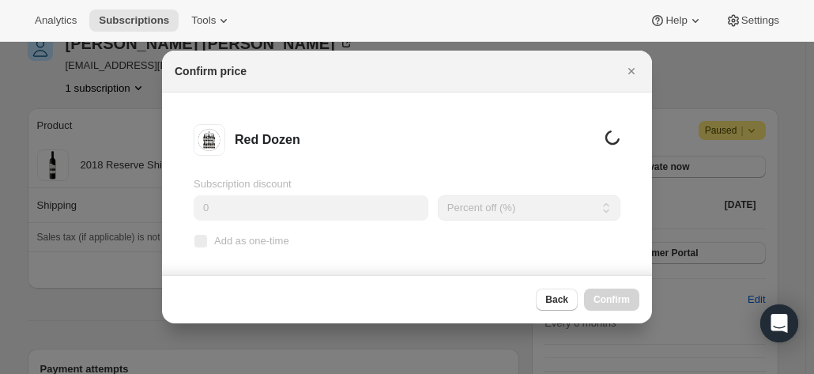
scroll to position [0, 0]
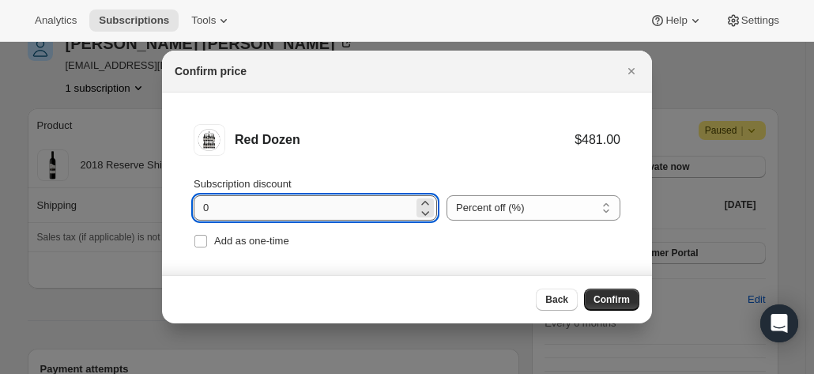
click at [254, 209] on input "0" at bounding box center [304, 207] width 220 height 25
drag, startPoint x: 243, startPoint y: 208, endPoint x: 28, endPoint y: 206, distance: 215.7
type input "20"
click at [607, 291] on button "Confirm" at bounding box center [611, 299] width 55 height 22
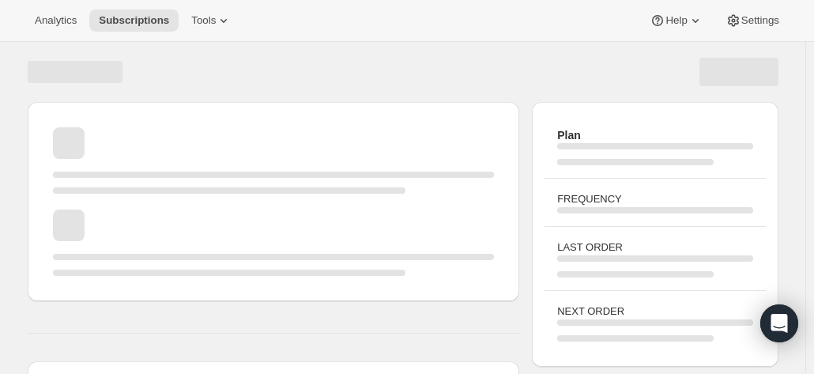
scroll to position [79, 0]
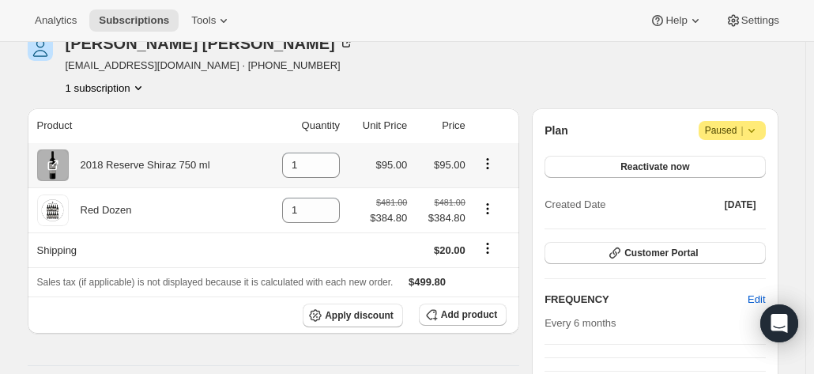
click at [490, 156] on icon "Product actions" at bounding box center [488, 164] width 16 height 16
drag, startPoint x: 307, startPoint y: 159, endPoint x: 221, endPoint y: 158, distance: 86.1
click at [253, 160] on tr "2018 Reserve Shiraz 750 ml 1 $95.00 $95.00" at bounding box center [274, 165] width 492 height 44
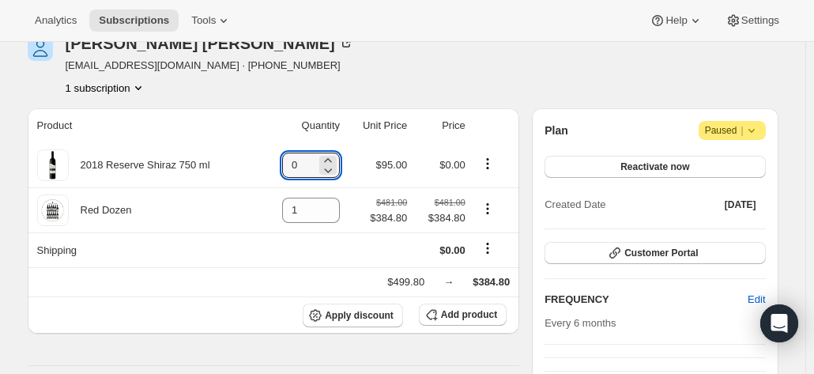
type input "0"
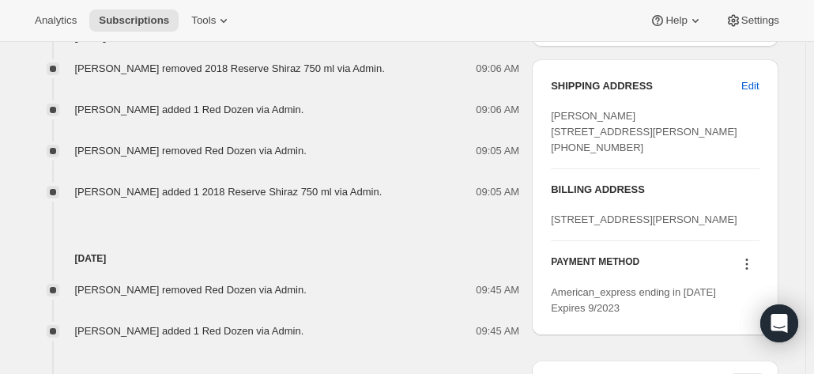
scroll to position [632, 0]
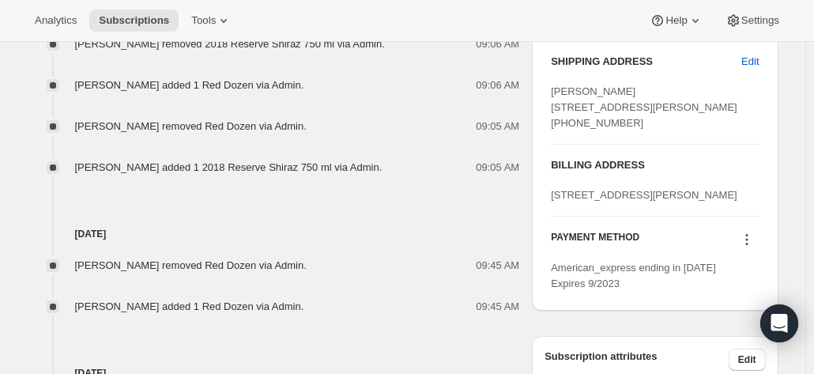
click at [748, 241] on icon at bounding box center [746, 240] width 2 height 2
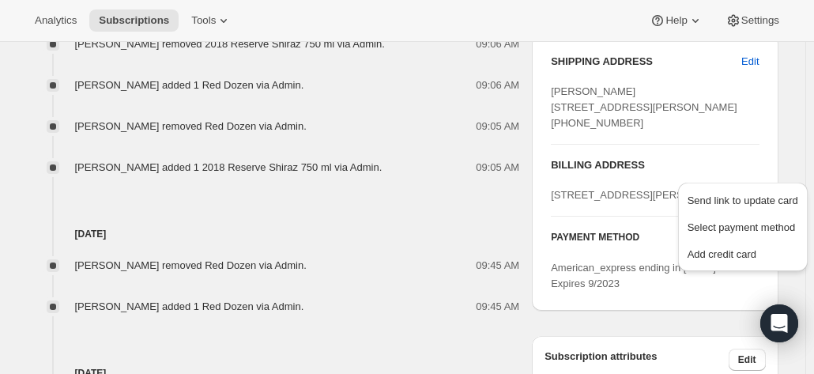
click at [748, 241] on icon at bounding box center [746, 240] width 2 height 2
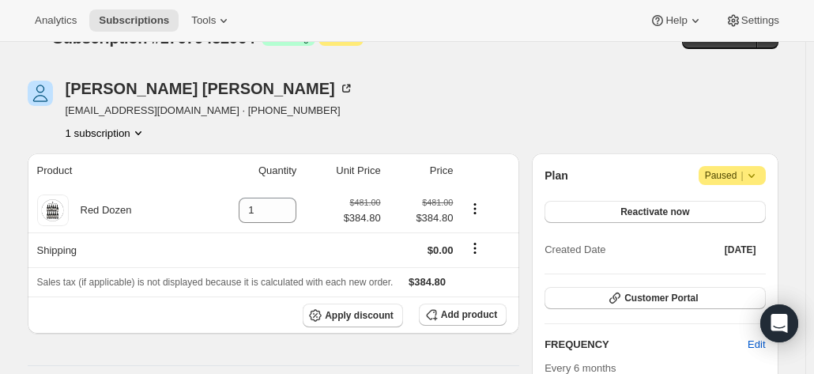
scroll to position [0, 0]
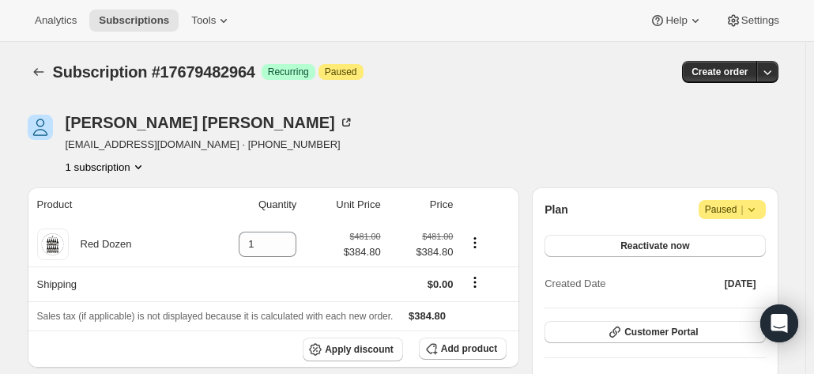
click at [671, 126] on div "[PERSON_NAME] [EMAIL_ADDRESS][DOMAIN_NAME] · [PHONE_NUMBER] 1 subscription" at bounding box center [403, 145] width 751 height 60
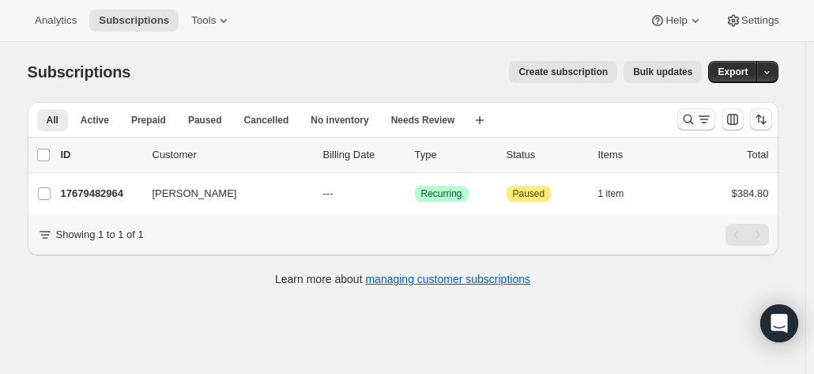
click at [695, 121] on icon "Search and filter results" at bounding box center [688, 119] width 16 height 16
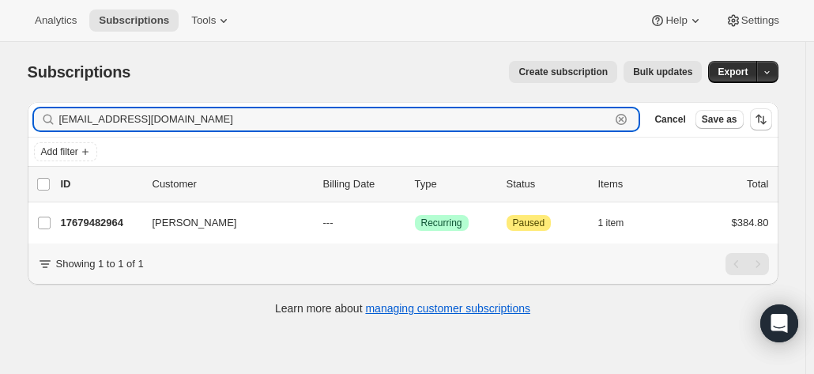
drag, startPoint x: 213, startPoint y: 121, endPoint x: -70, endPoint y: 107, distance: 284.0
click at [0, 107] on html "Analytics Subscriptions Tools Help Settings Skip to content Subscriptions. This…" at bounding box center [407, 187] width 814 height 374
paste input "[PERSON_NAME] & P"
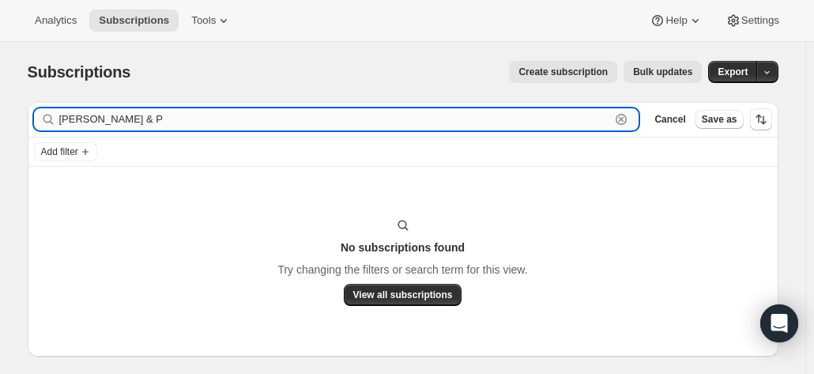
click at [193, 122] on input "[PERSON_NAME] & P" at bounding box center [335, 119] width 552 height 22
drag, startPoint x: 181, startPoint y: 118, endPoint x: 164, endPoint y: 118, distance: 17.4
click at [164, 118] on input "[PERSON_NAME] & P" at bounding box center [335, 119] width 552 height 22
drag, startPoint x: 156, startPoint y: 114, endPoint x: -44, endPoint y: 104, distance: 201.0
click at [0, 104] on html "Analytics Subscriptions Tools Help Settings Skip to content Subscriptions. This…" at bounding box center [407, 187] width 814 height 374
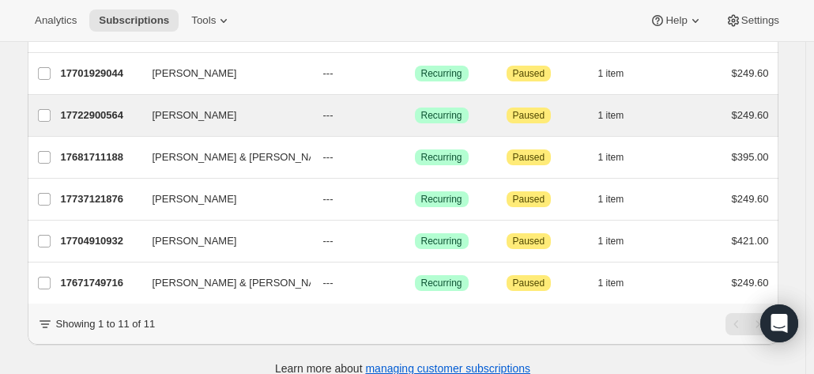
scroll to position [385, 0]
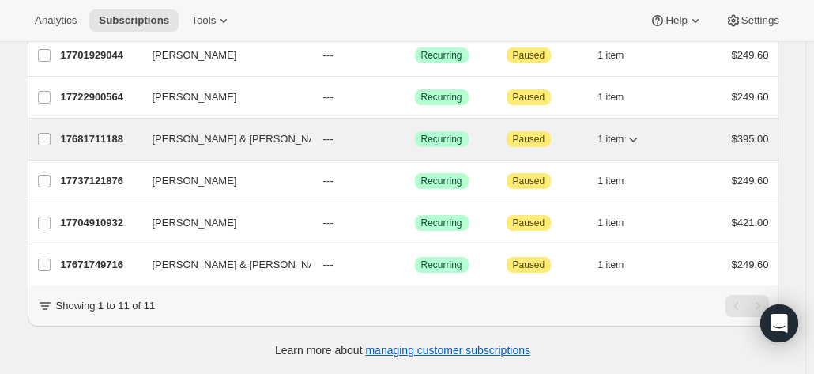
type input "[PERSON_NAME]"
click at [115, 132] on p "17681711188" at bounding box center [100, 139] width 79 height 16
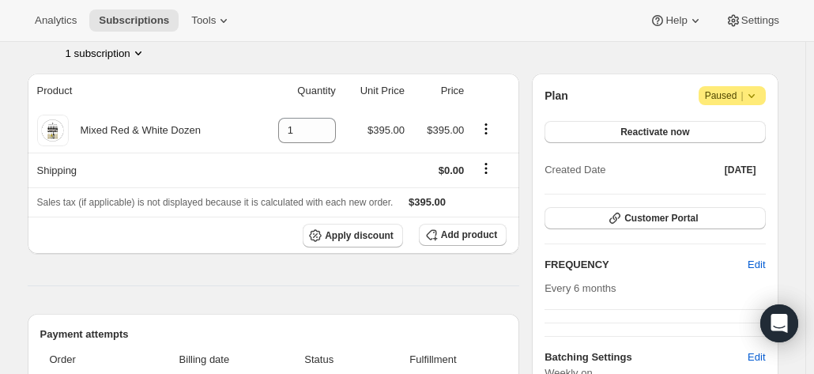
scroll to position [158, 0]
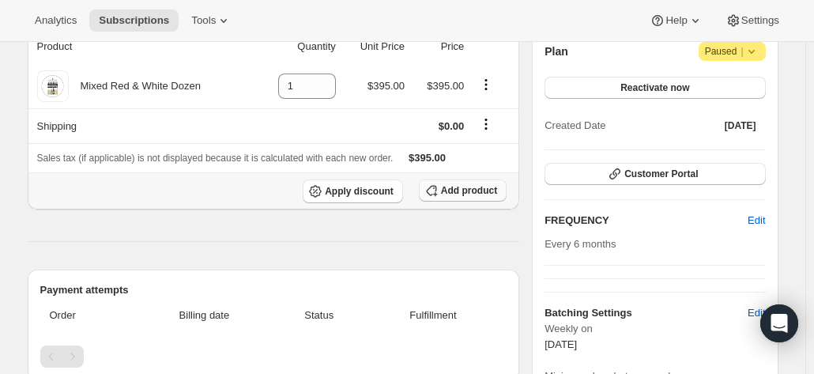
click at [471, 183] on button "Add product" at bounding box center [463, 190] width 88 height 22
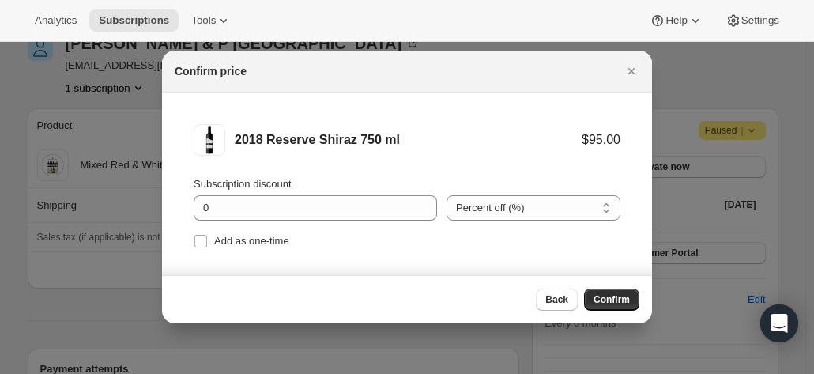
scroll to position [0, 0]
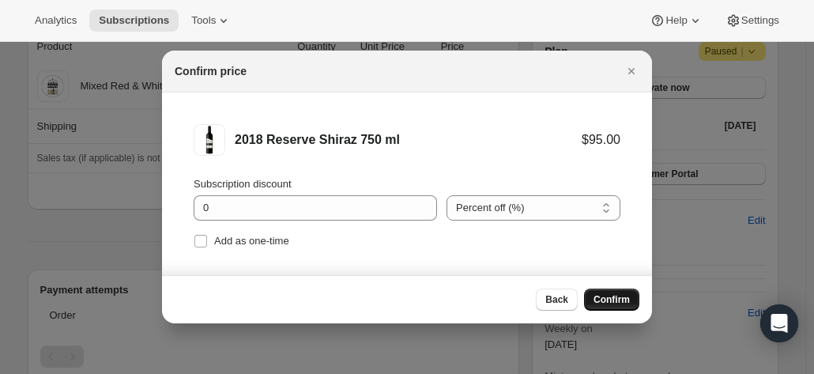
click at [610, 303] on span "Confirm" at bounding box center [611, 299] width 36 height 13
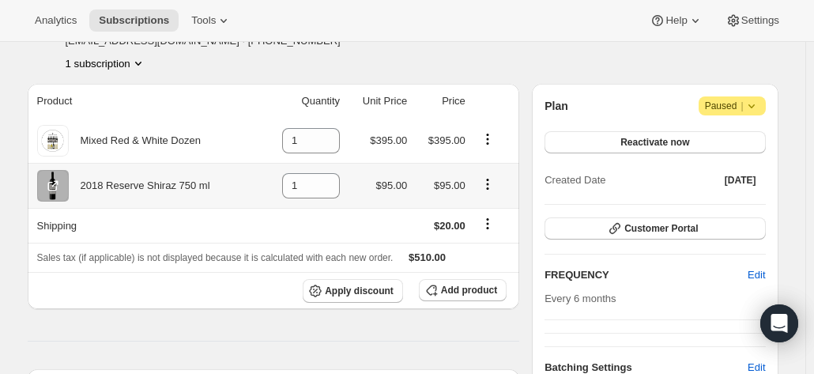
scroll to position [79, 0]
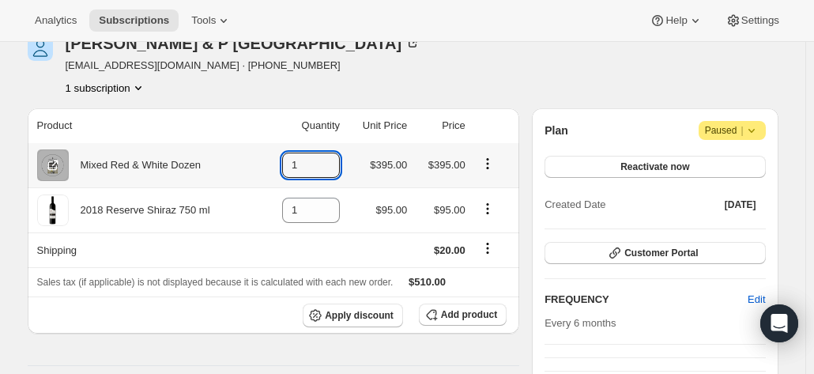
drag, startPoint x: 303, startPoint y: 167, endPoint x: 189, endPoint y: 167, distance: 114.6
click at [220, 168] on tr "Mixed Red & White Dozen 1 $395.00 $395.00" at bounding box center [274, 165] width 492 height 44
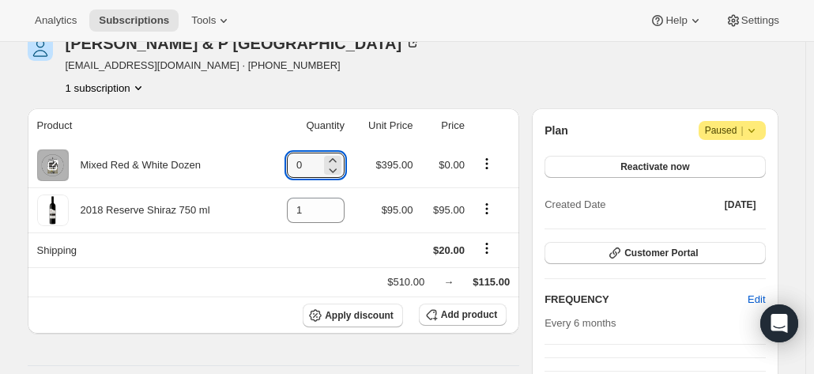
type input "0"
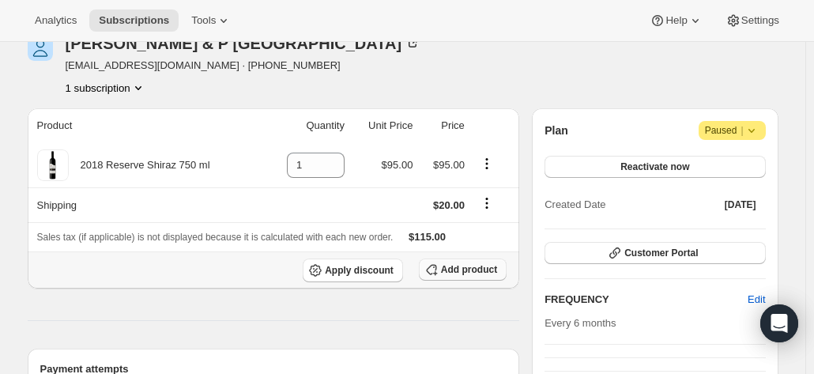
click at [454, 258] on button "Add product" at bounding box center [463, 269] width 88 height 22
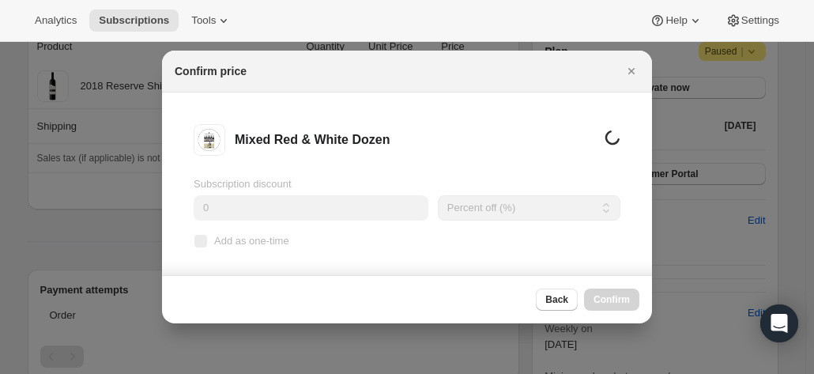
scroll to position [0, 0]
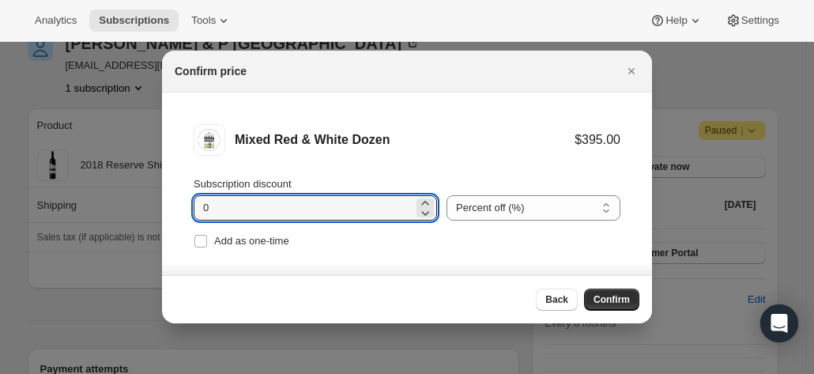
drag, startPoint x: 235, startPoint y: 196, endPoint x: 108, endPoint y: 205, distance: 126.8
type input "20"
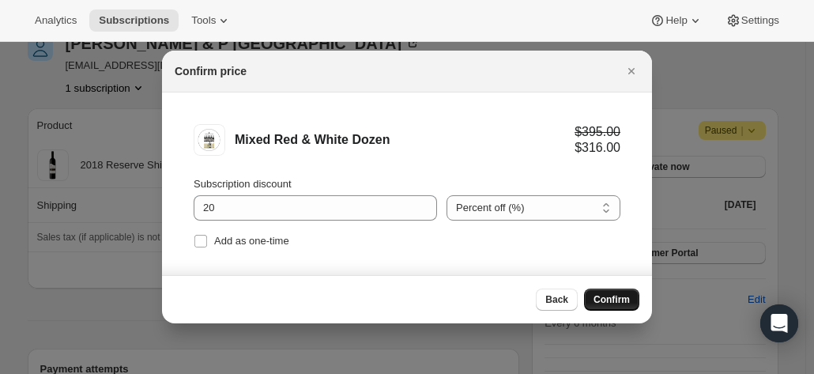
click at [623, 296] on span "Confirm" at bounding box center [611, 299] width 36 height 13
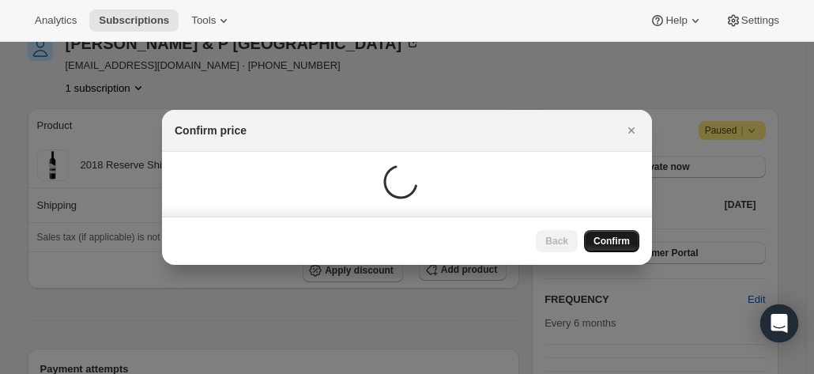
scroll to position [79, 0]
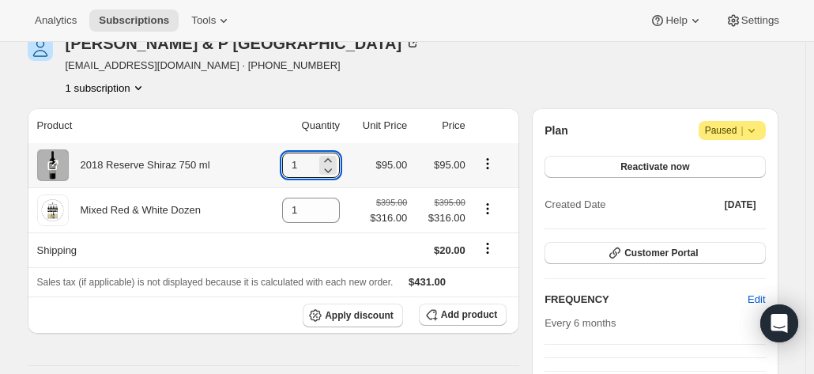
drag, startPoint x: 297, startPoint y: 165, endPoint x: 213, endPoint y: 150, distance: 85.1
click at [263, 161] on td "1" at bounding box center [303, 165] width 84 height 44
drag, startPoint x: 300, startPoint y: 164, endPoint x: 250, endPoint y: 168, distance: 50.7
click at [250, 168] on tr "2018 Reserve Shiraz 750 ml 1 $95.00 $95.00" at bounding box center [274, 165] width 492 height 44
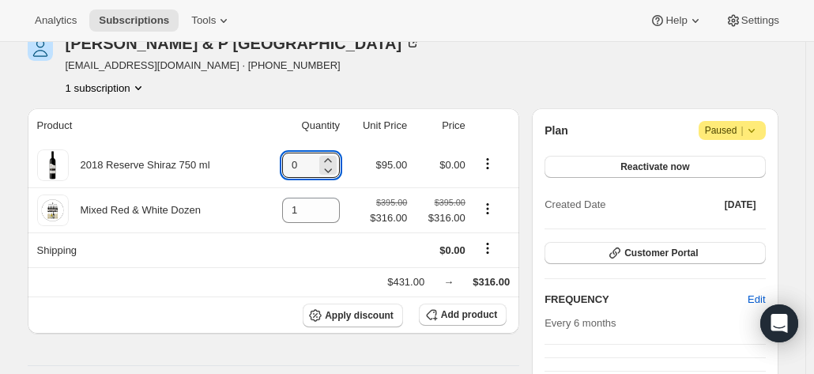
type input "0"
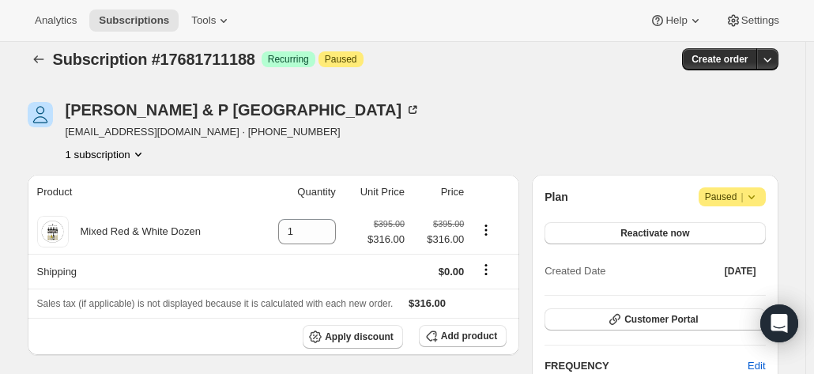
scroll to position [0, 0]
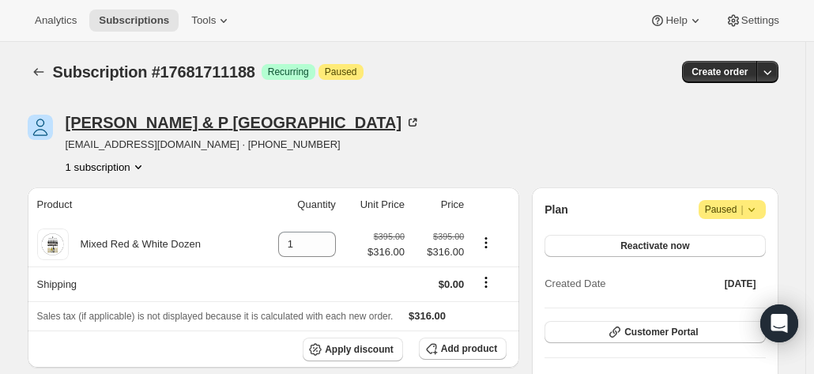
click at [405, 118] on icon at bounding box center [413, 123] width 16 height 16
